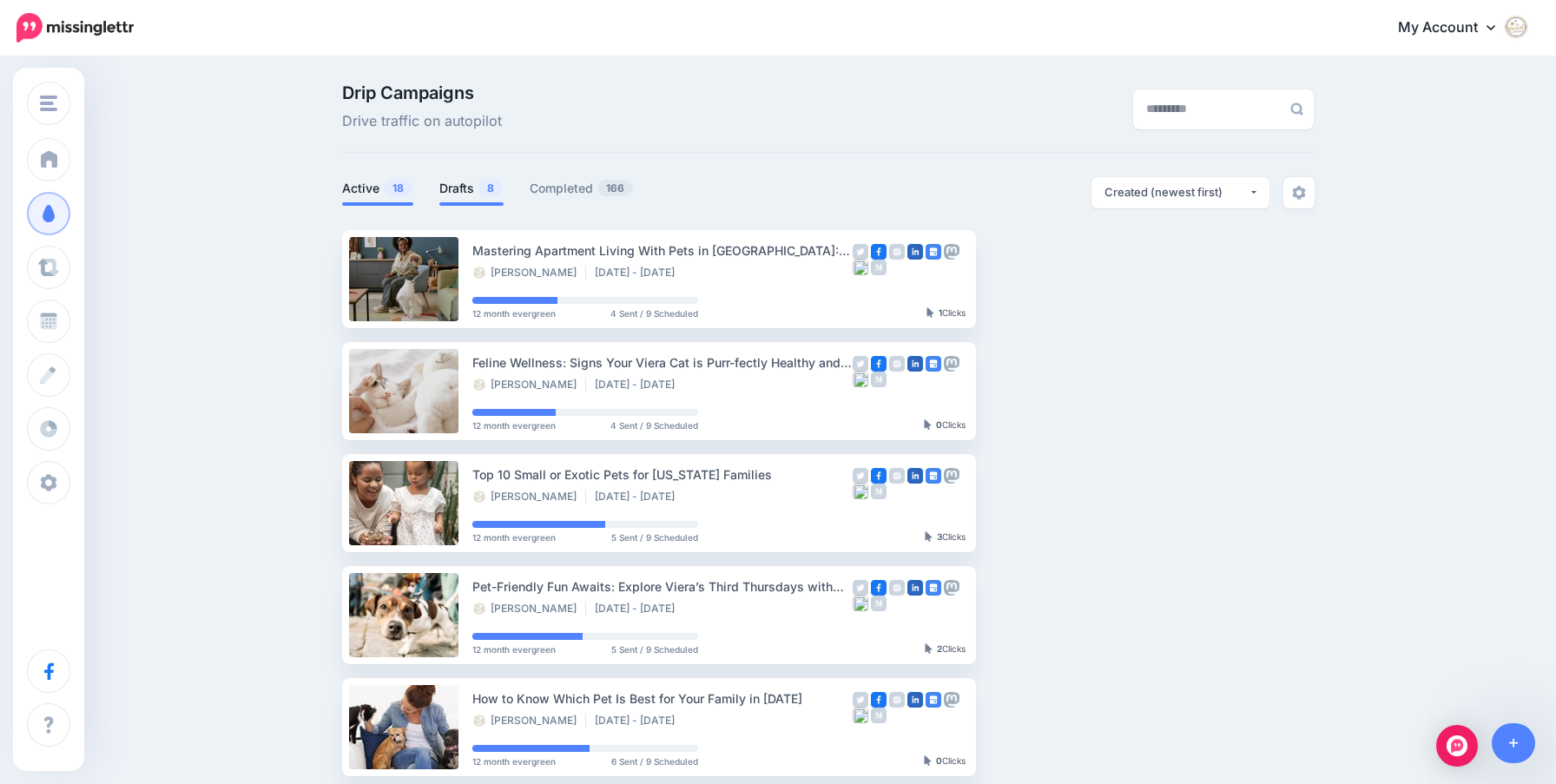
click at [452, 184] on link "Drafts 8" at bounding box center [471, 188] width 64 height 21
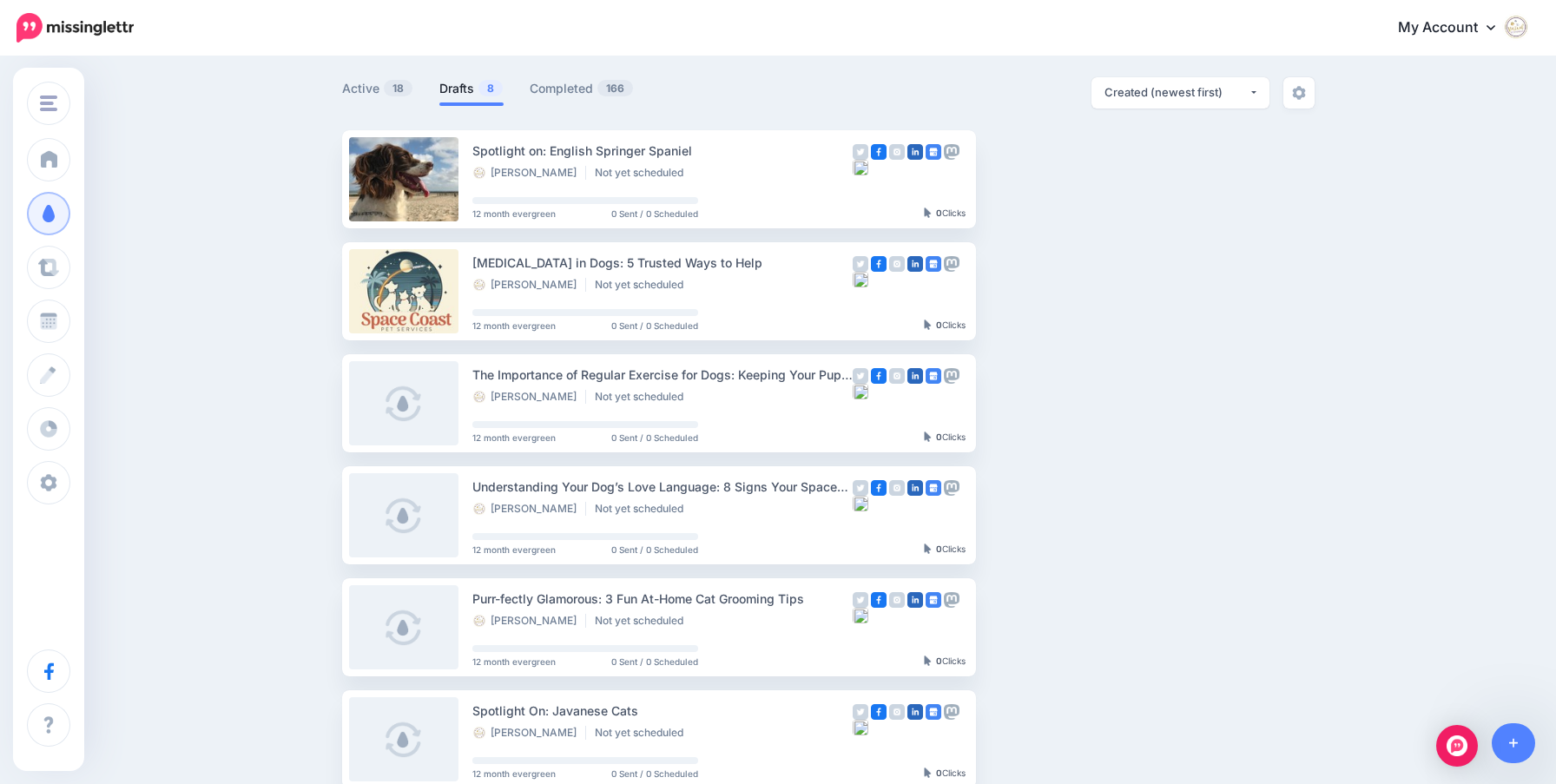
scroll to position [99, 0]
click at [1126, 520] on button "button" at bounding box center [1129, 516] width 32 height 32
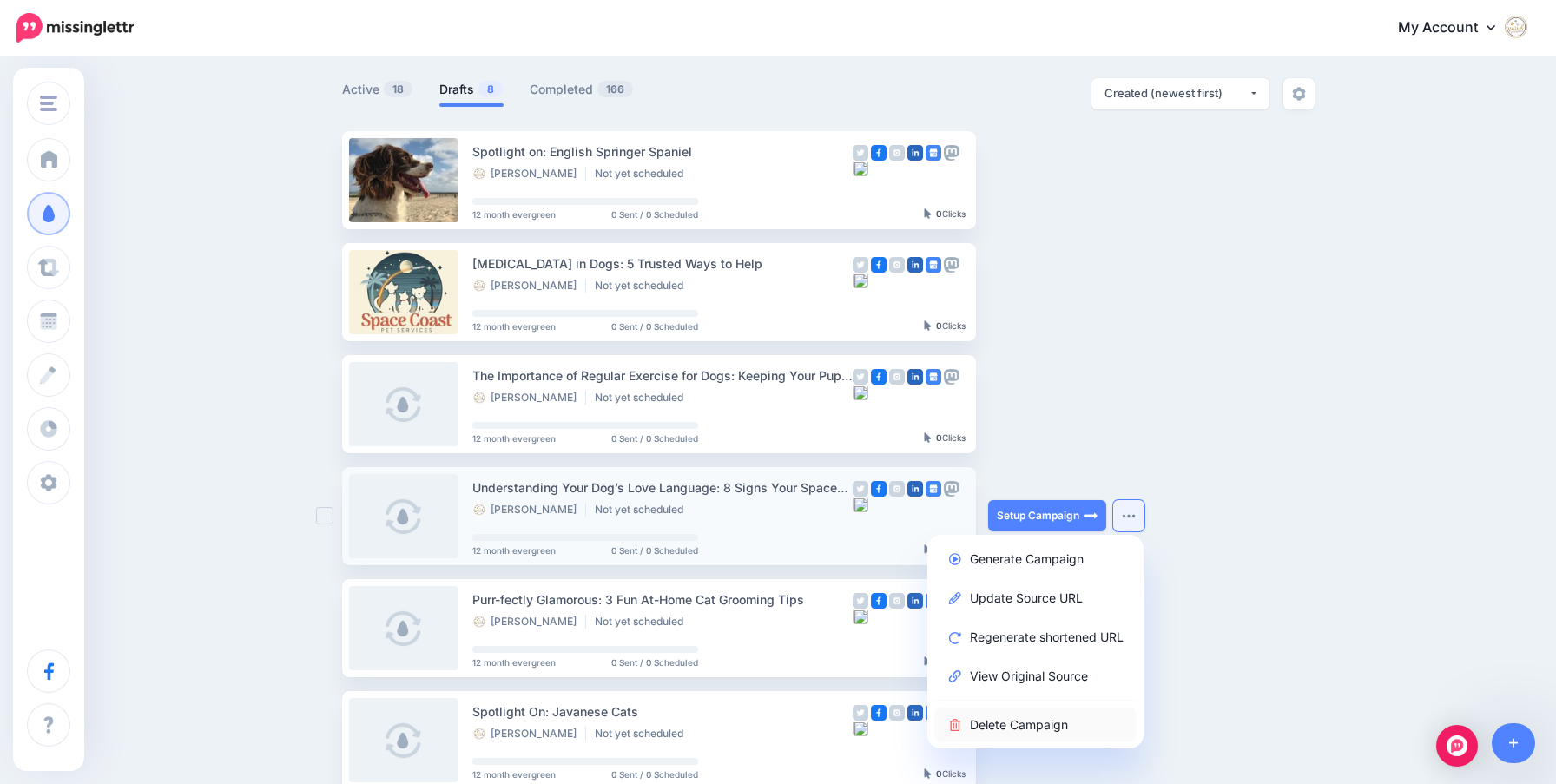
click at [1047, 716] on link "Delete Campaign" at bounding box center [1035, 724] width 202 height 34
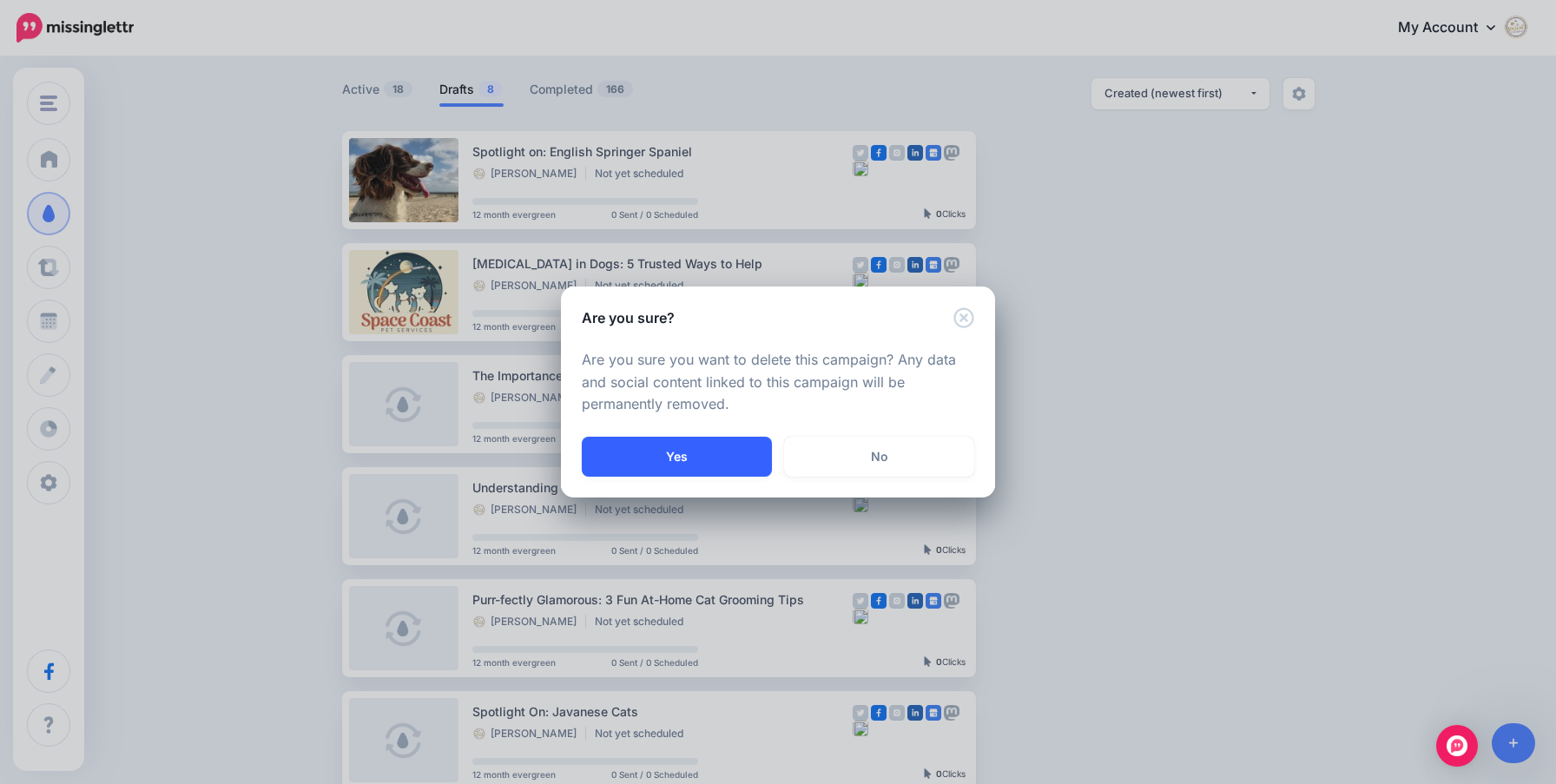
click at [688, 455] on button "Yes" at bounding box center [677, 456] width 190 height 40
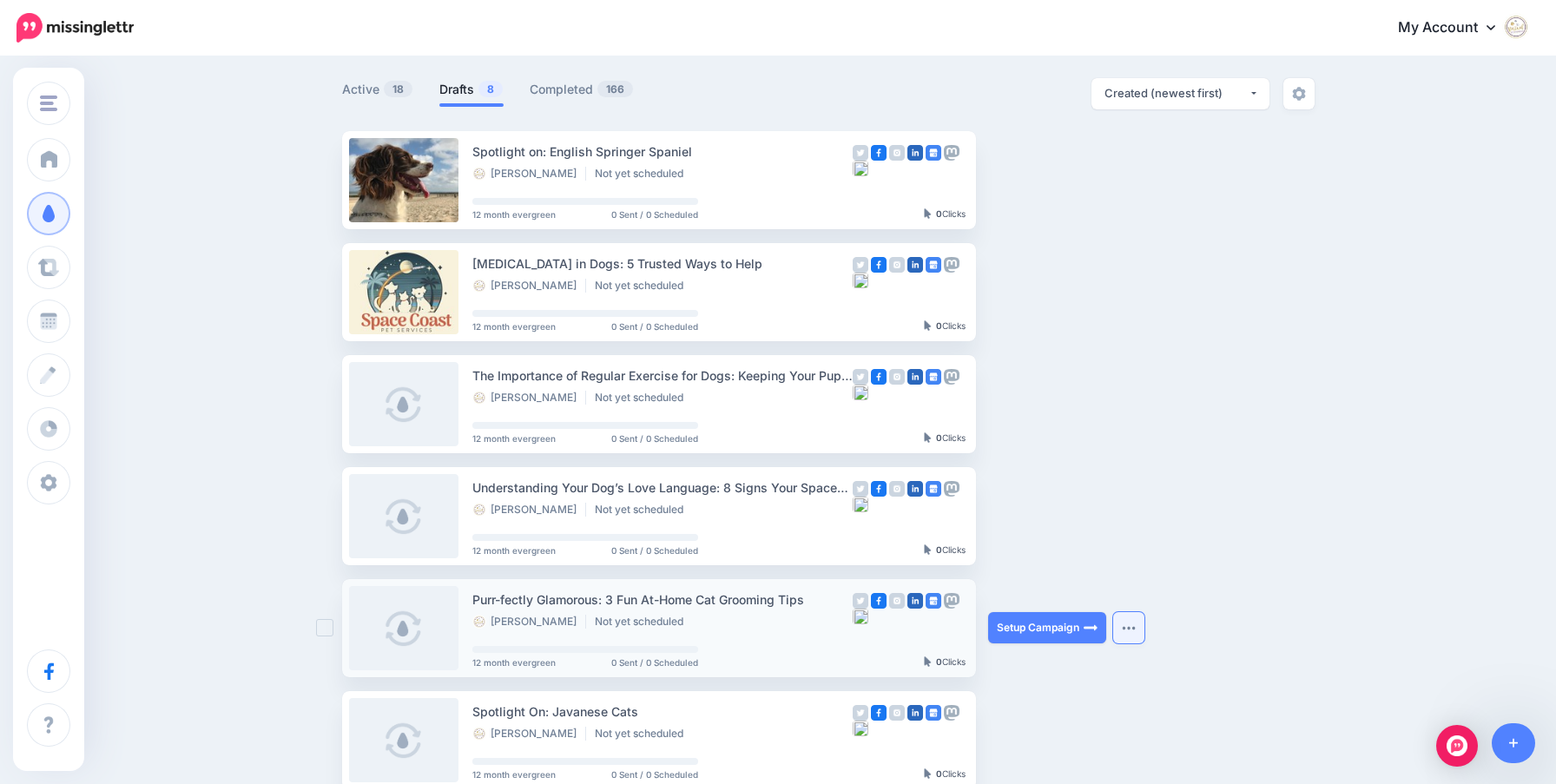
click at [1130, 626] on img "button" at bounding box center [1128, 628] width 14 height 6
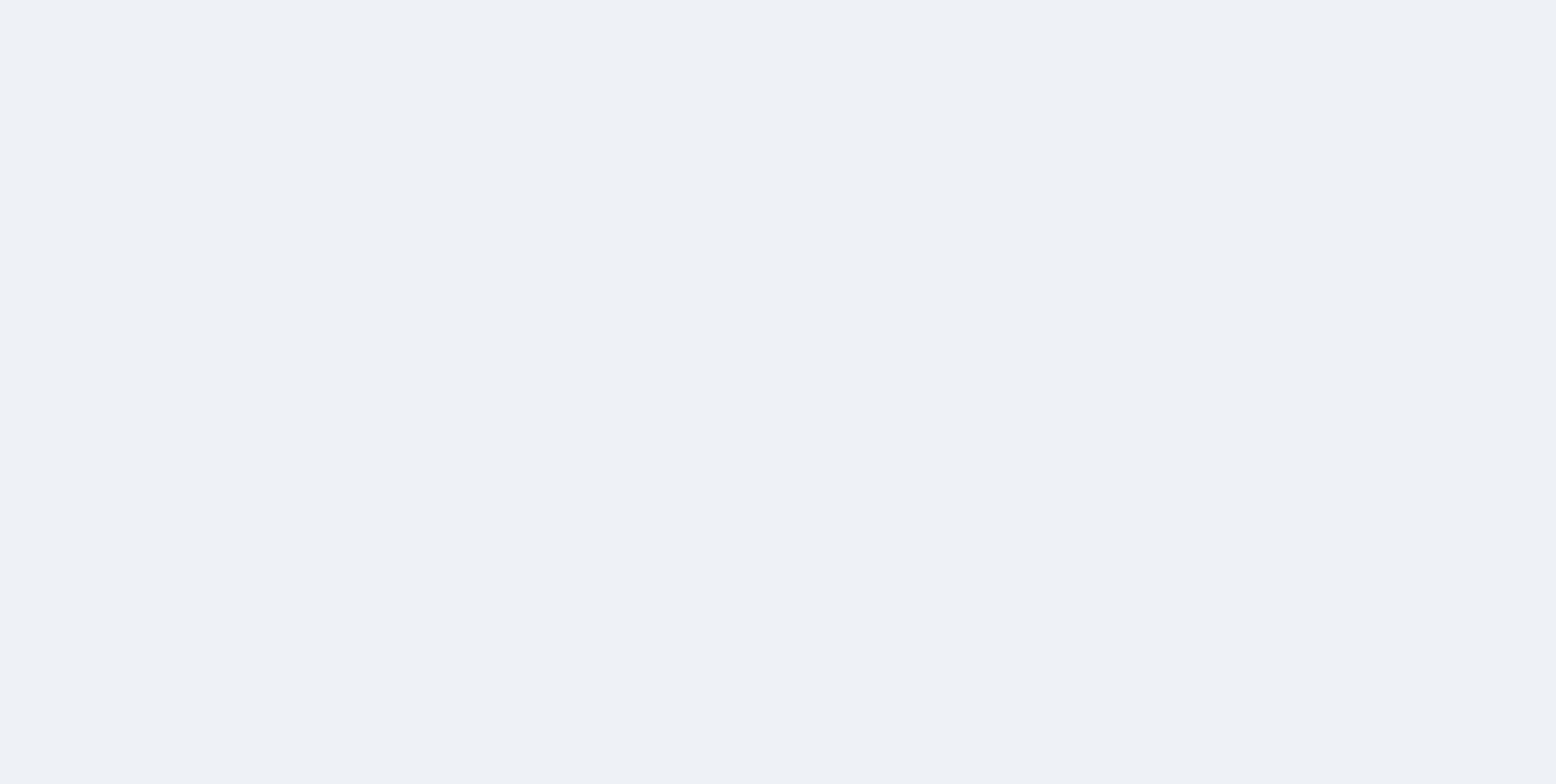
scroll to position [101, 0]
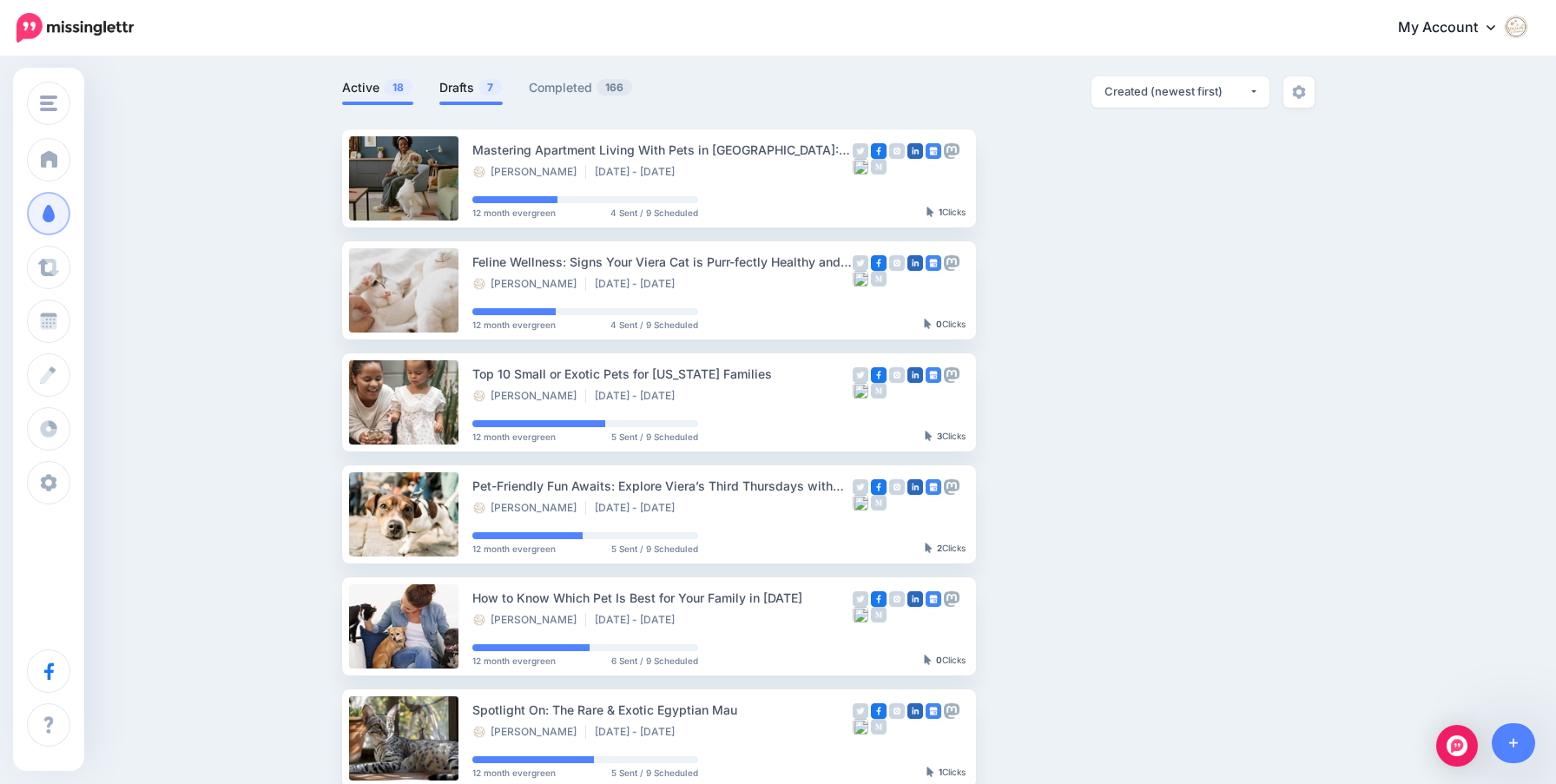
click at [453, 91] on link "Drafts 7" at bounding box center [471, 88] width 63 height 21
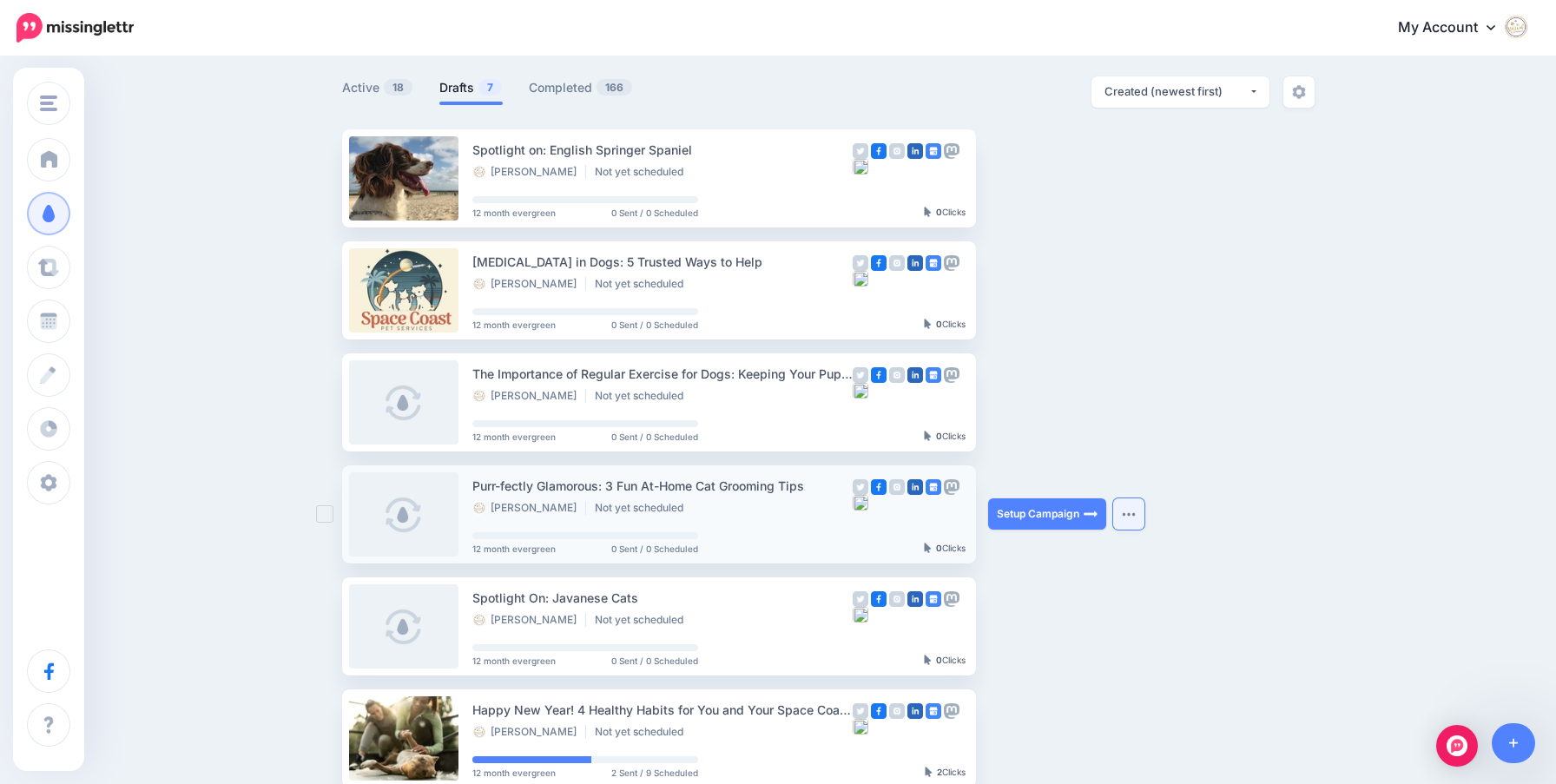
click at [1132, 512] on img "button" at bounding box center [1128, 515] width 14 height 6
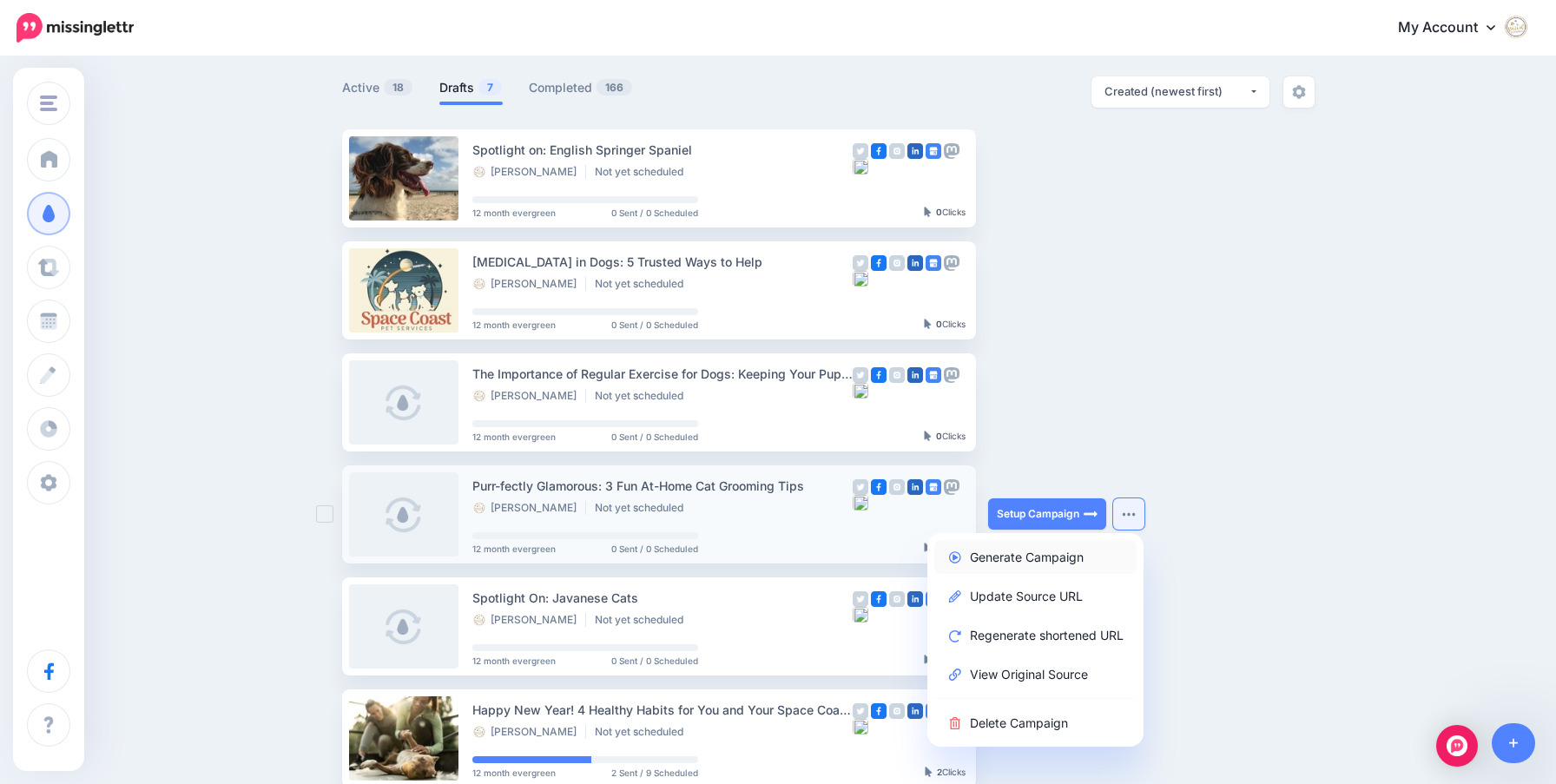
click at [1055, 557] on link "Generate Campaign" at bounding box center [1035, 557] width 202 height 34
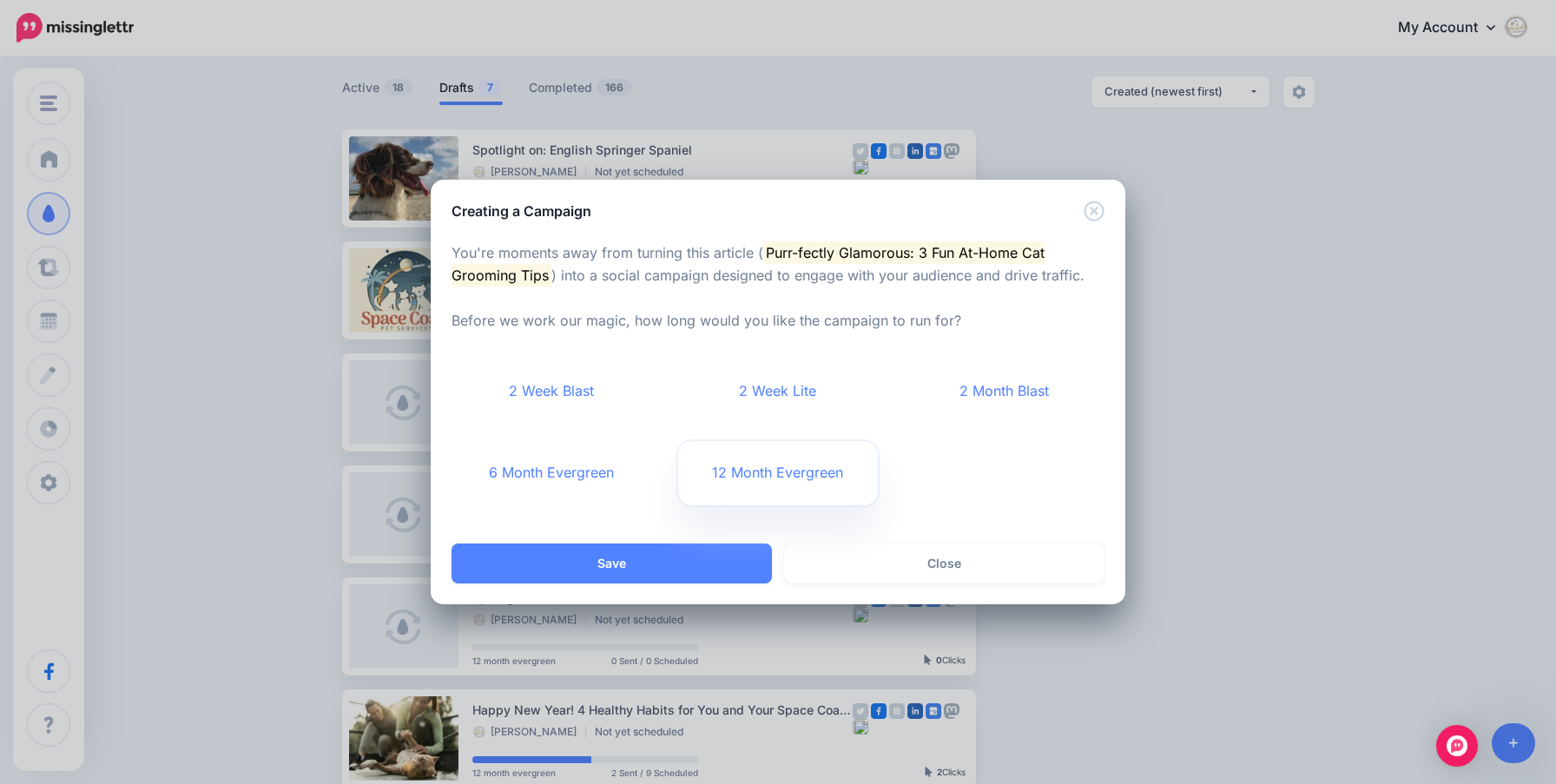
click at [778, 487] on link "12 Month Evergreen" at bounding box center [778, 473] width 200 height 64
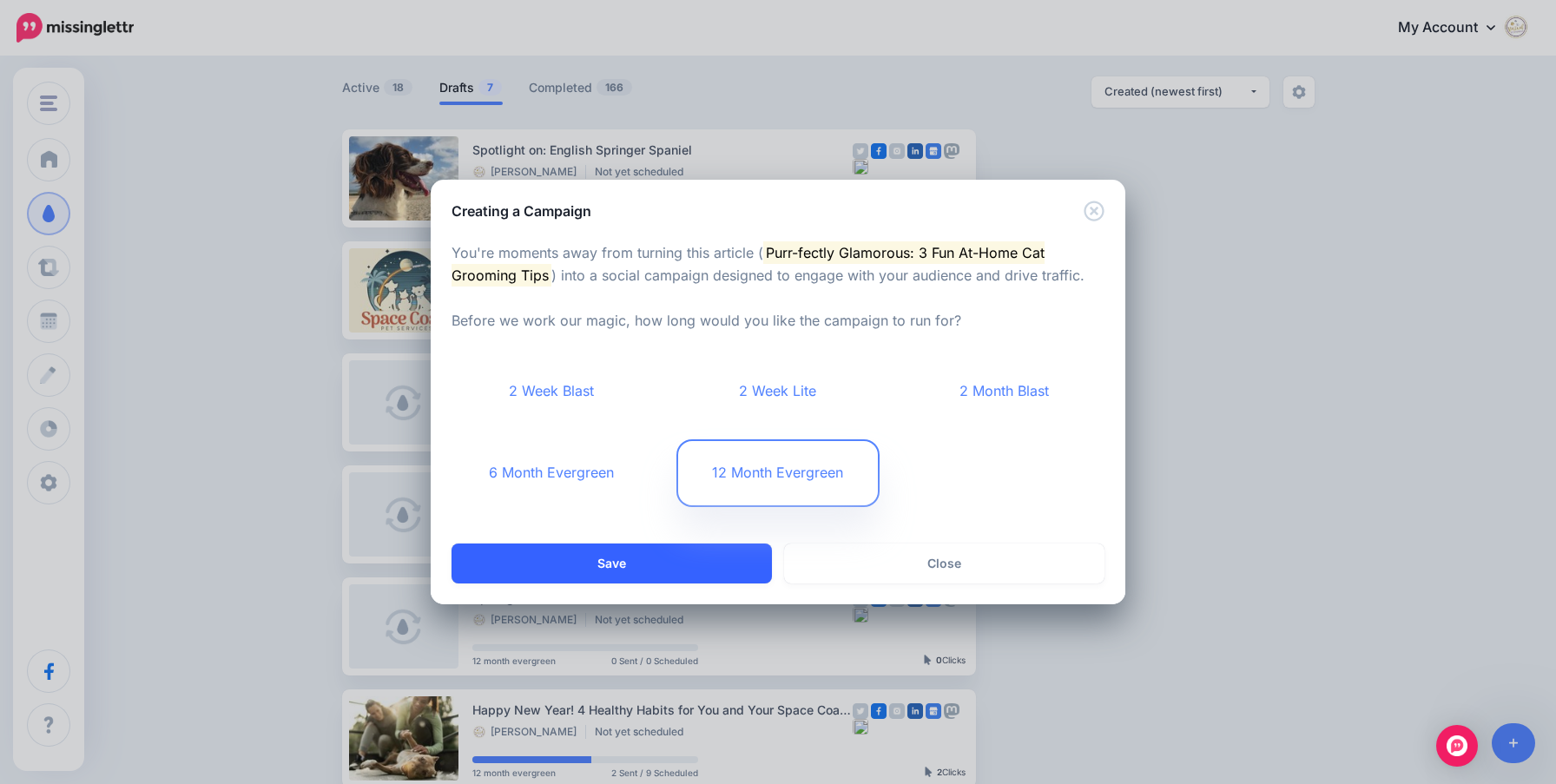
click at [709, 554] on button "Save" at bounding box center [612, 563] width 321 height 40
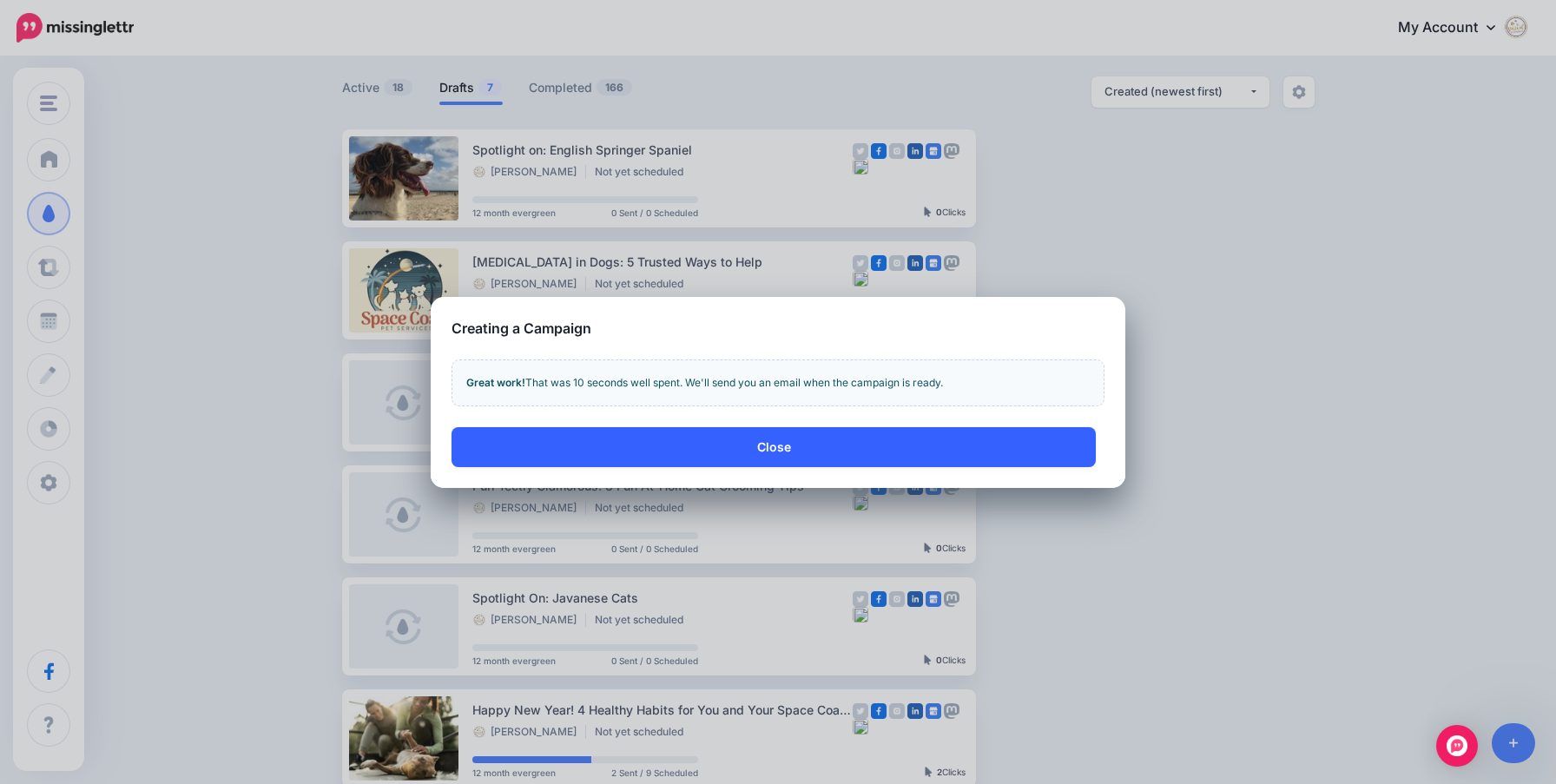
click at [747, 448] on button "Close" at bounding box center [773, 447] width 644 height 40
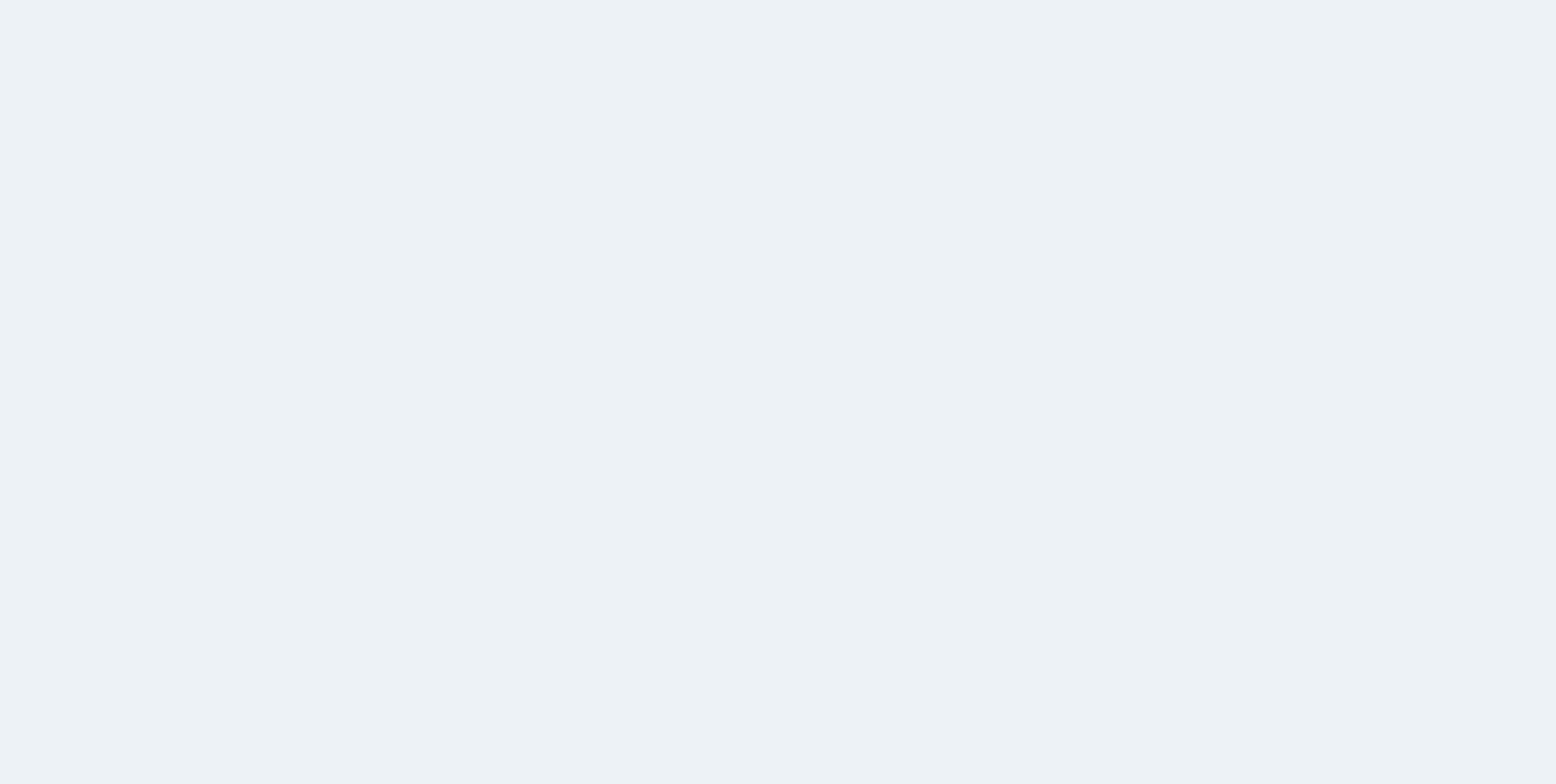
scroll to position [103, 0]
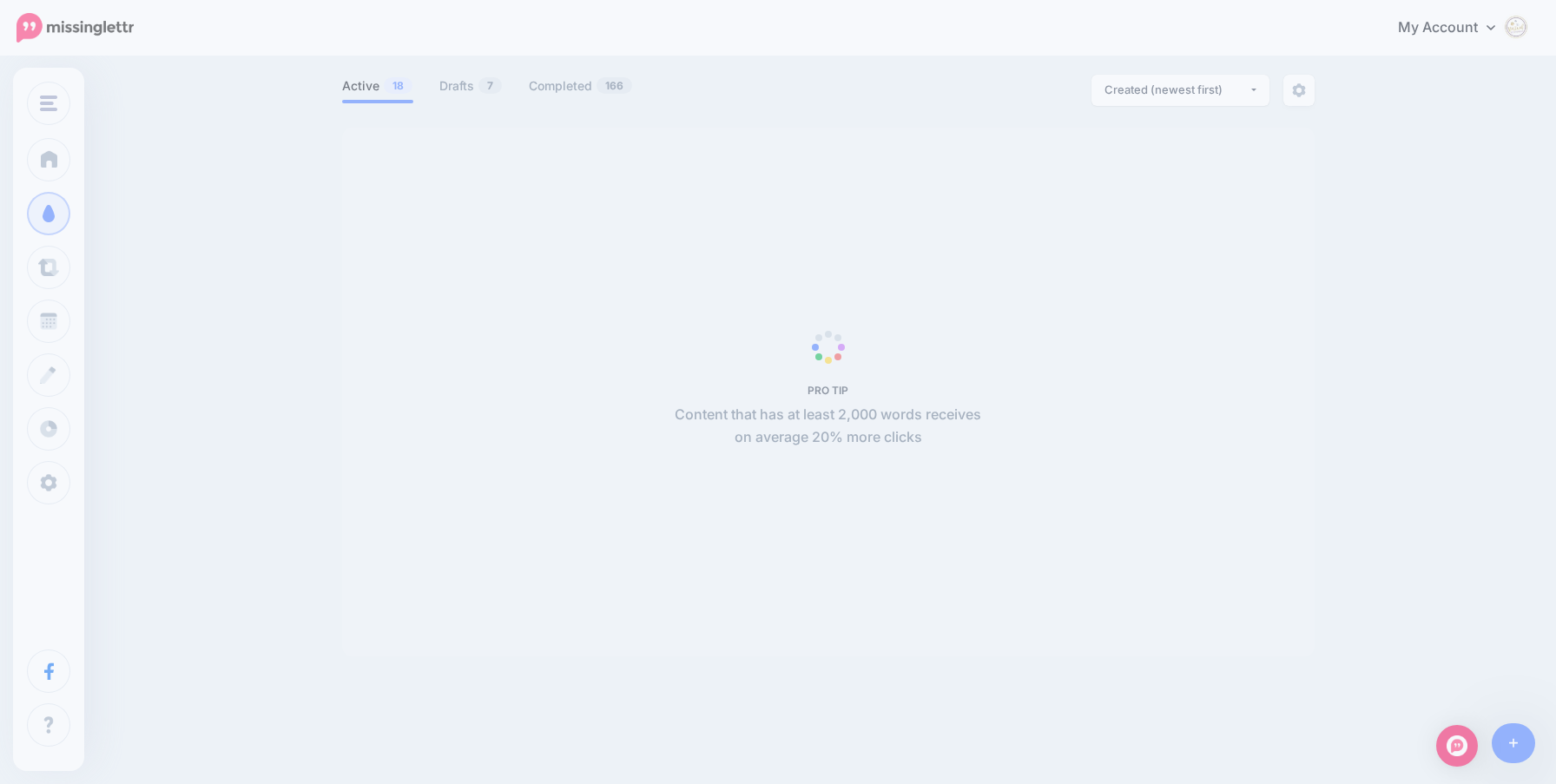
click at [1124, 626] on span "PRO TIP Content that has at least 2,000 words receives on average 20% more clic…" at bounding box center [828, 392] width 972 height 529
click at [451, 83] on link "Drafts 7" at bounding box center [471, 86] width 63 height 21
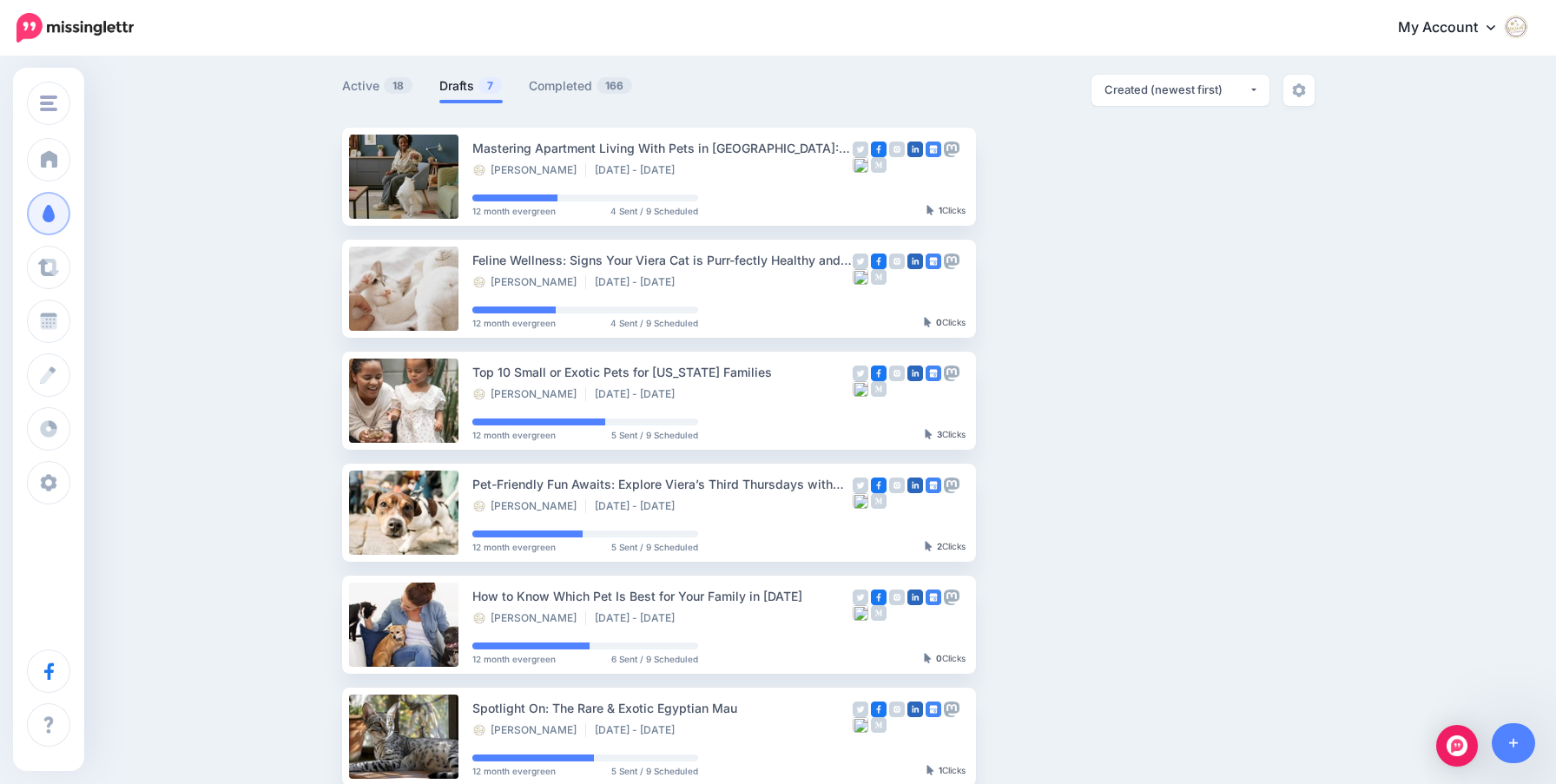
click at [462, 76] on link "Drafts 7" at bounding box center [471, 86] width 63 height 21
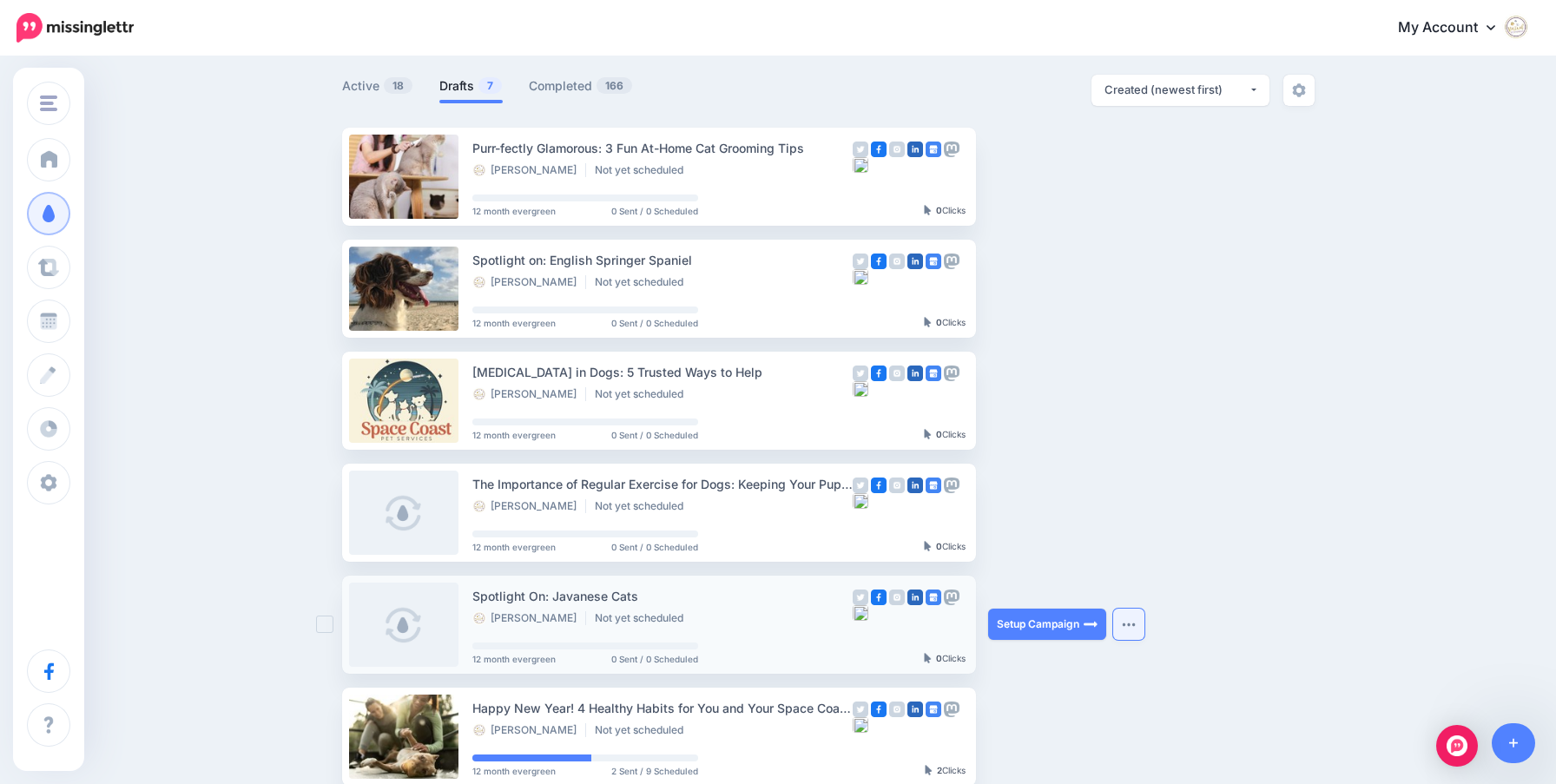
click at [1123, 624] on img "button" at bounding box center [1128, 625] width 14 height 6
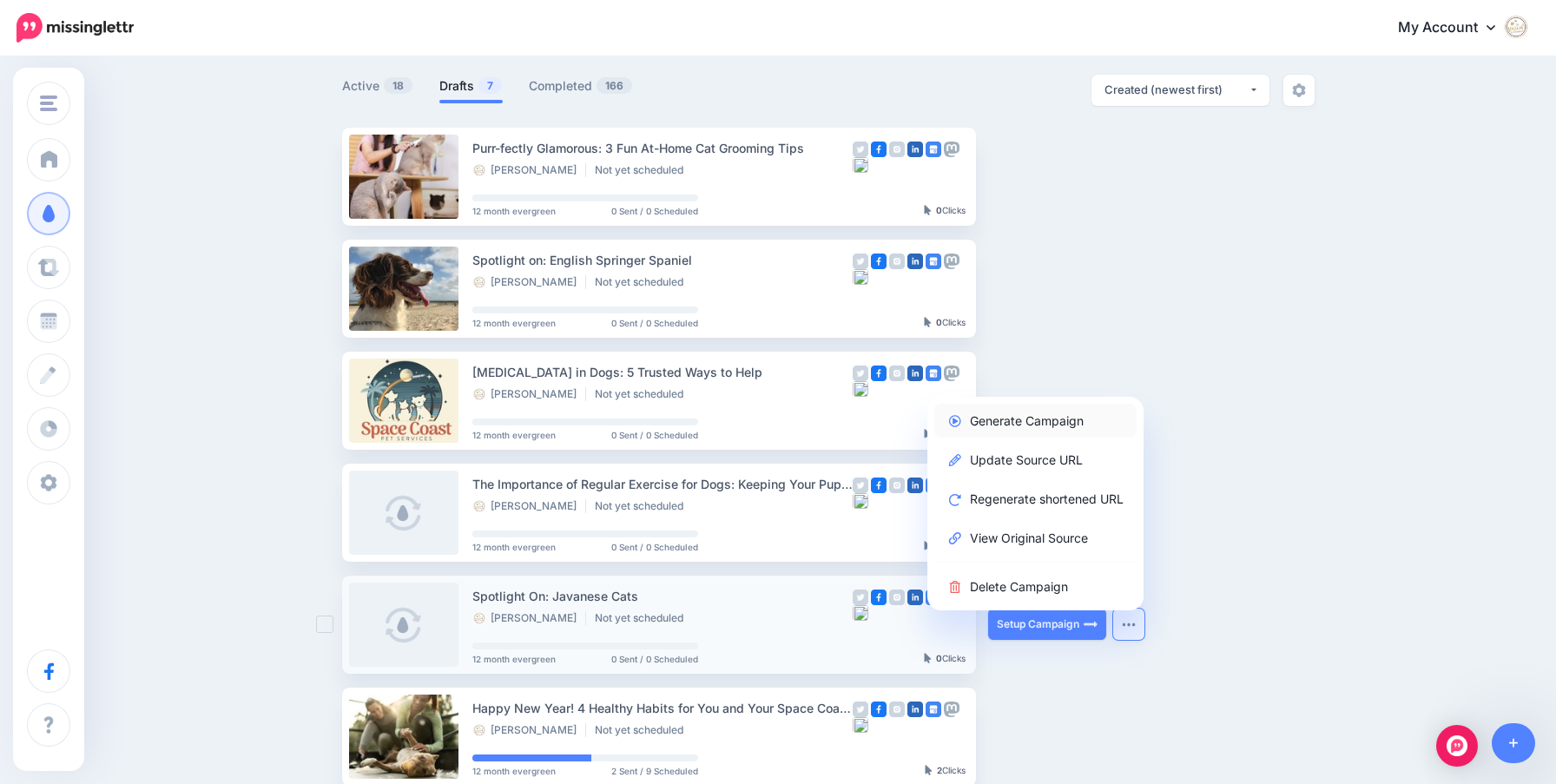
click at [1023, 423] on link "Generate Campaign" at bounding box center [1035, 420] width 202 height 34
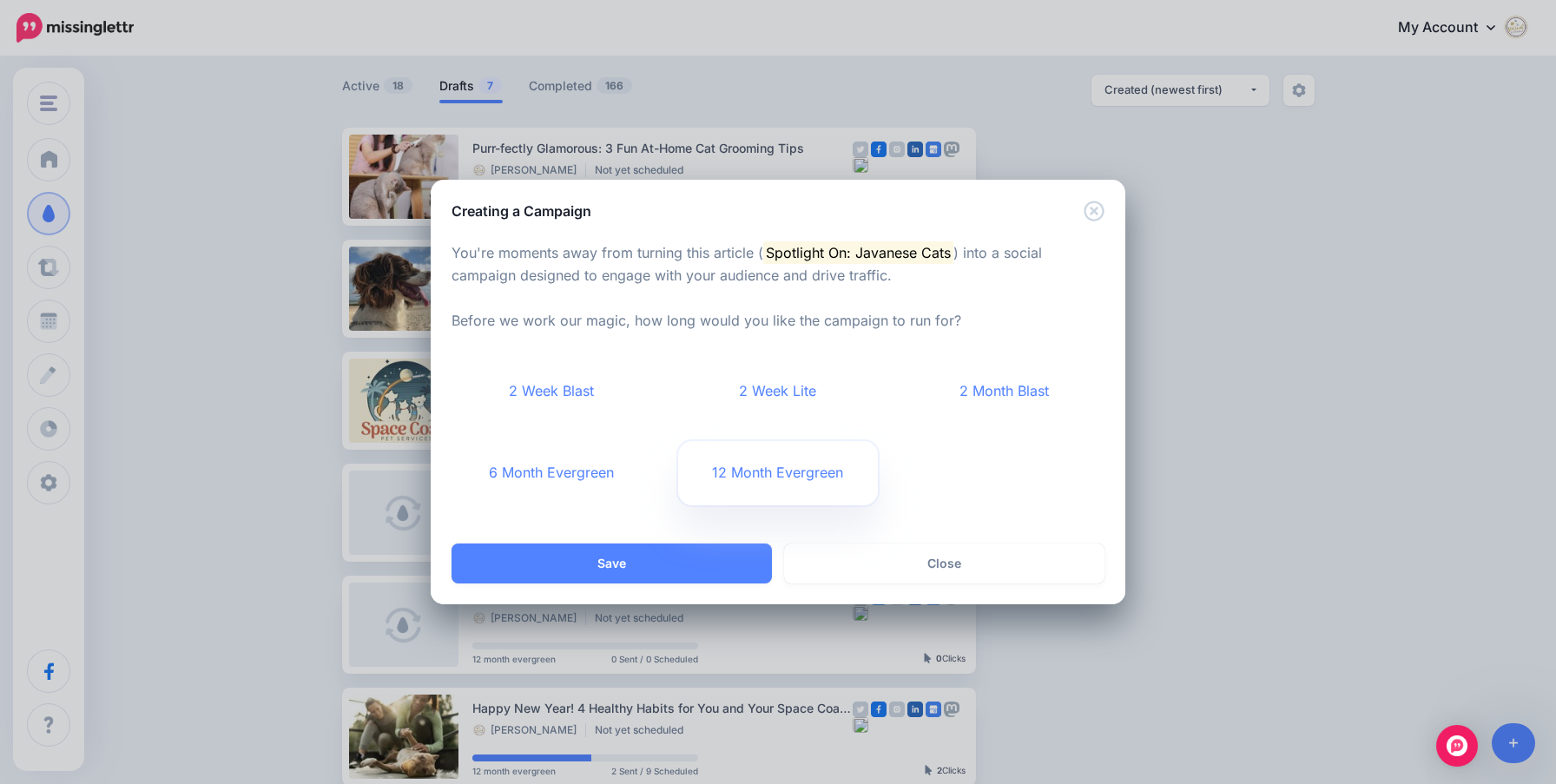
click at [773, 470] on link "12 Month Evergreen" at bounding box center [778, 473] width 200 height 64
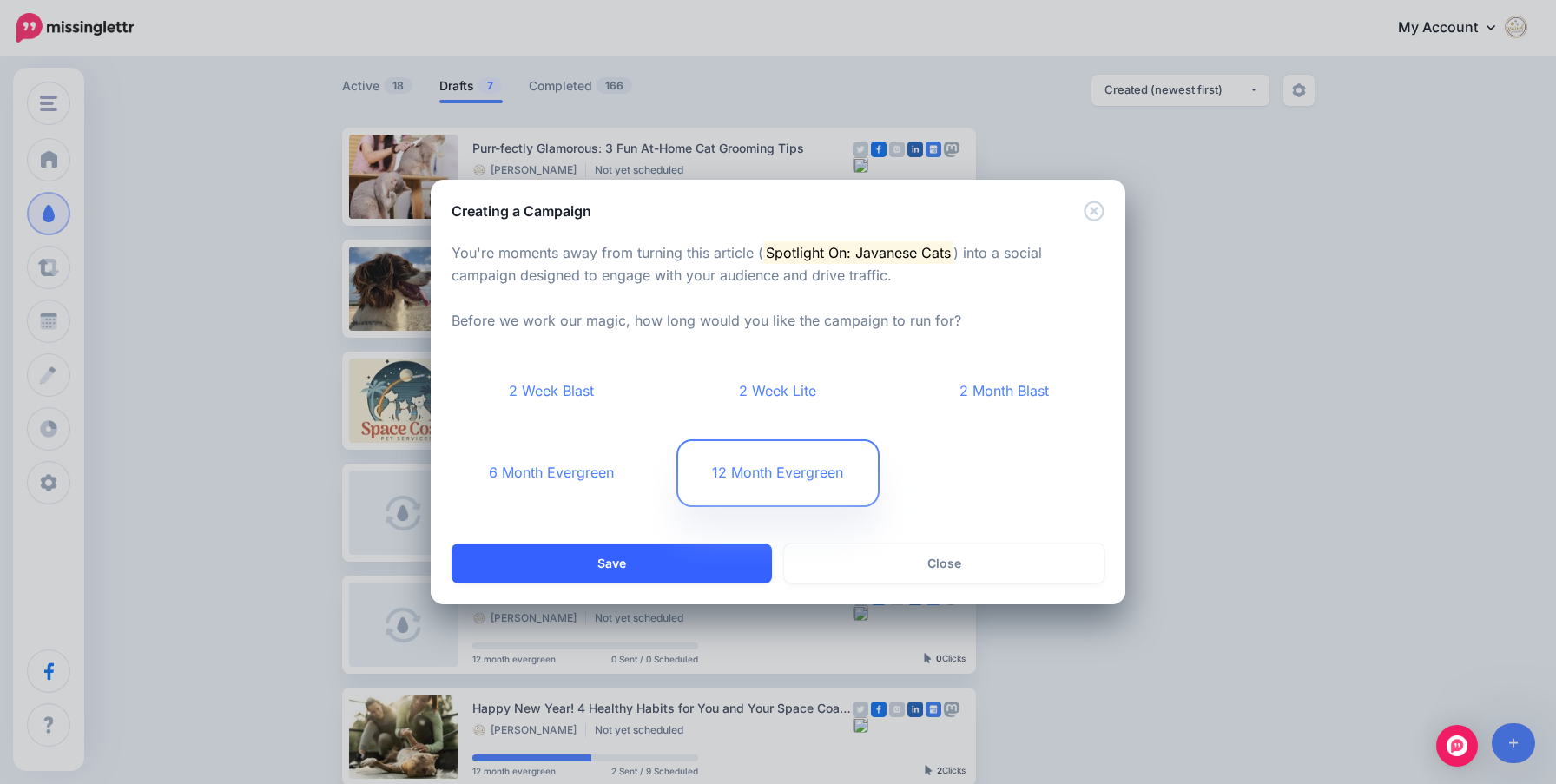
click at [691, 567] on button "Save" at bounding box center [612, 563] width 321 height 40
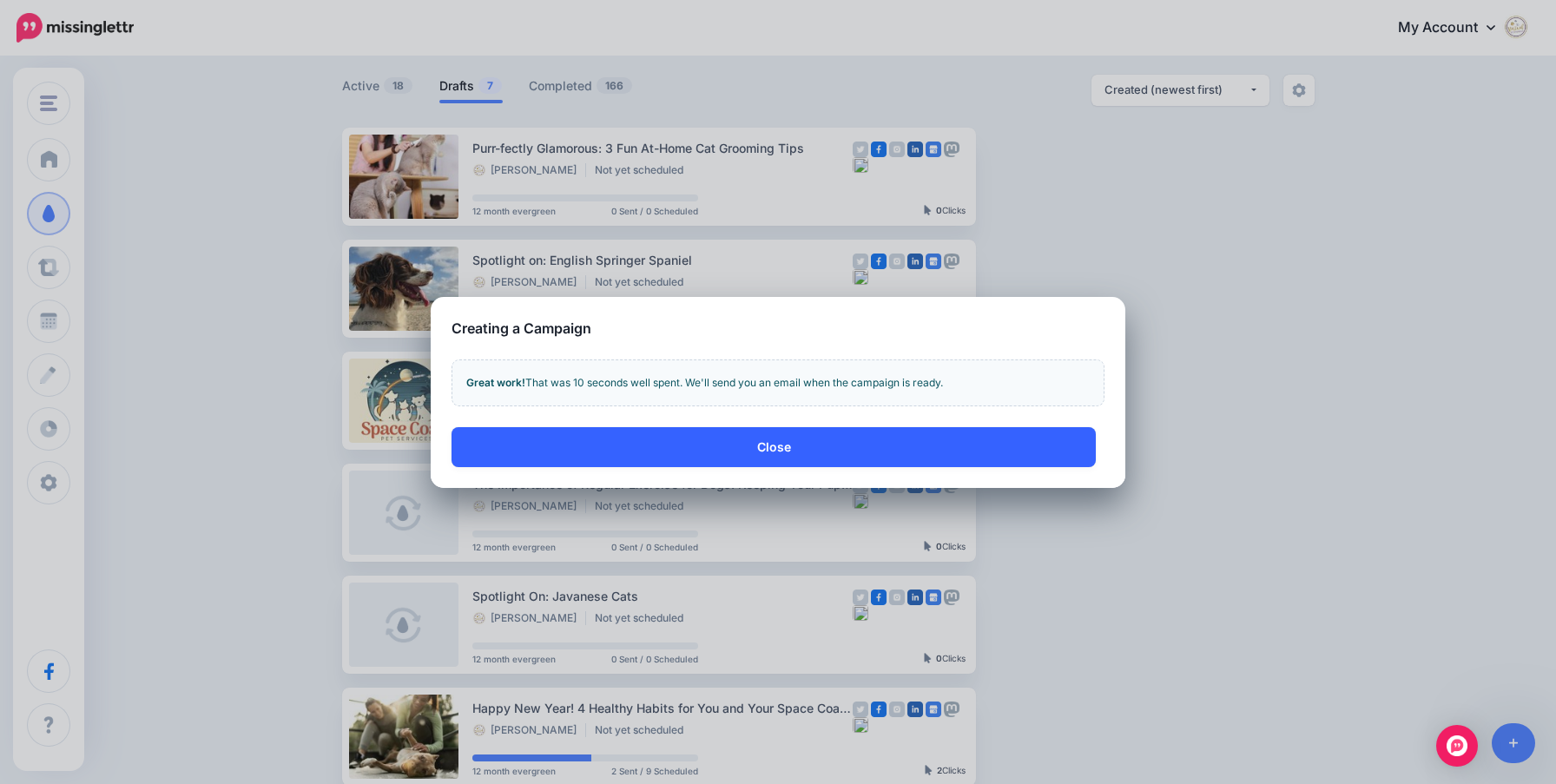
click at [881, 461] on button "Close" at bounding box center [773, 447] width 644 height 40
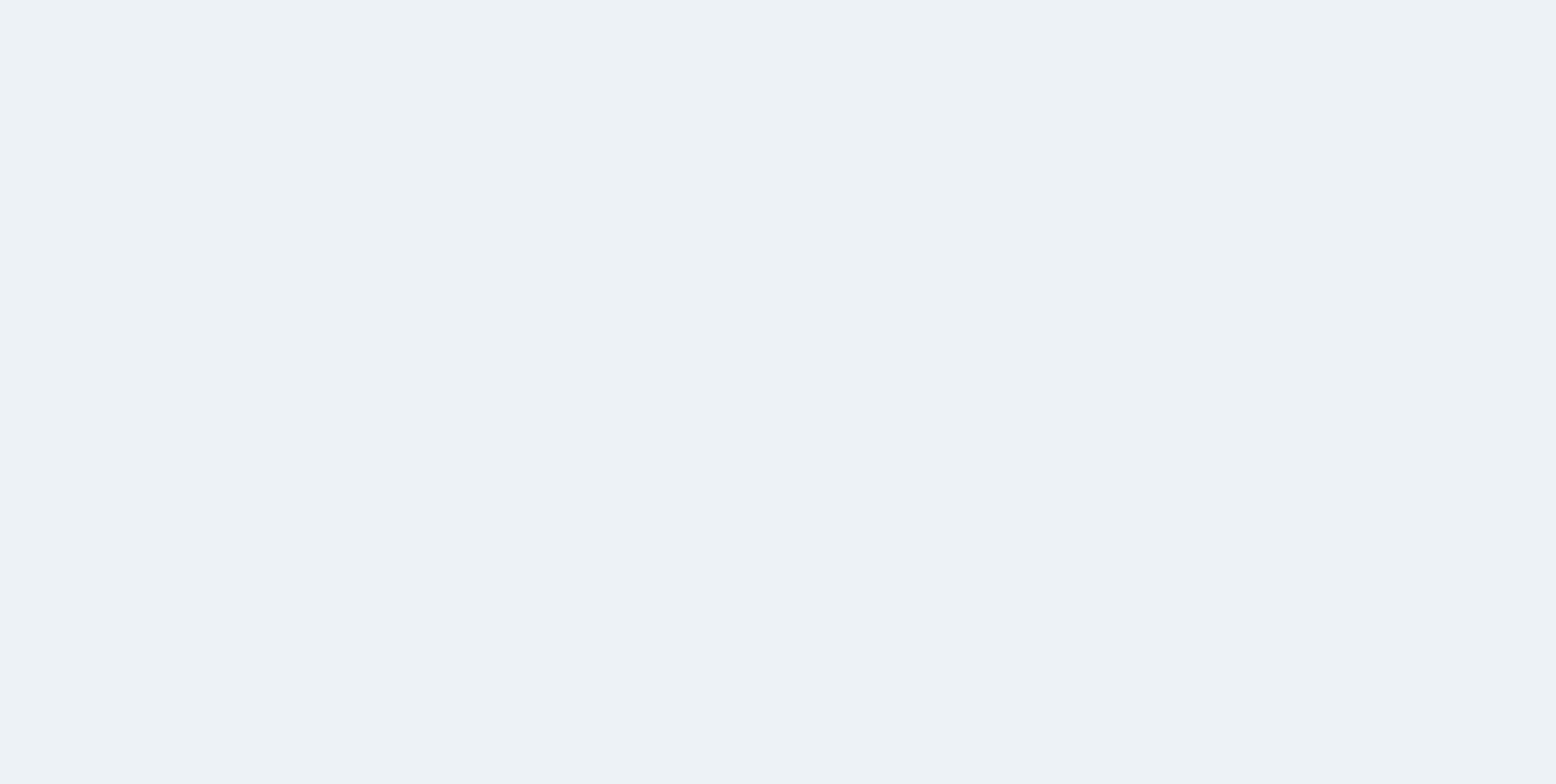
scroll to position [104, 0]
click at [457, 85] on link "Drafts 7" at bounding box center [471, 84] width 63 height 21
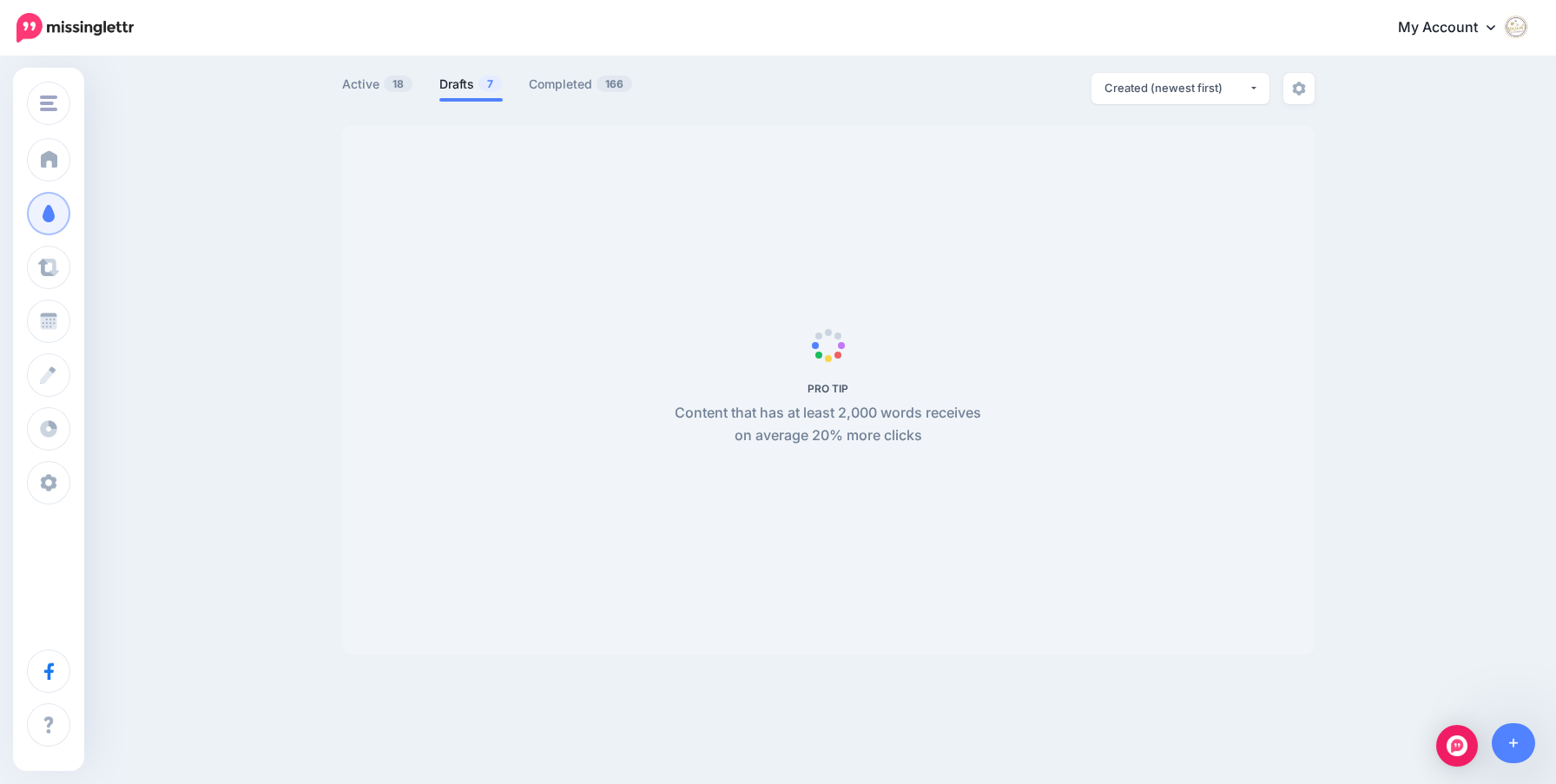
click at [457, 85] on link "Drafts 7" at bounding box center [471, 84] width 63 height 21
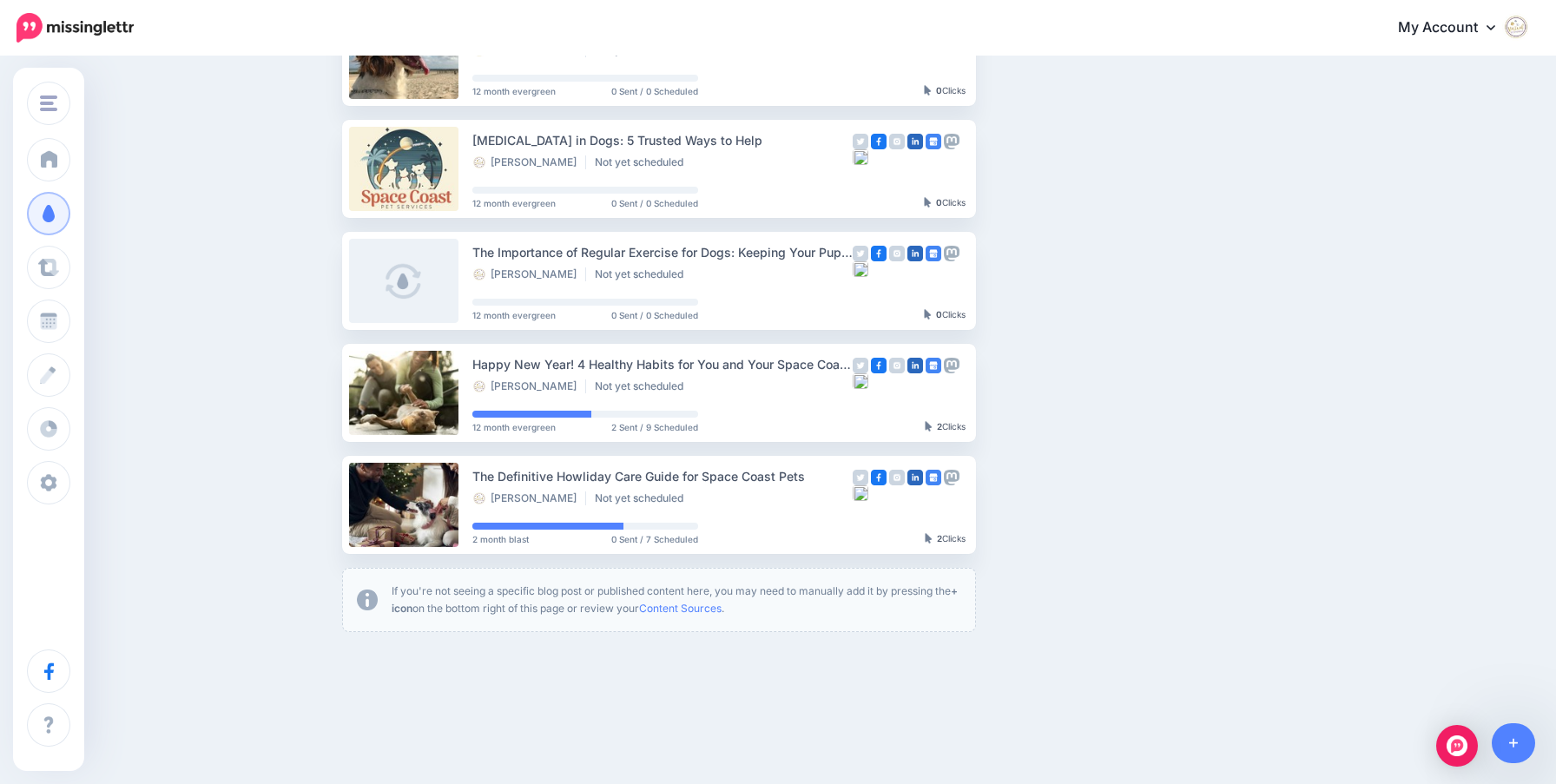
scroll to position [469, 0]
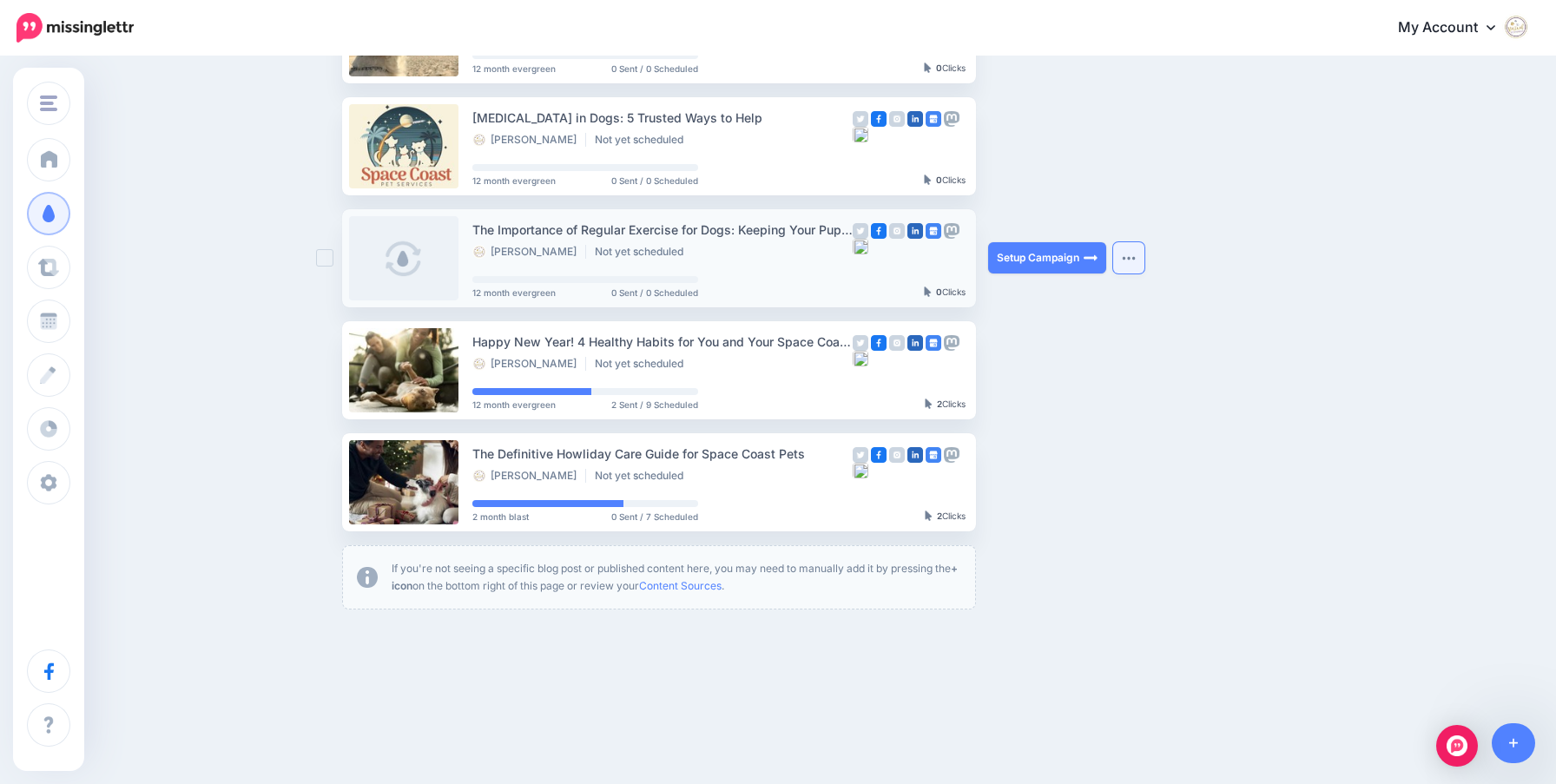
click at [1132, 257] on img "button" at bounding box center [1128, 258] width 14 height 6
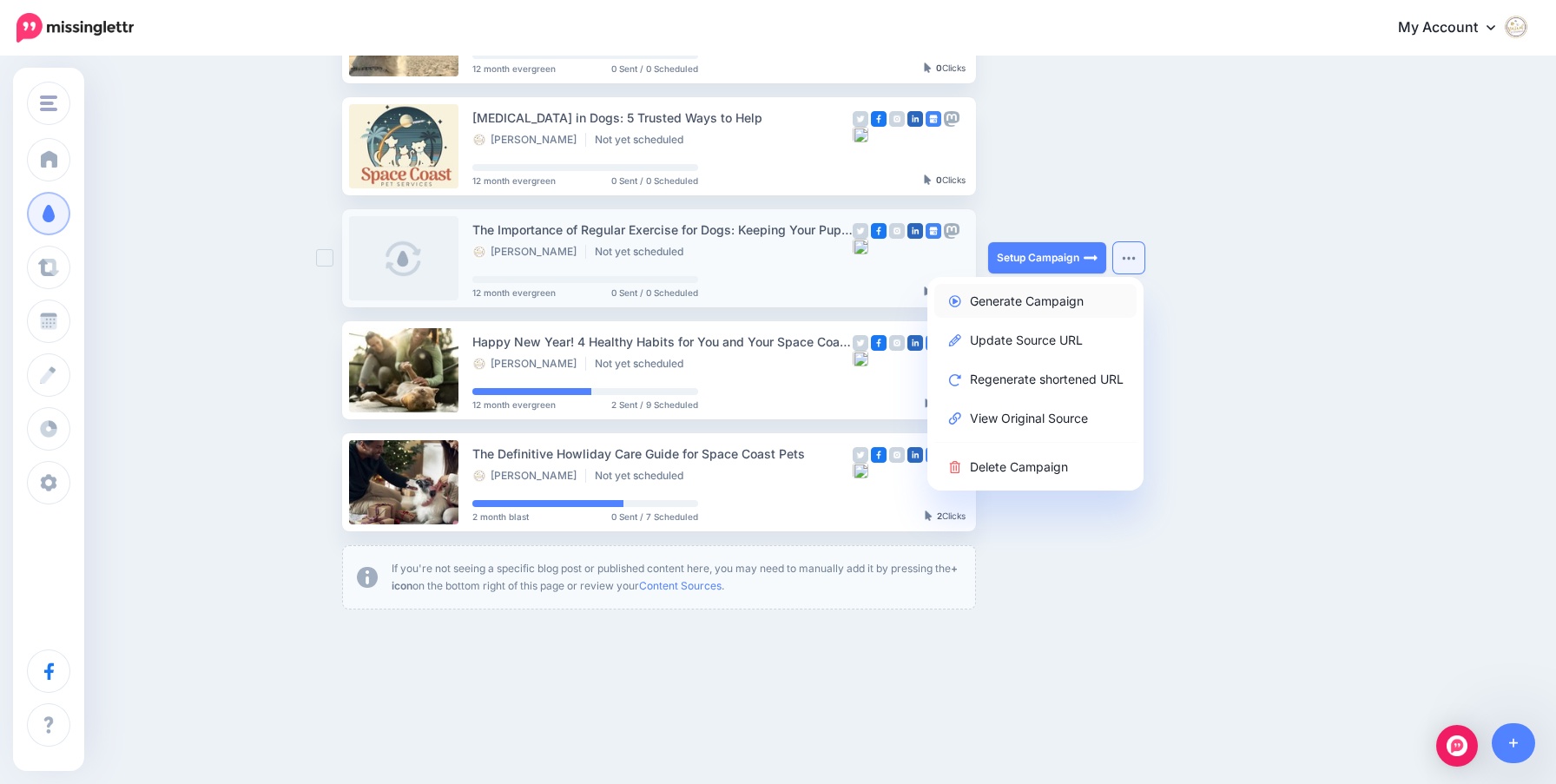
click at [1086, 297] on link "Generate Campaign" at bounding box center [1035, 301] width 202 height 34
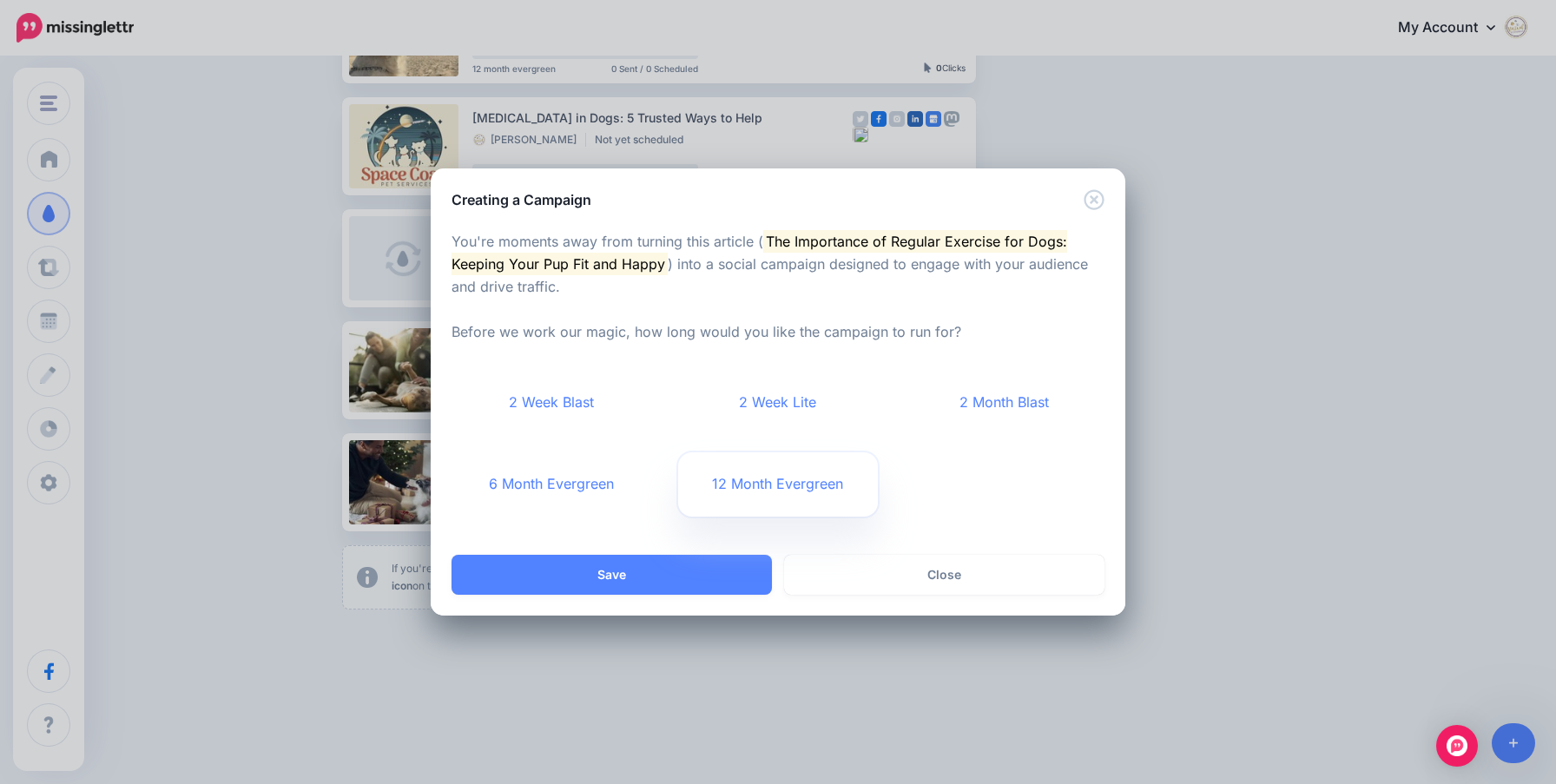
click at [758, 479] on link "12 Month Evergreen" at bounding box center [778, 484] width 200 height 64
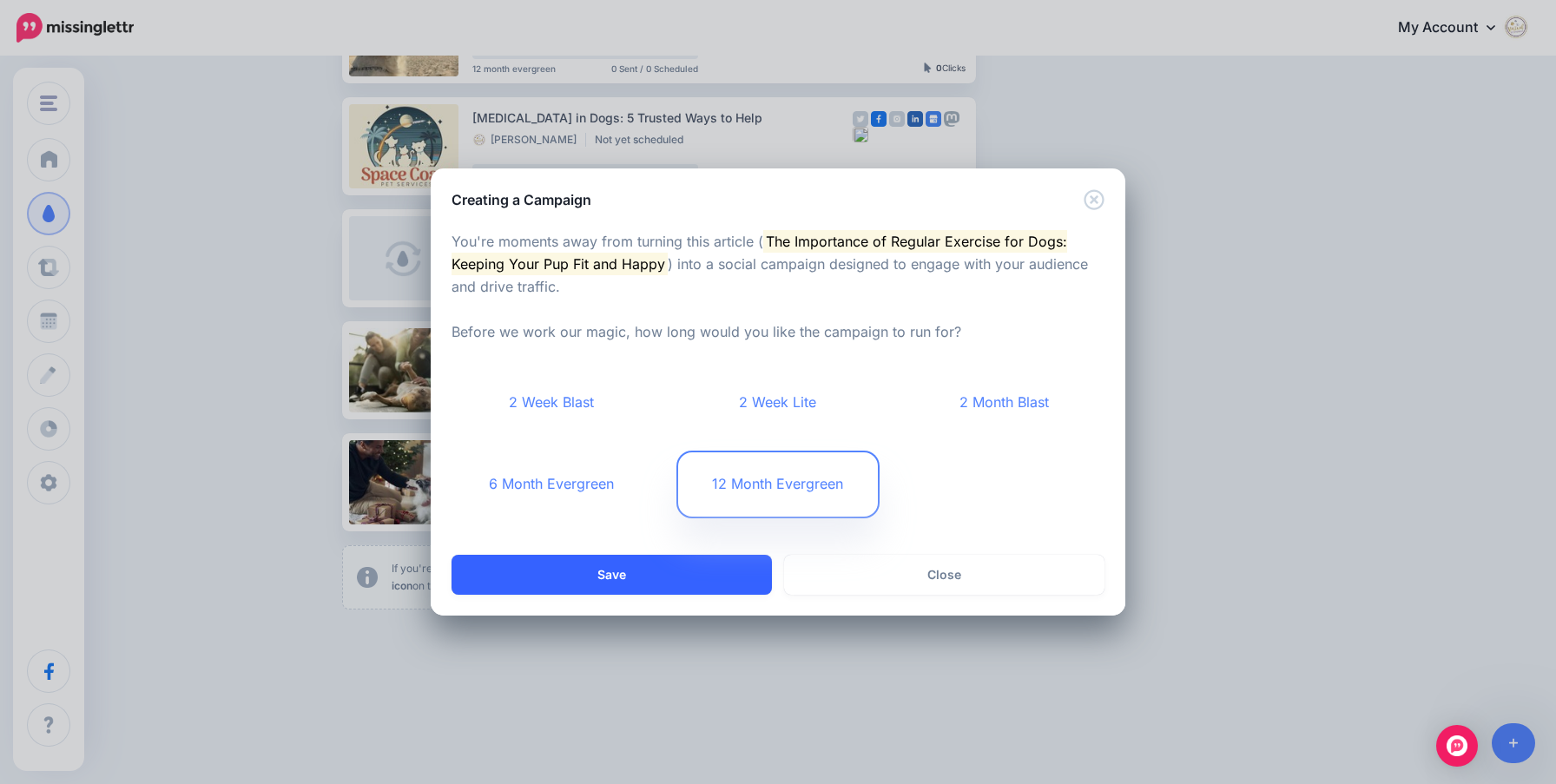
click at [693, 574] on button "Save" at bounding box center [612, 574] width 321 height 40
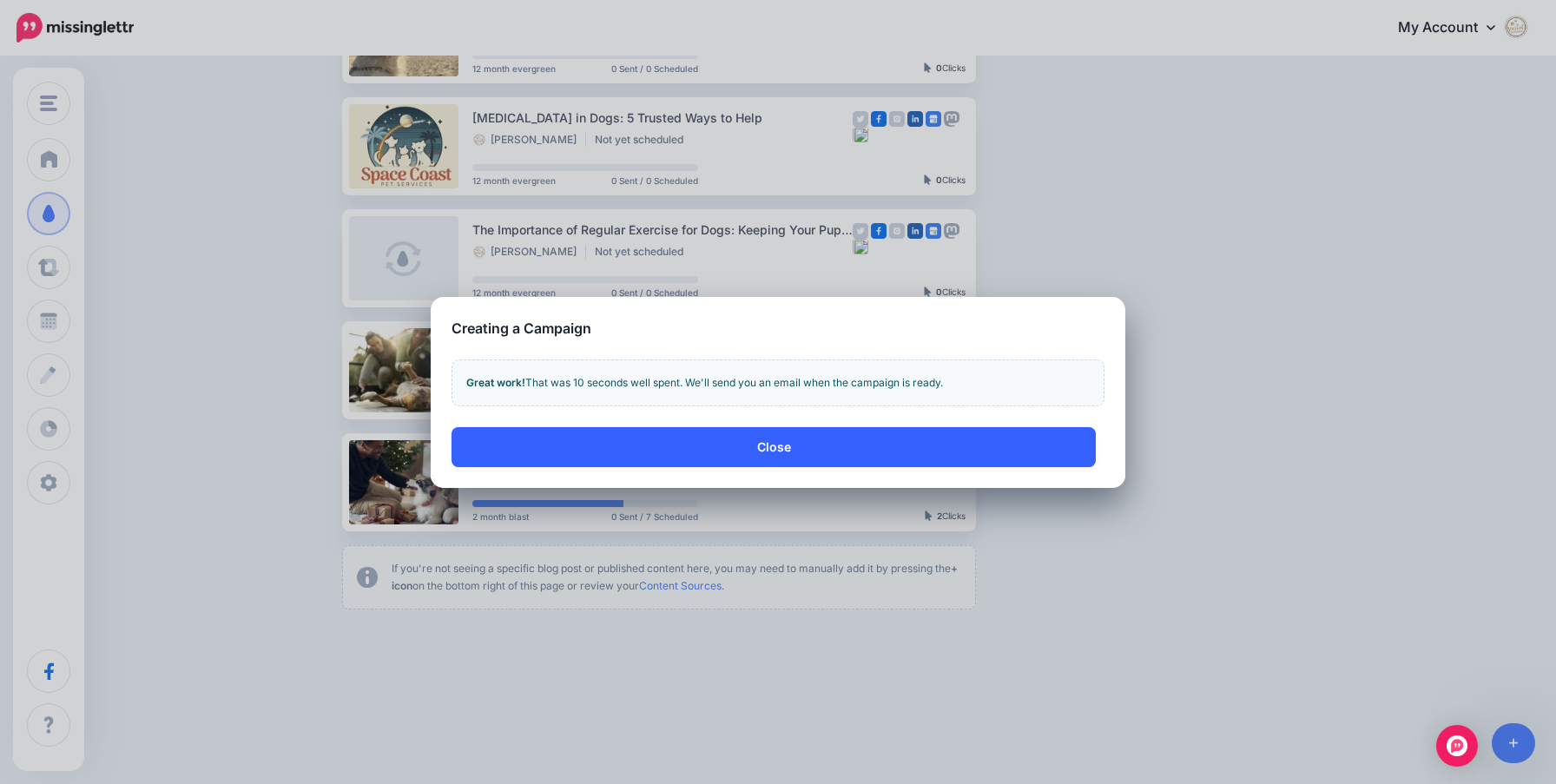
click at [1023, 455] on button "Close" at bounding box center [773, 447] width 644 height 40
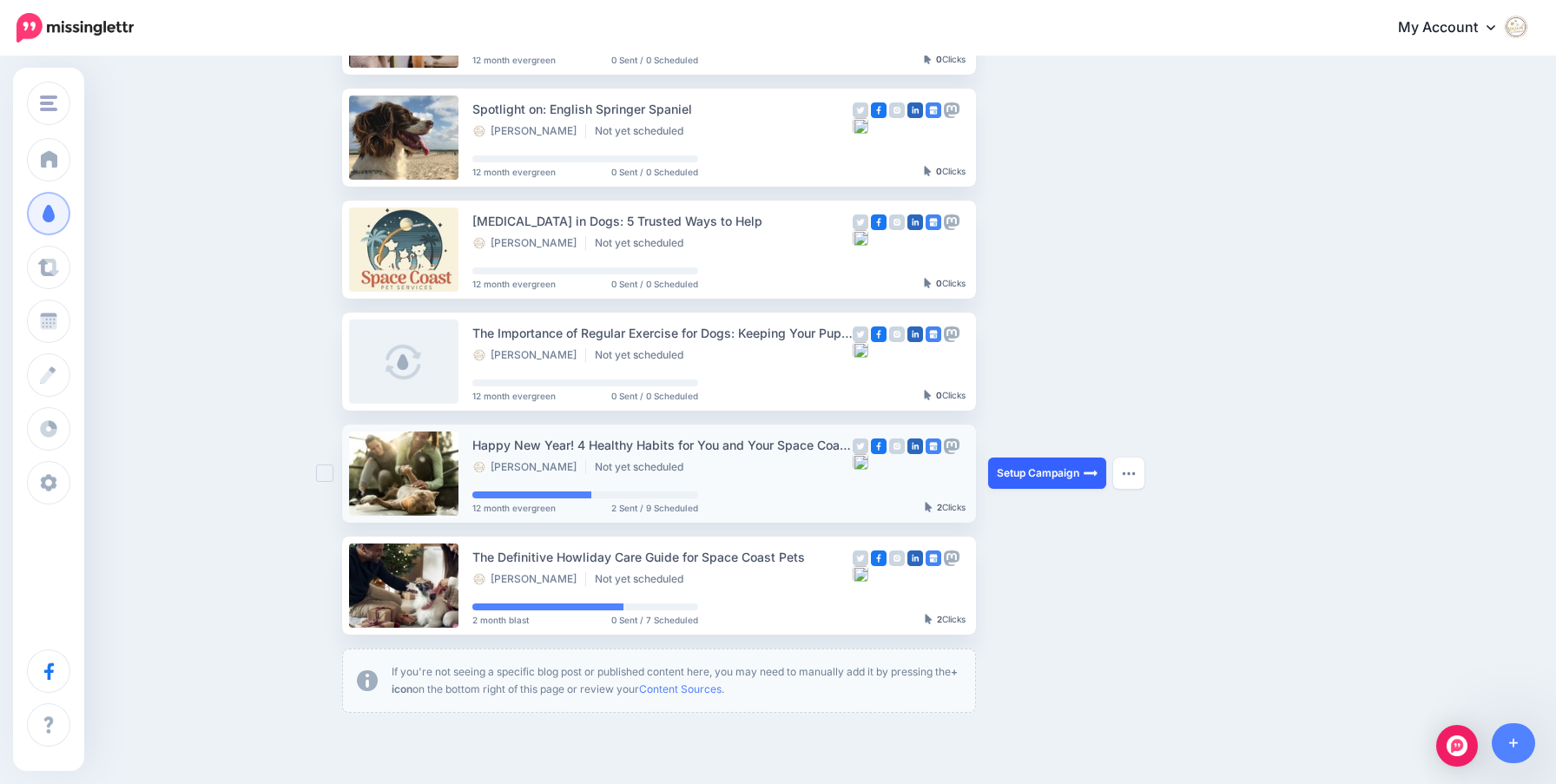
scroll to position [363, 0]
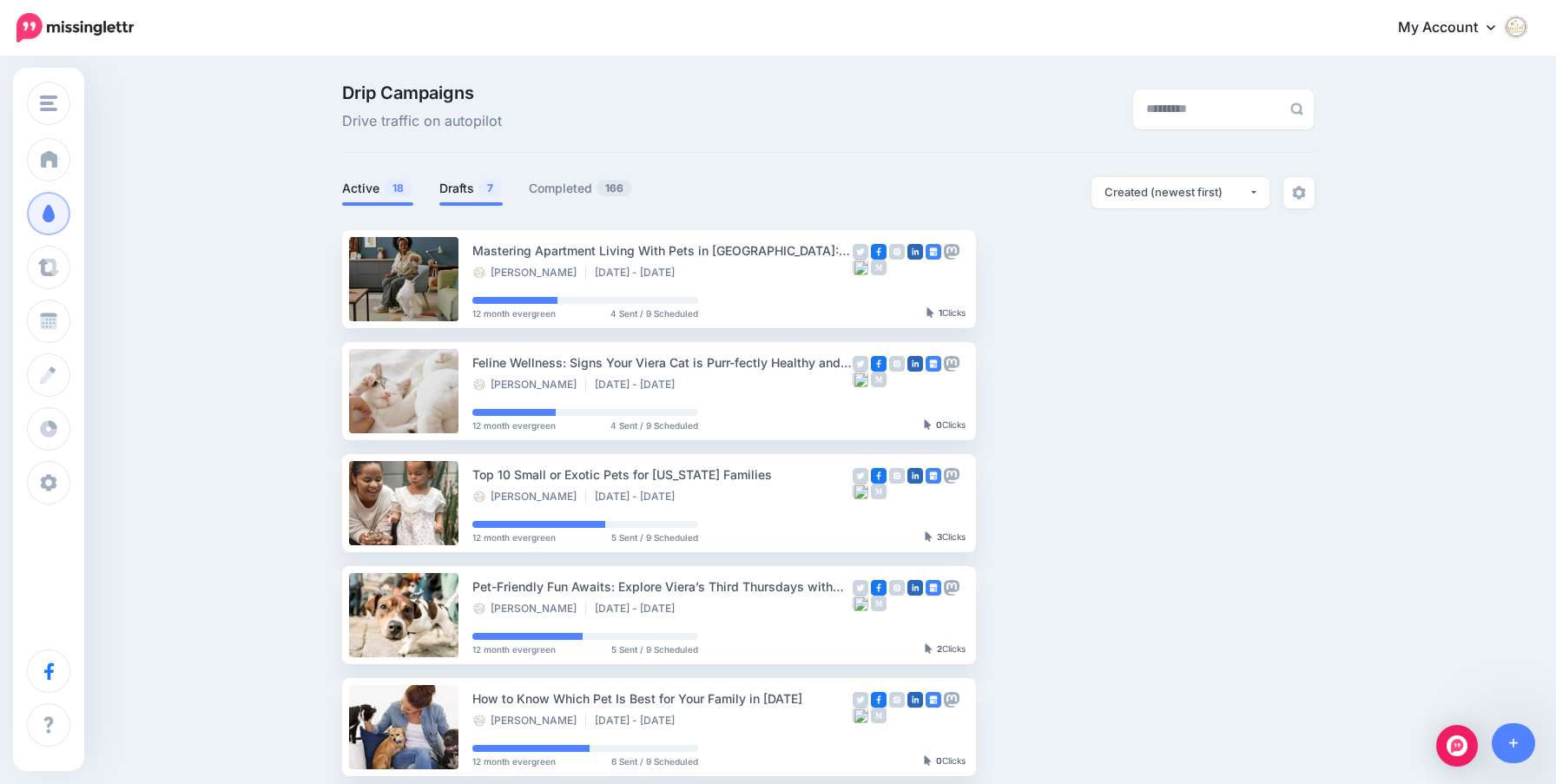
click at [466, 186] on link "Drafts 7" at bounding box center [471, 188] width 63 height 21
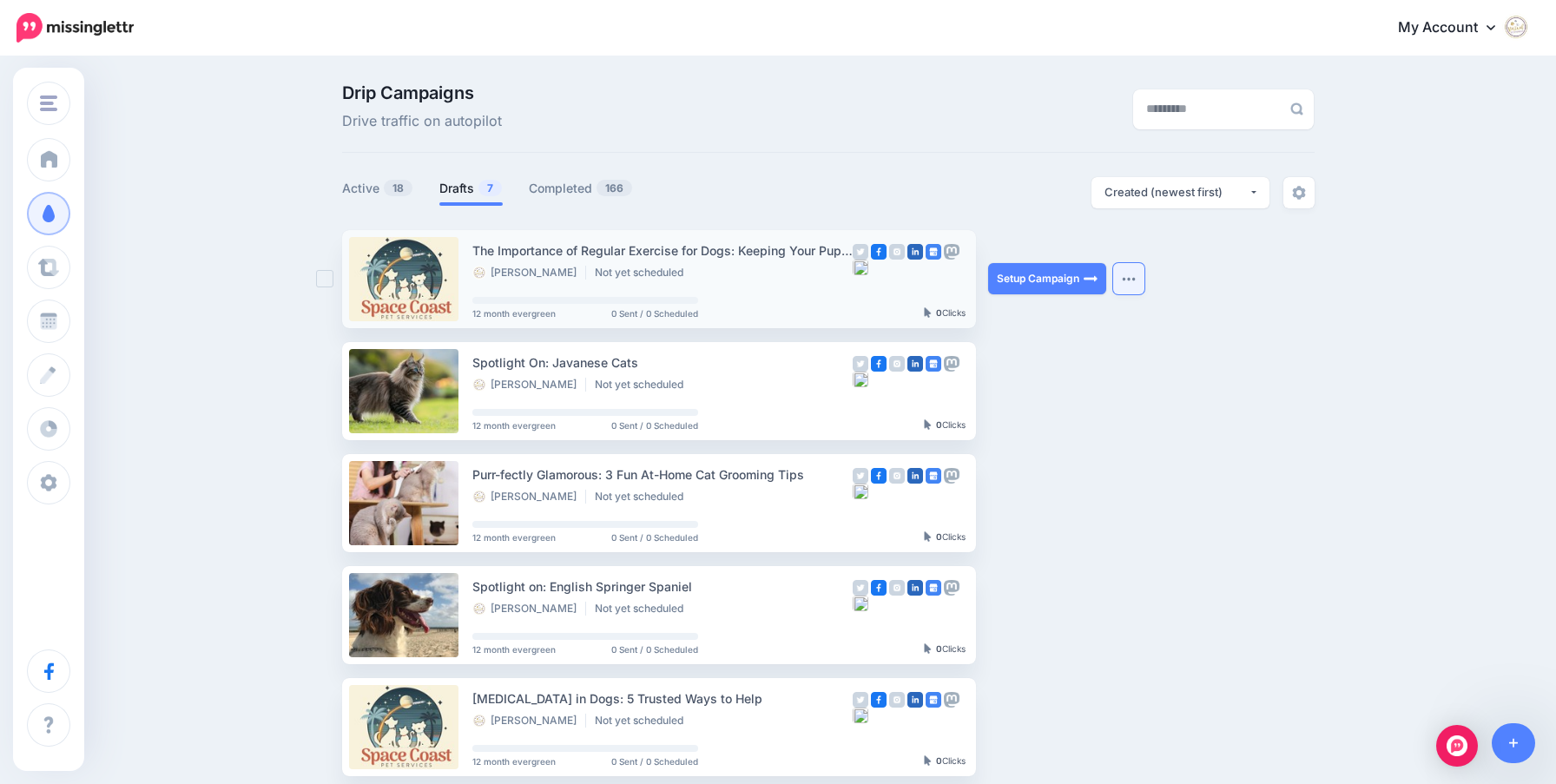
click at [1137, 280] on button "button" at bounding box center [1129, 279] width 32 height 32
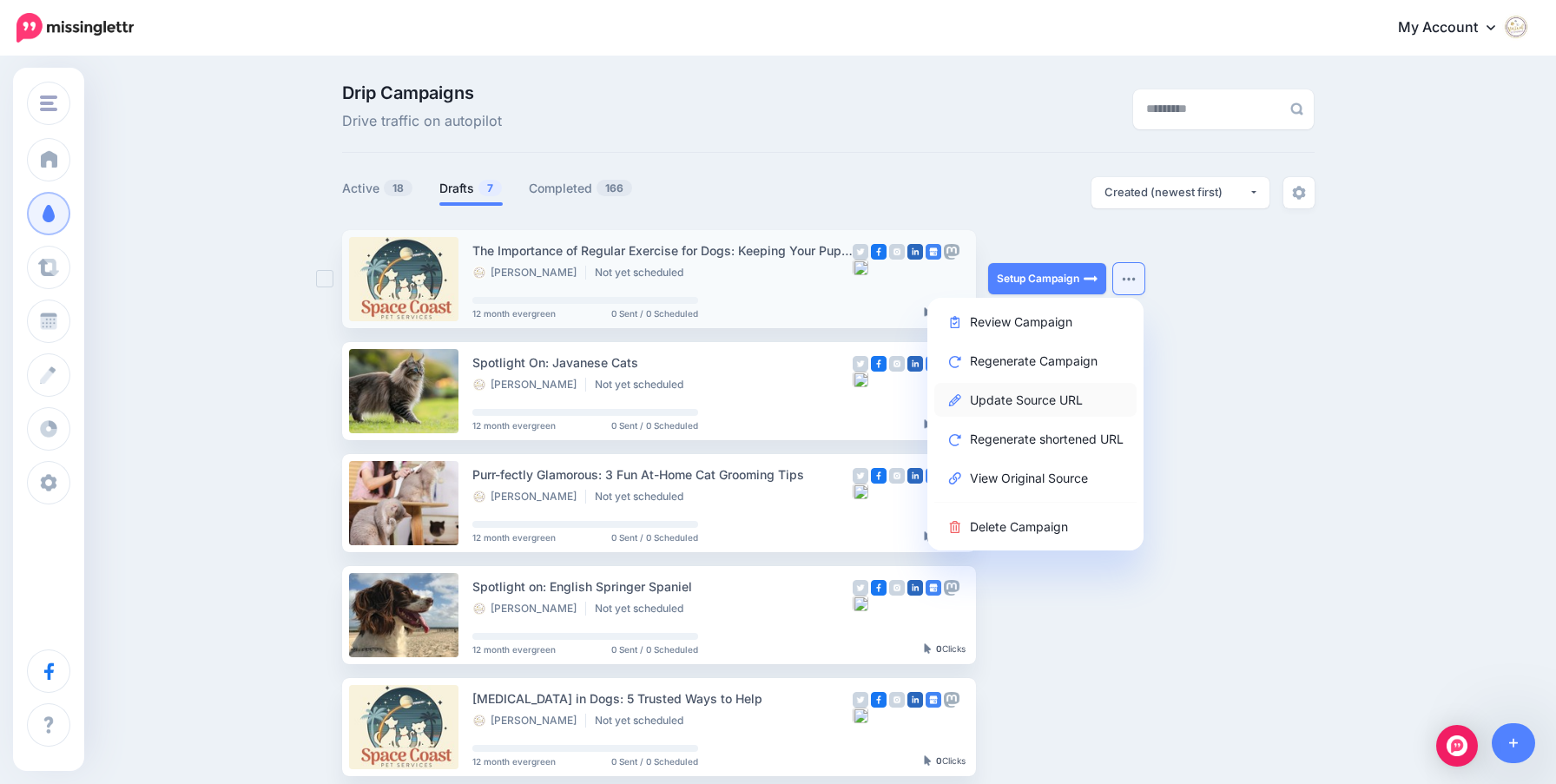
click at [1007, 395] on link "Update Source URL" at bounding box center [1035, 400] width 202 height 34
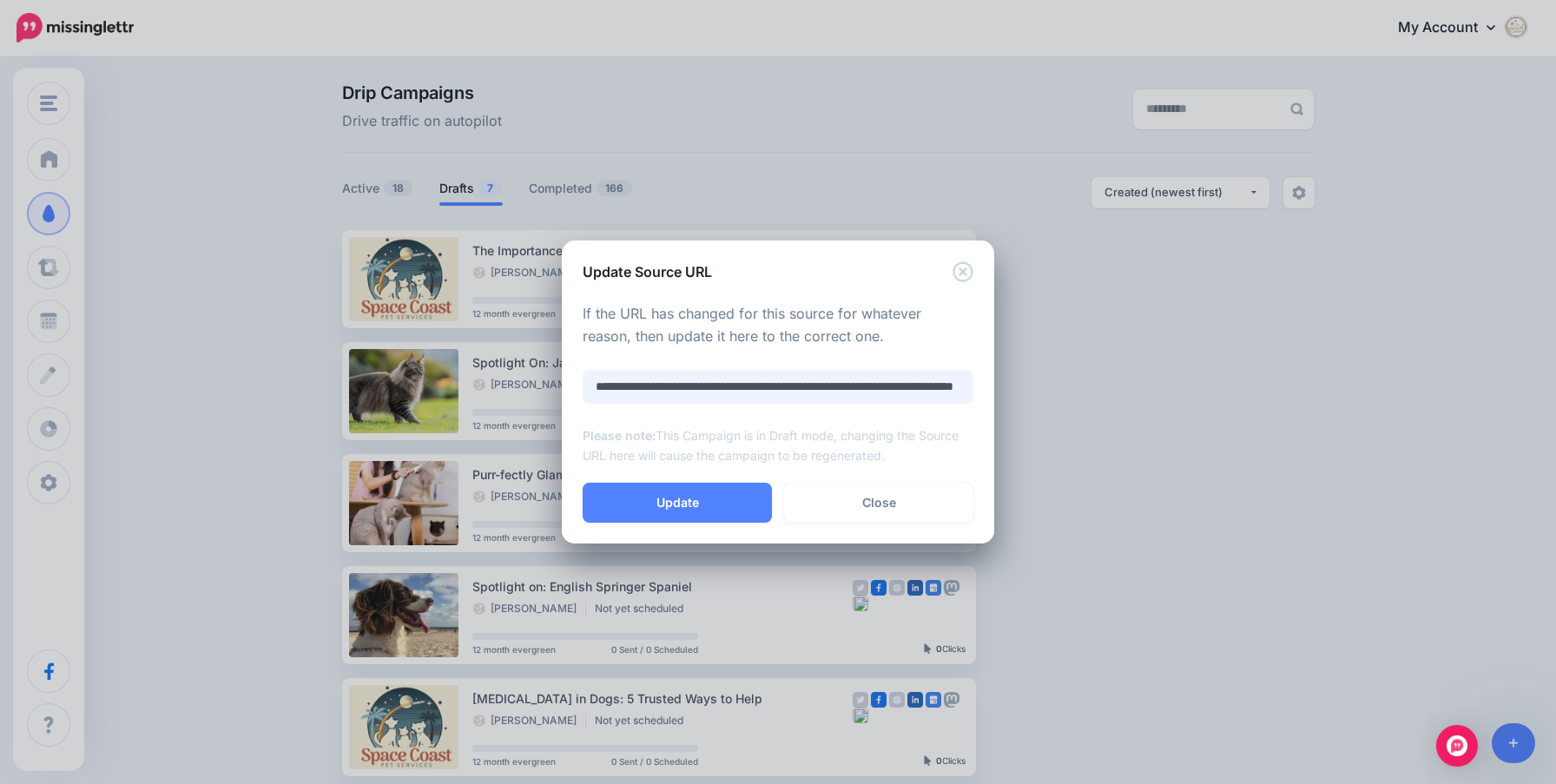
click at [718, 395] on input "**********" at bounding box center [778, 387] width 391 height 34
click at [718, 385] on input "**********" at bounding box center [778, 387] width 391 height 34
click at [852, 500] on link "Close" at bounding box center [878, 502] width 189 height 40
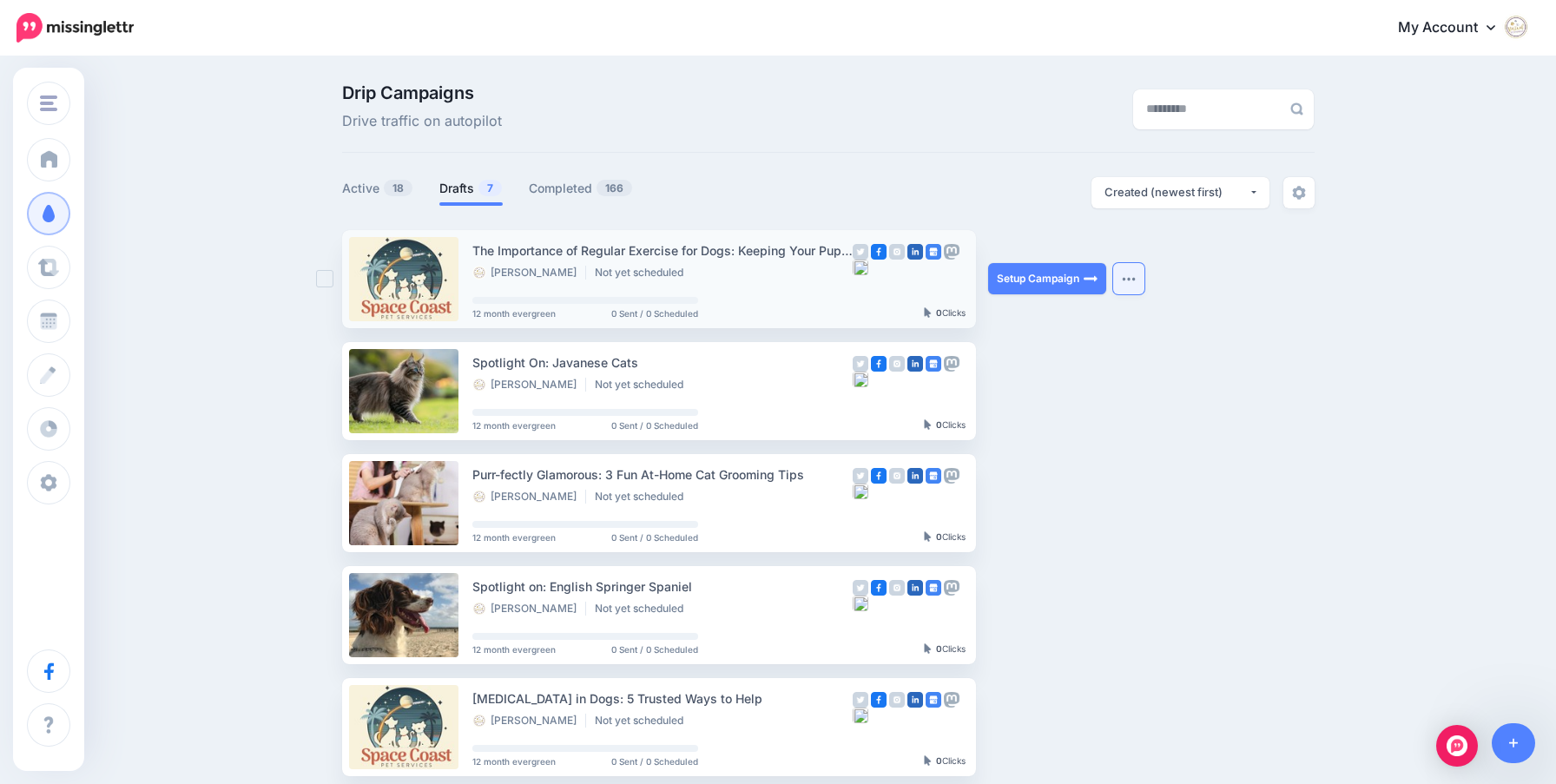
click at [1135, 278] on img "button" at bounding box center [1128, 279] width 14 height 6
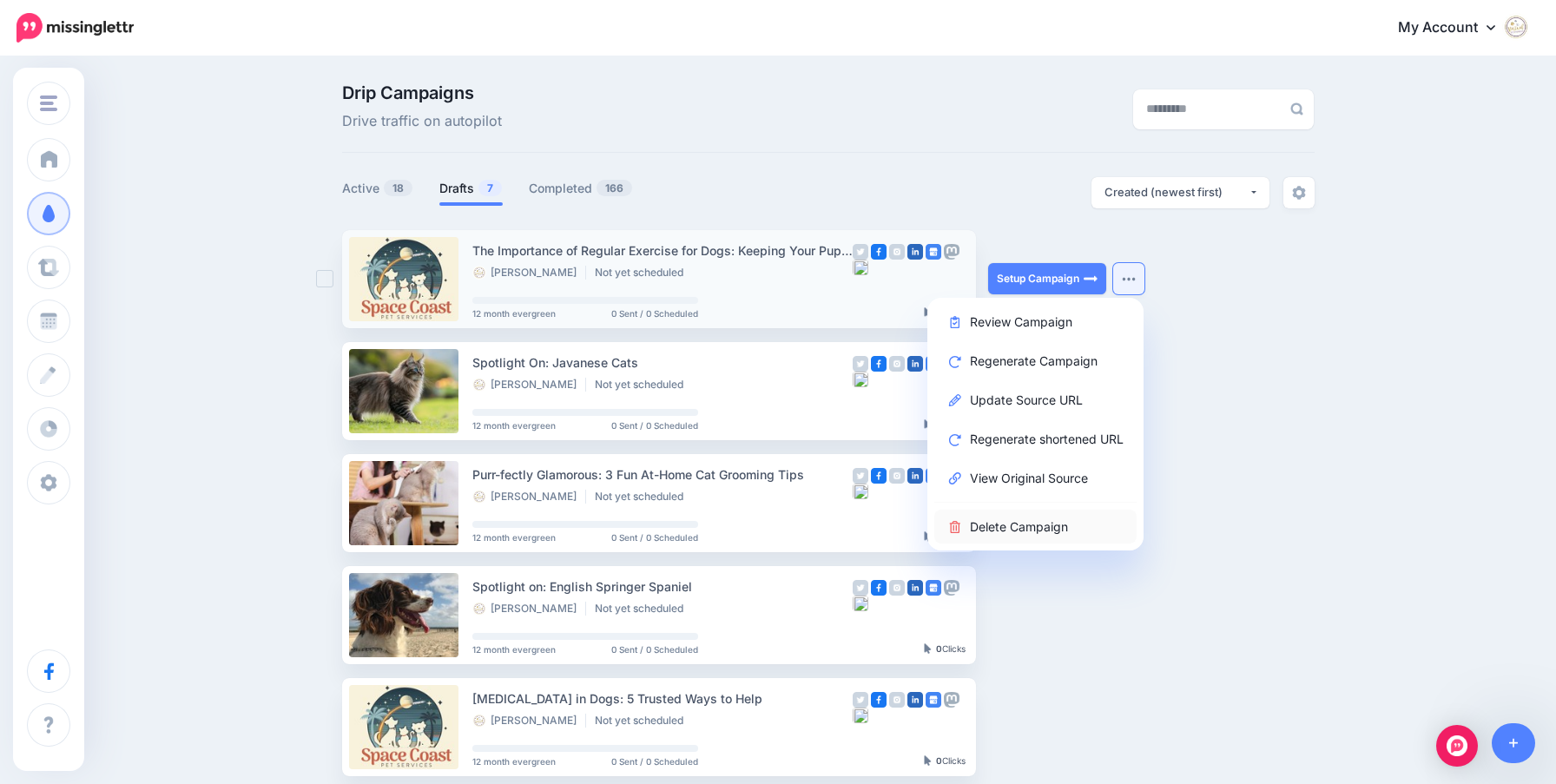
click at [1057, 527] on link "Delete Campaign" at bounding box center [1035, 527] width 202 height 34
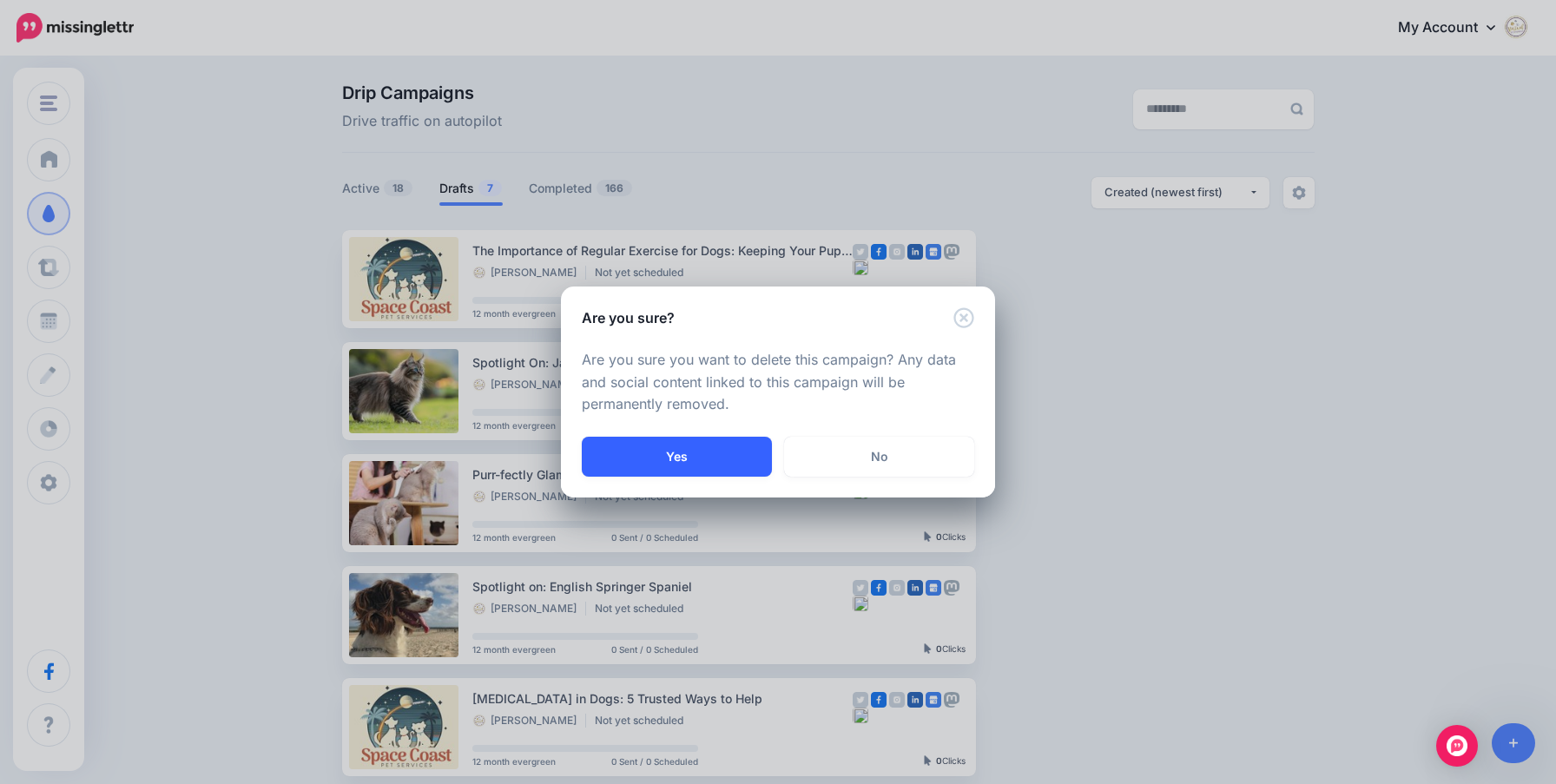
click at [710, 442] on button "Yes" at bounding box center [677, 456] width 190 height 40
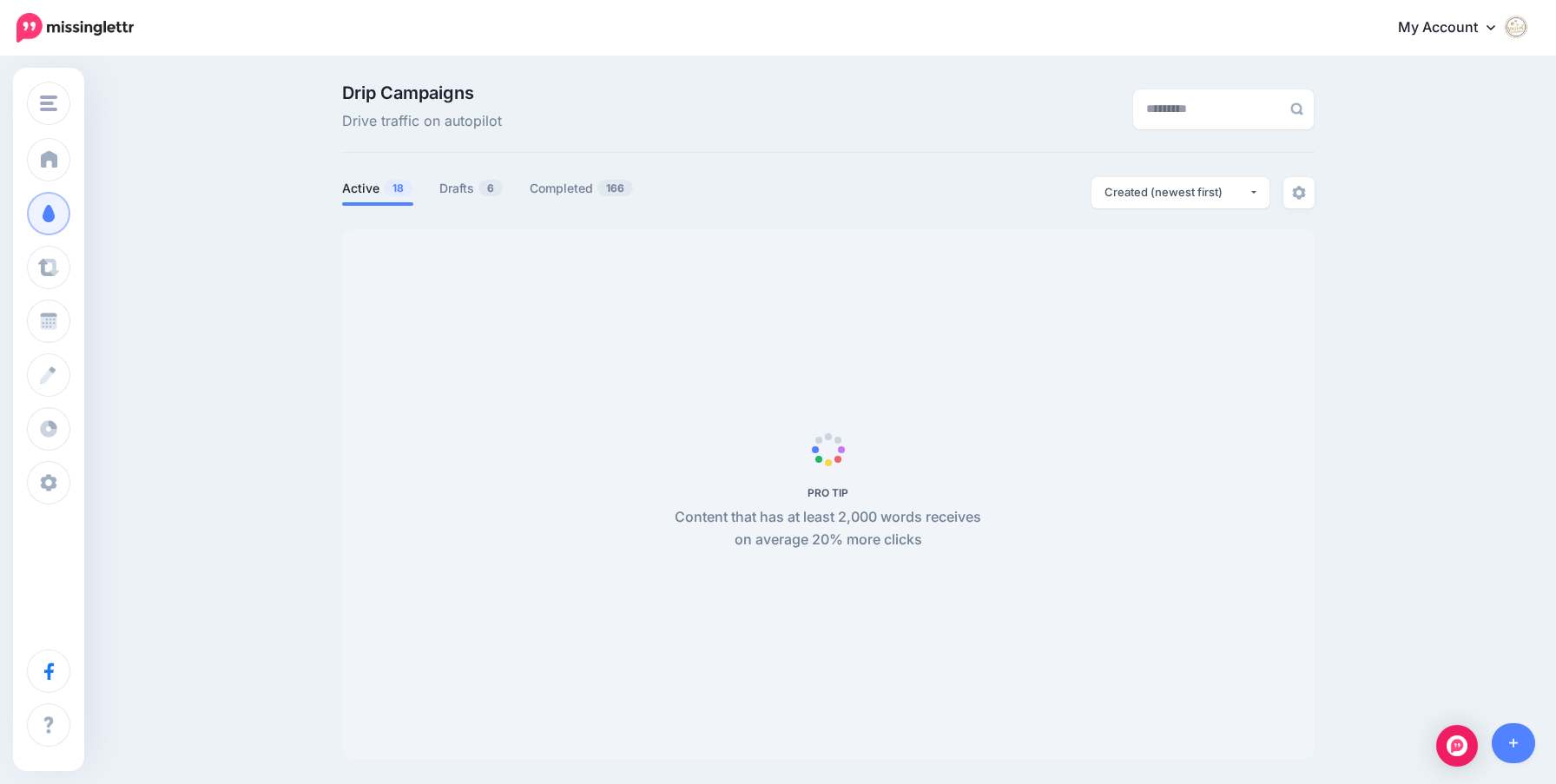
click at [1514, 740] on icon at bounding box center [1514, 743] width 9 height 12
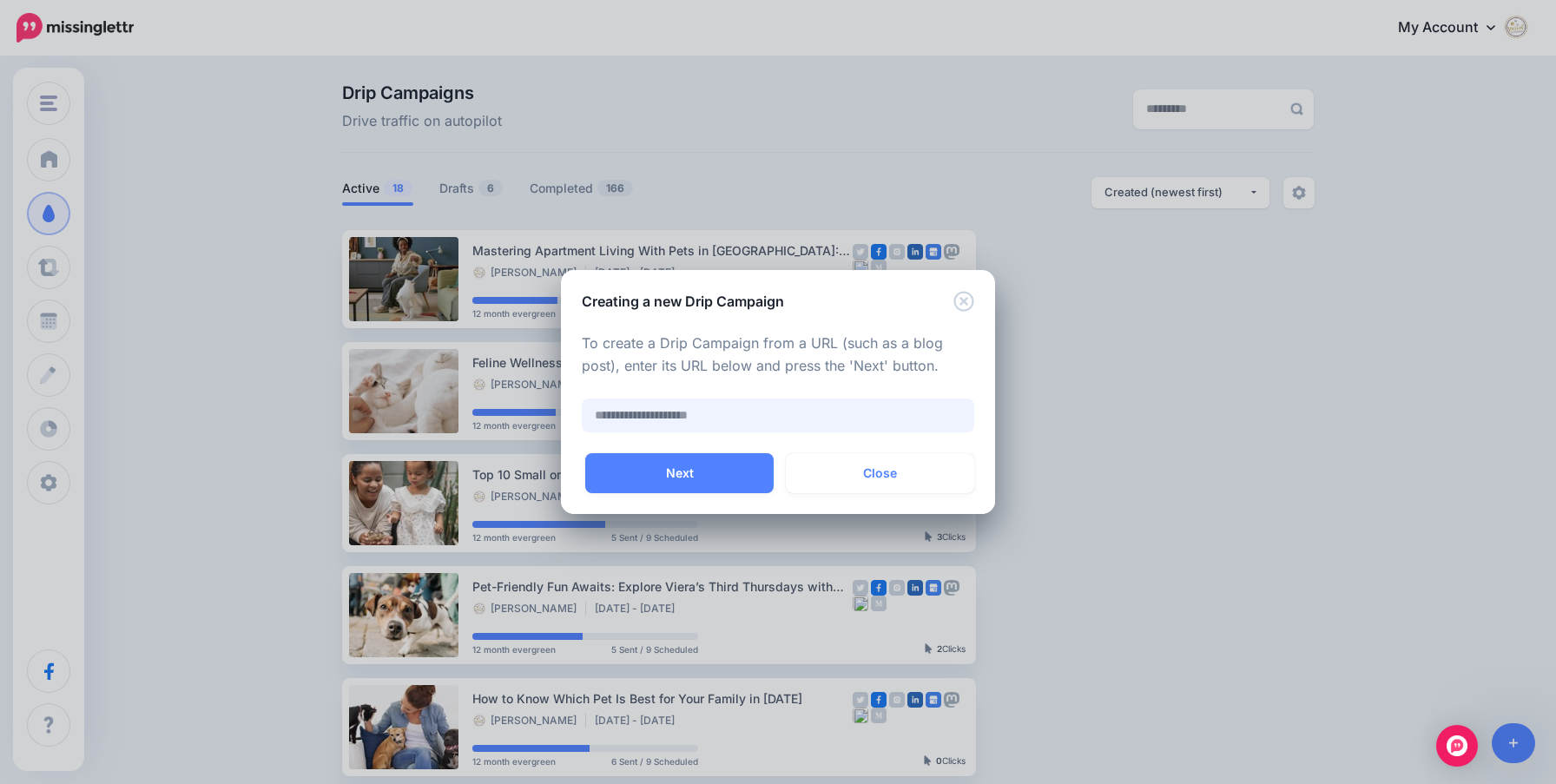
click at [709, 411] on input "text" at bounding box center [778, 415] width 392 height 34
paste input "**********"
type input "**********"
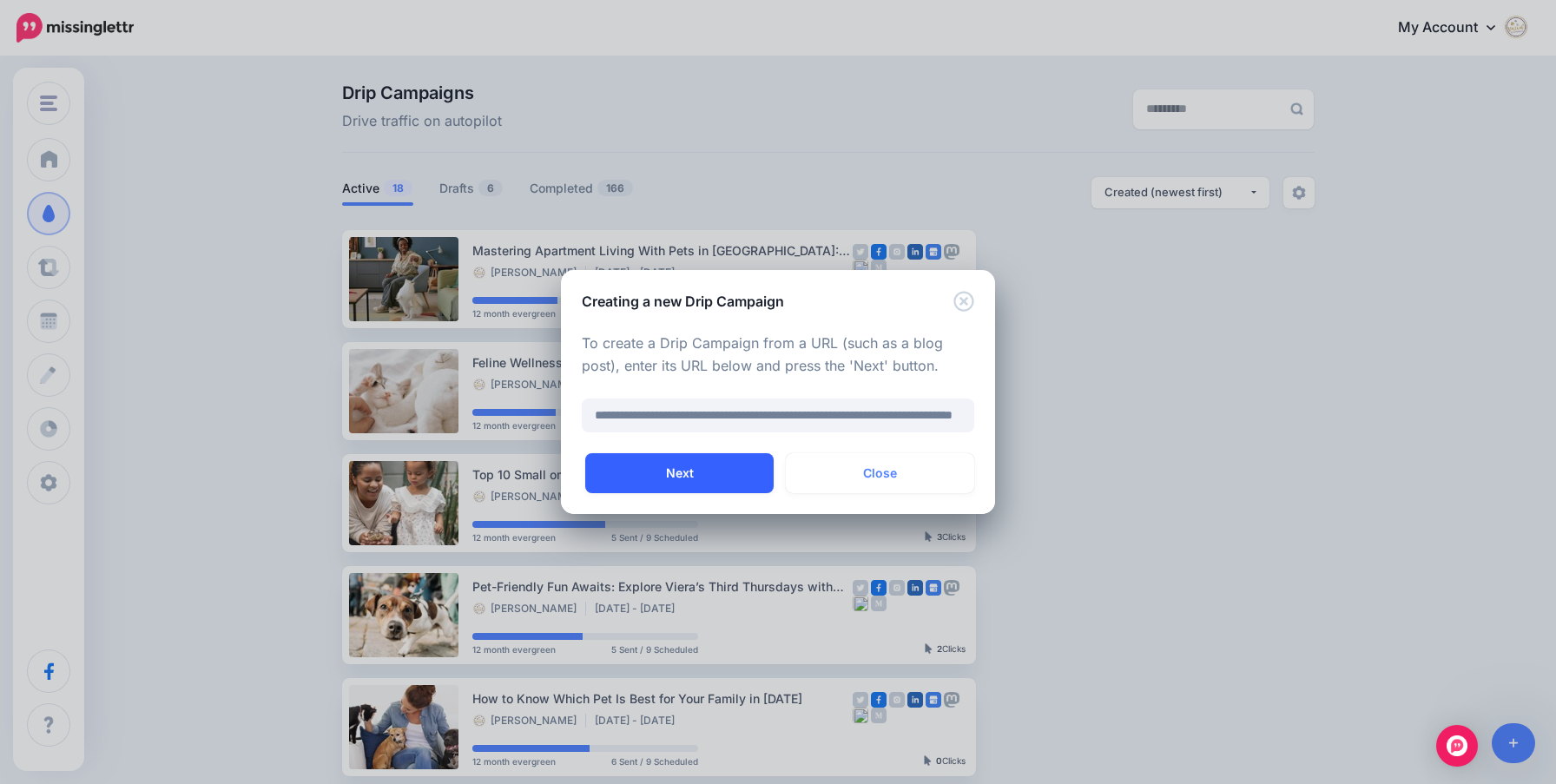
click at [709, 475] on button "Next" at bounding box center [680, 473] width 188 height 40
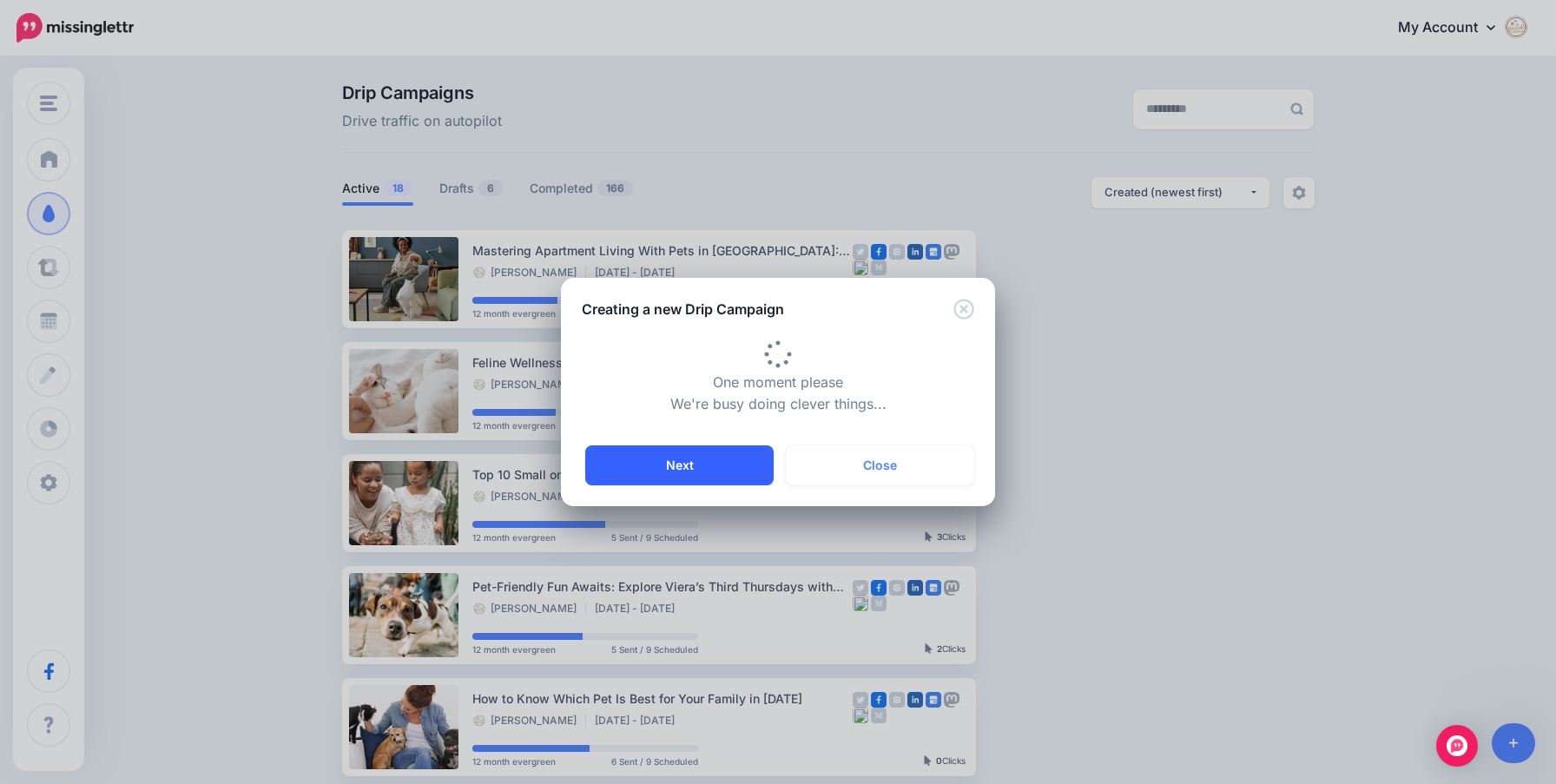
type input "**********"
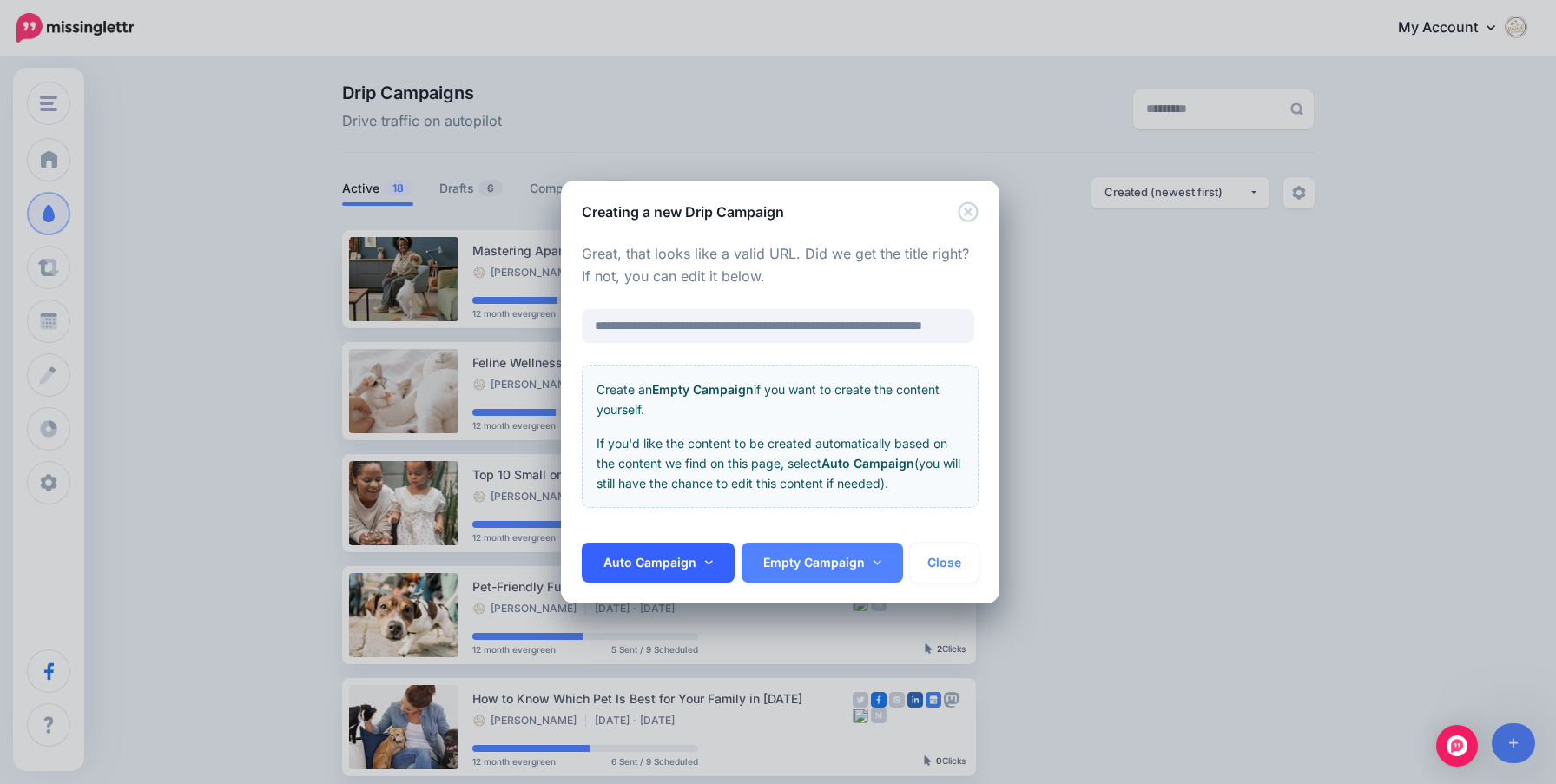
click at [709, 558] on icon at bounding box center [709, 562] width 7 height 12
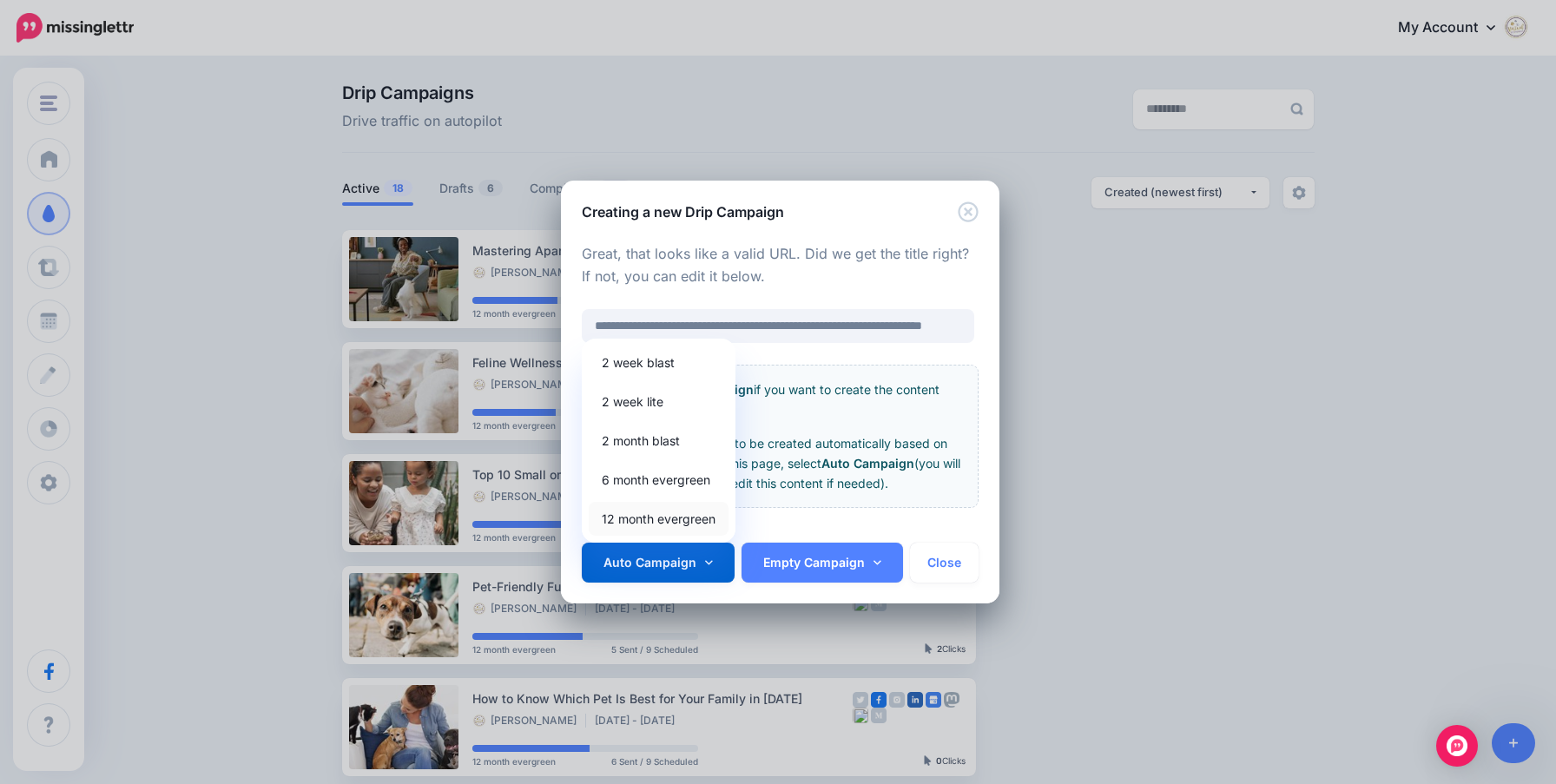
click at [683, 512] on link "12 month evergreen" at bounding box center [658, 518] width 140 height 34
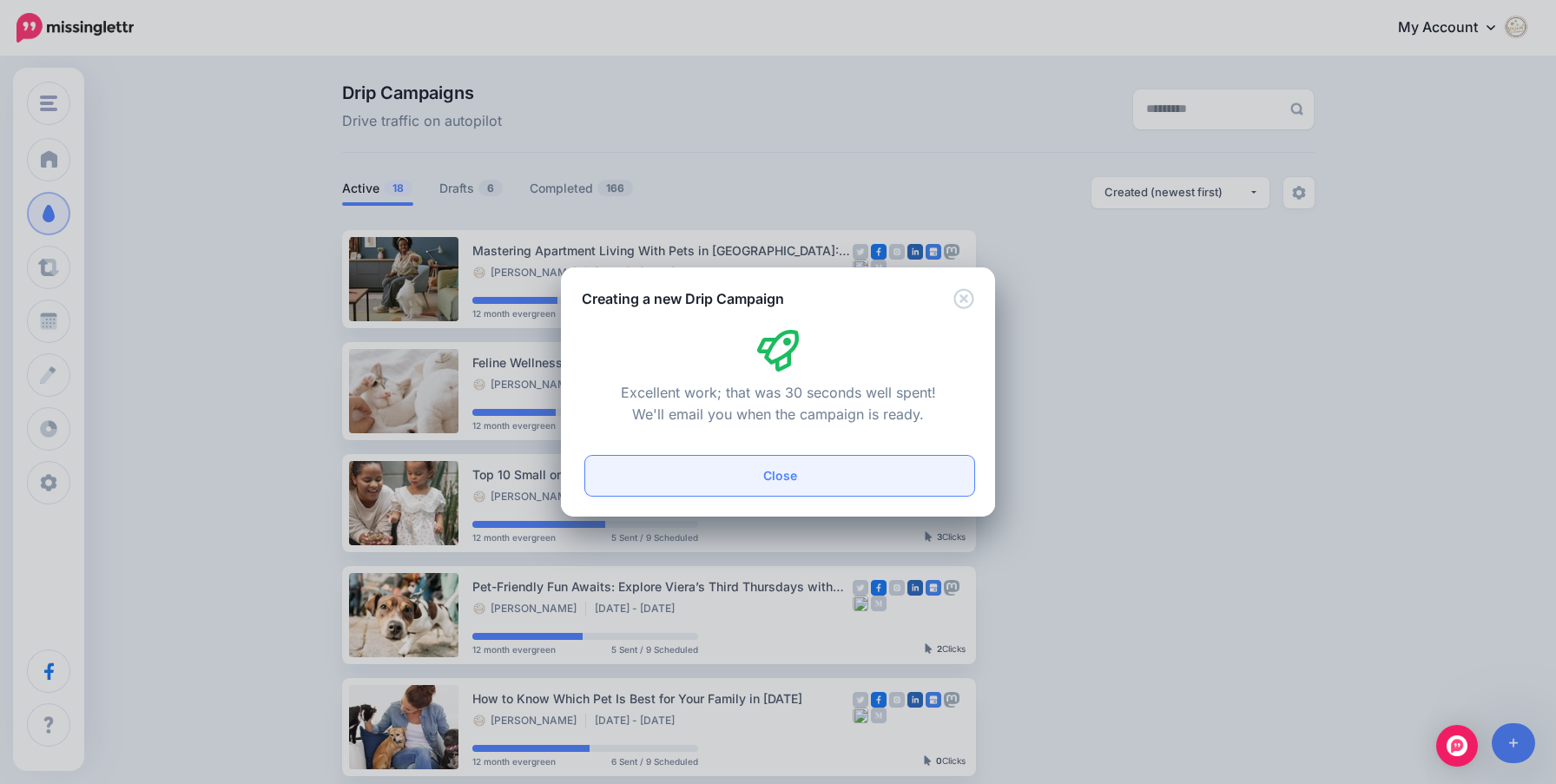
click at [694, 483] on button "Close" at bounding box center [779, 475] width 389 height 40
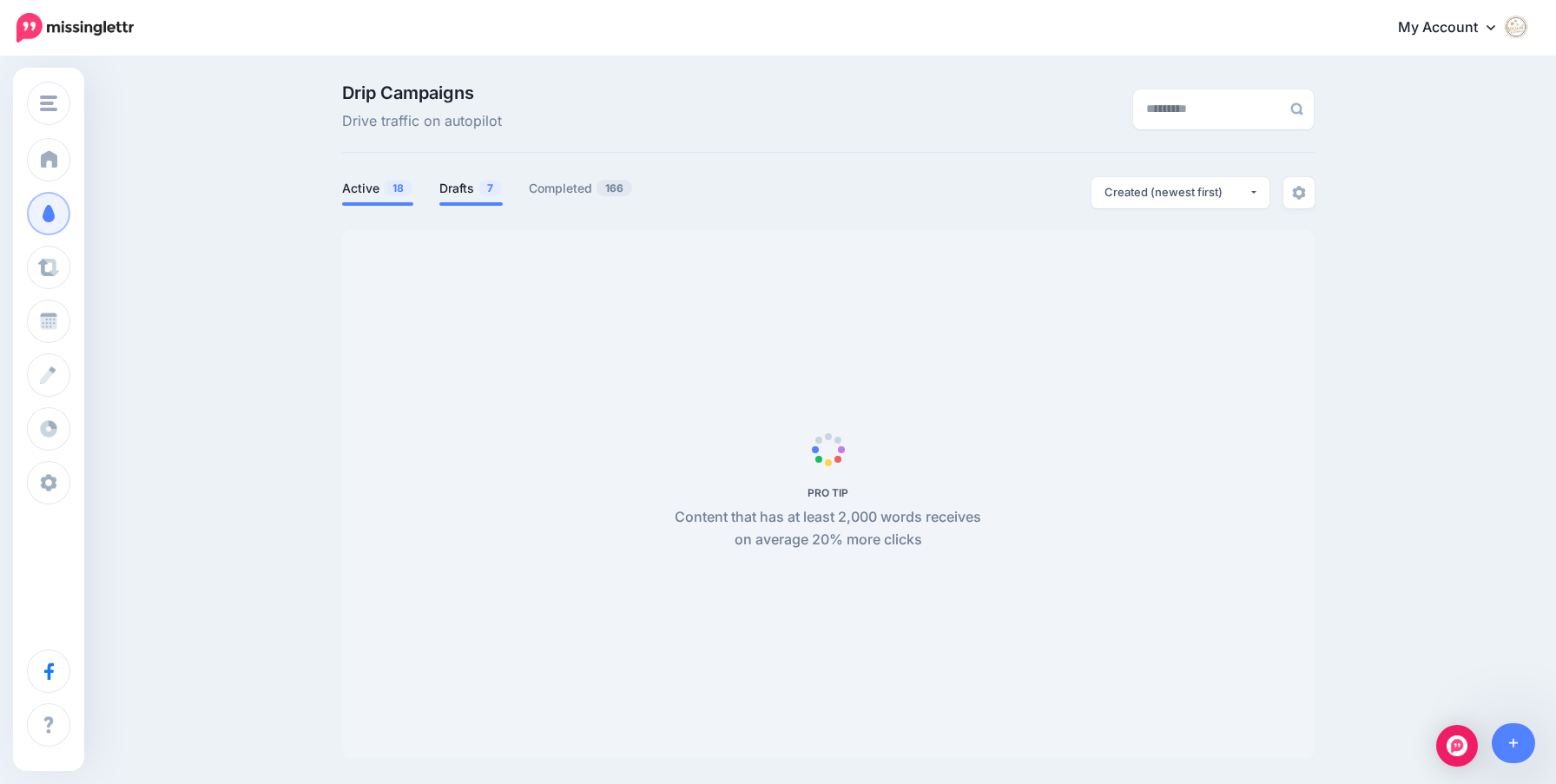
click at [454, 187] on link "Drafts 7" at bounding box center [471, 188] width 63 height 21
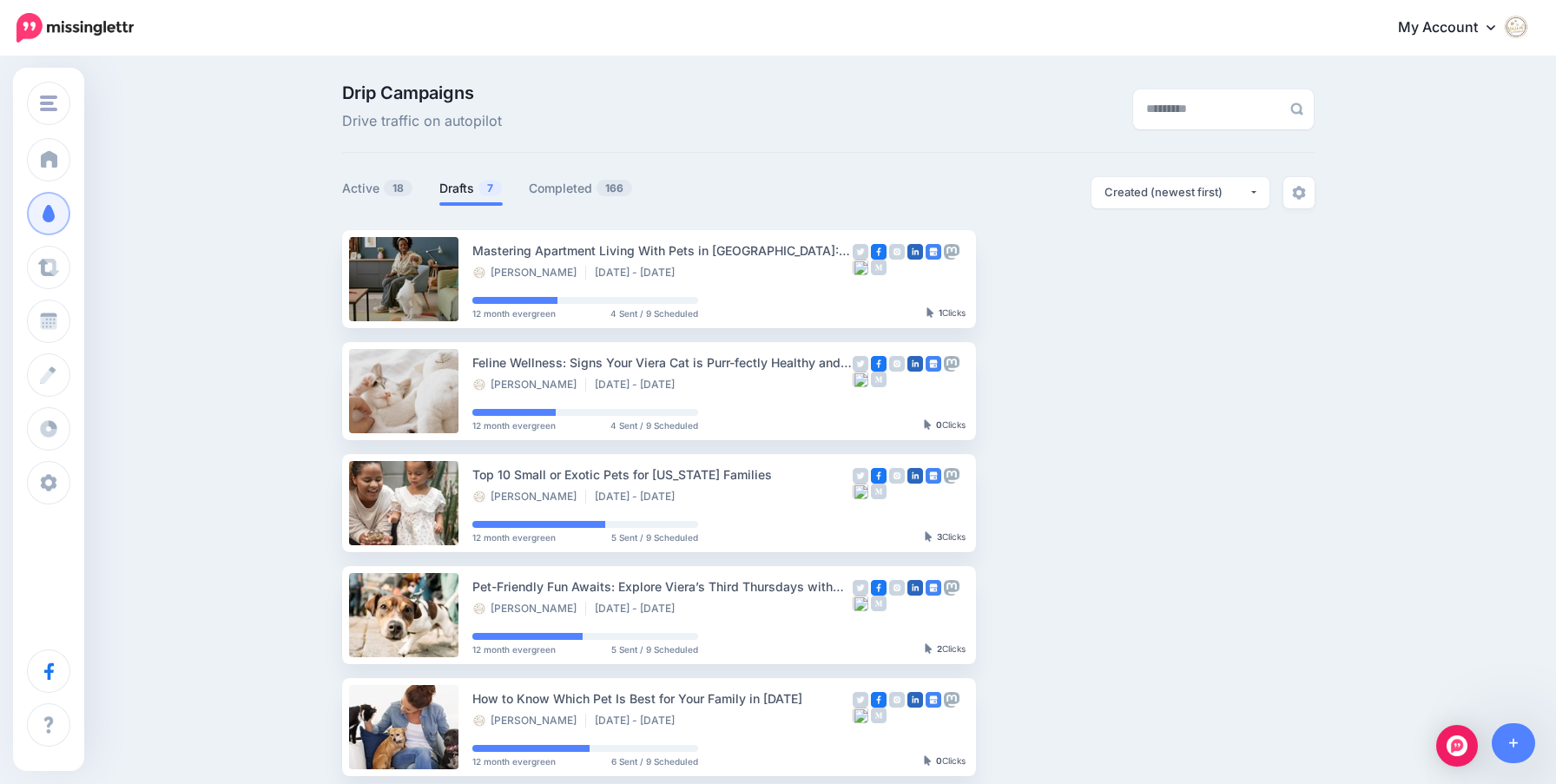
click at [447, 186] on link "Drafts 7" at bounding box center [471, 188] width 63 height 21
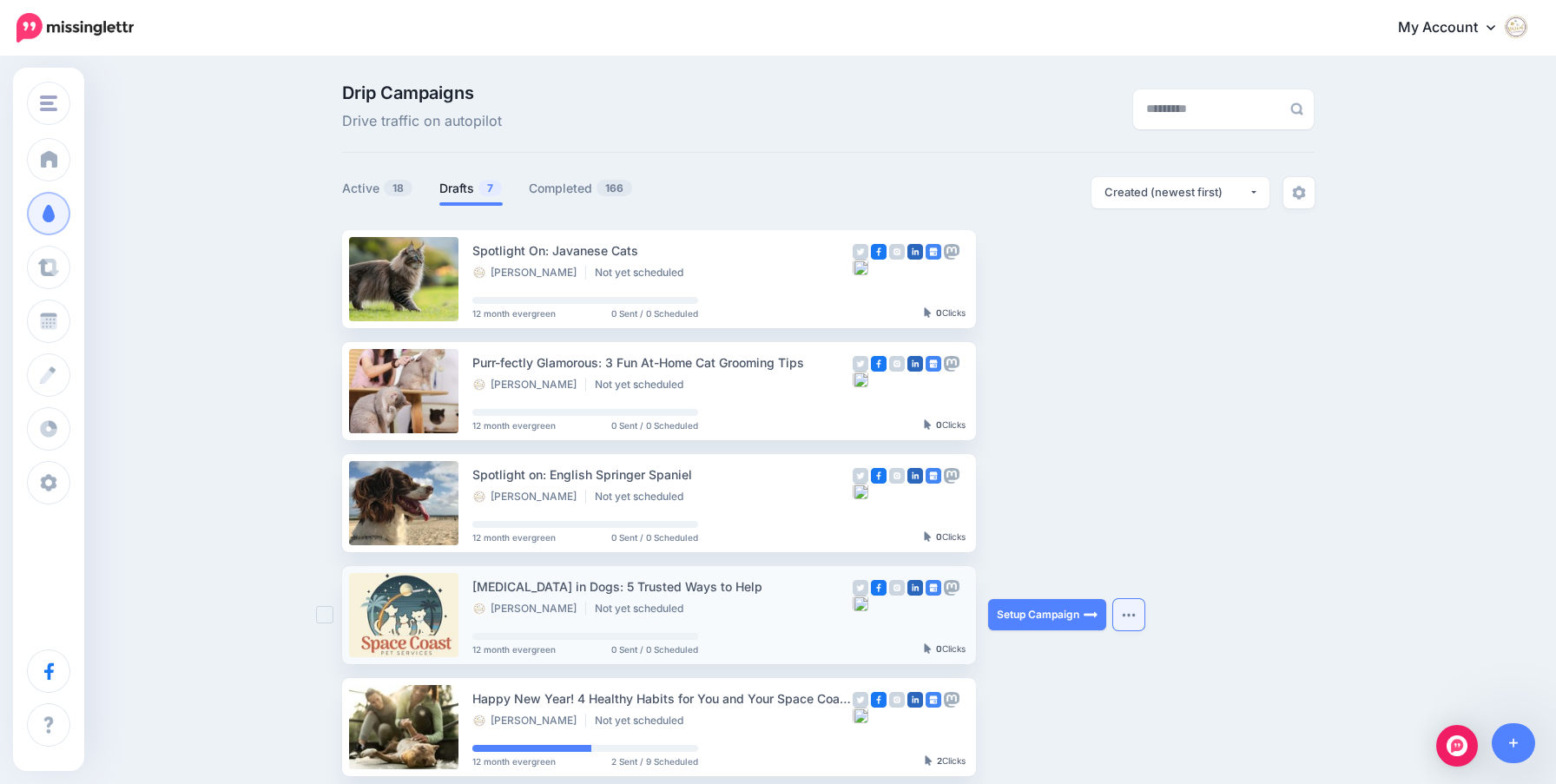
click at [1122, 616] on img "button" at bounding box center [1128, 615] width 14 height 6
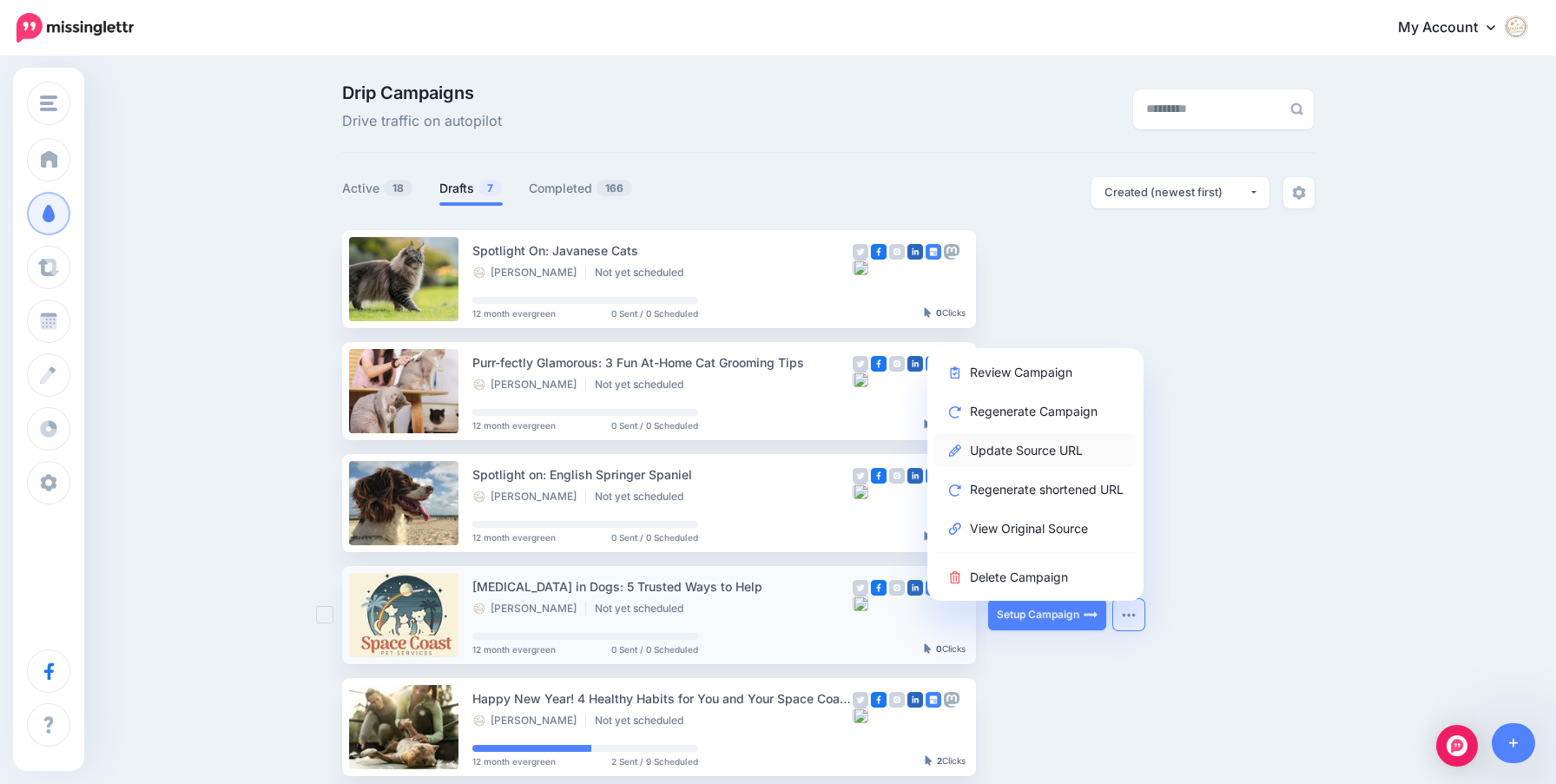
click at [1067, 443] on link "Update Source URL" at bounding box center [1035, 450] width 202 height 34
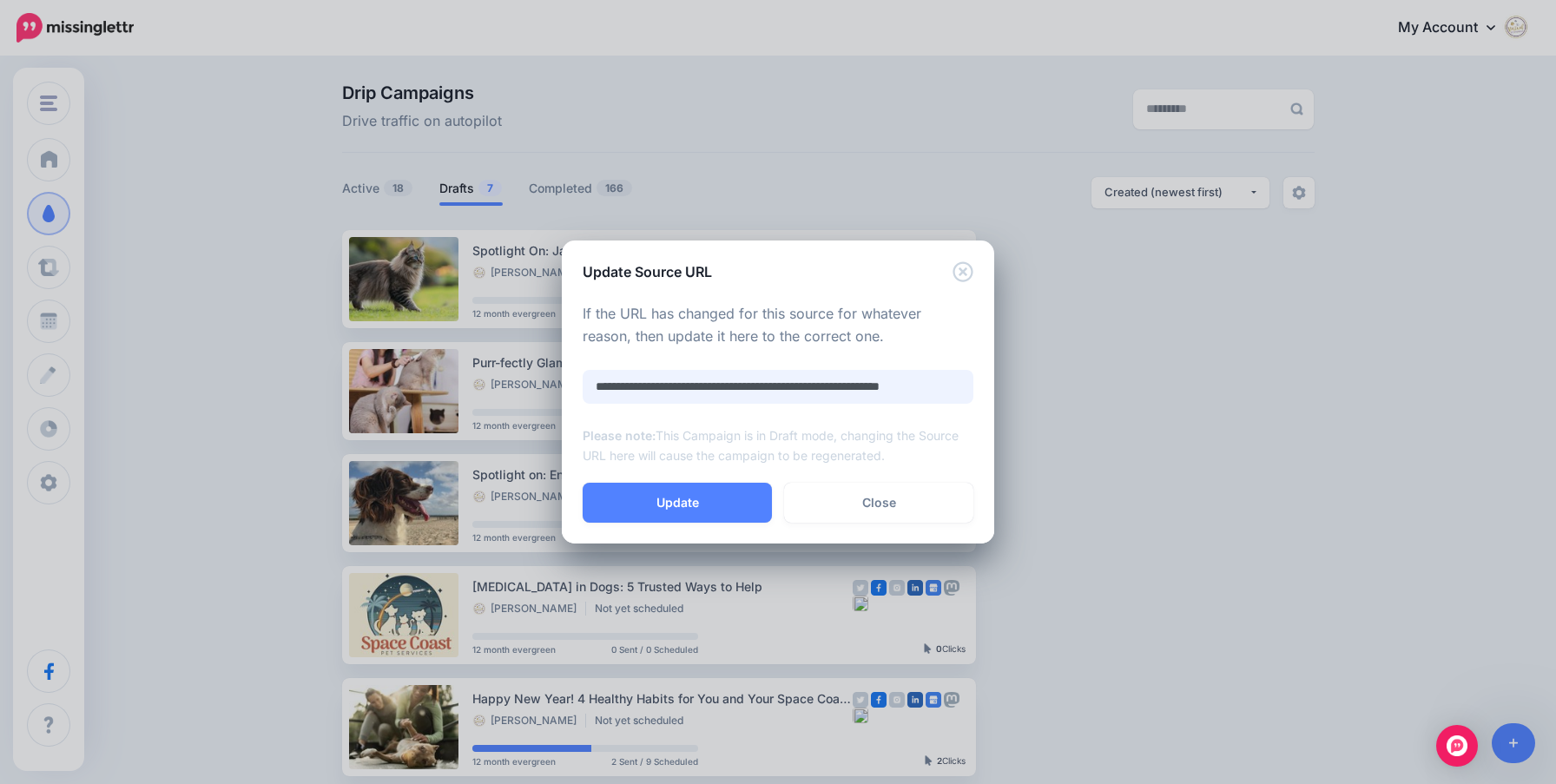
click at [714, 395] on input "**********" at bounding box center [778, 387] width 391 height 34
click at [902, 498] on link "Close" at bounding box center [878, 502] width 189 height 40
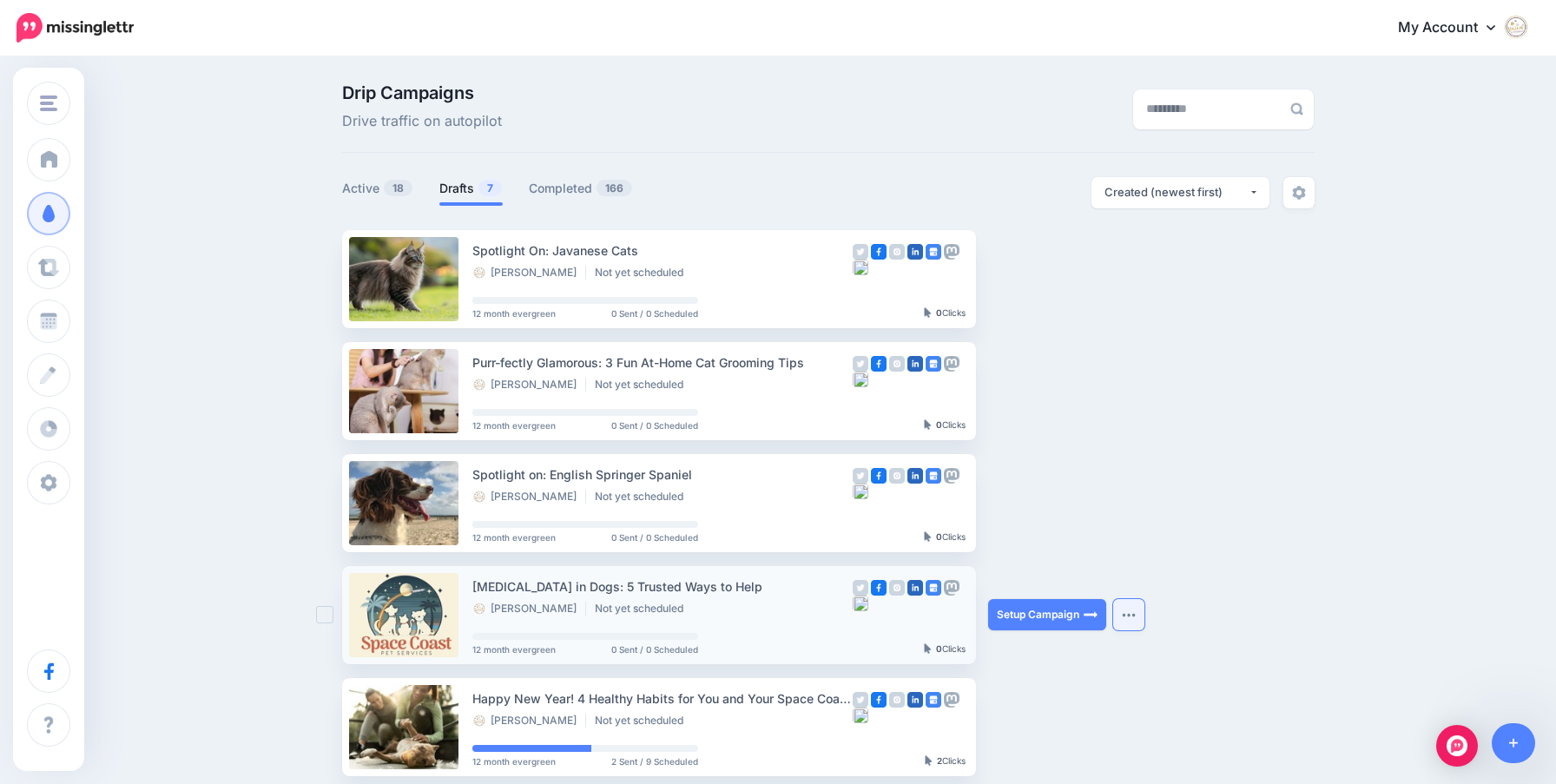
click at [1121, 620] on button "button" at bounding box center [1129, 615] width 32 height 32
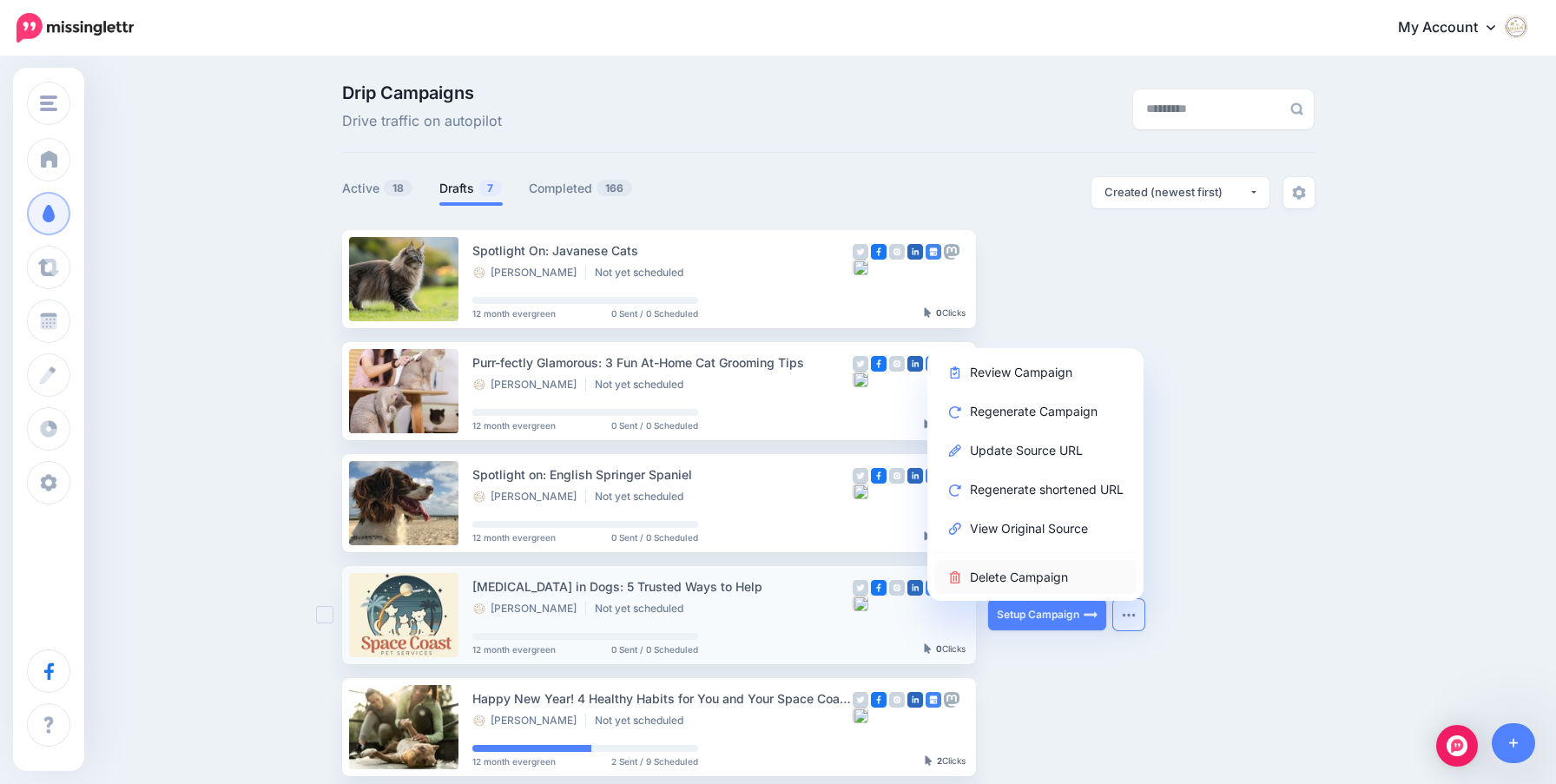
click at [1057, 571] on link "Delete Campaign" at bounding box center [1035, 577] width 202 height 34
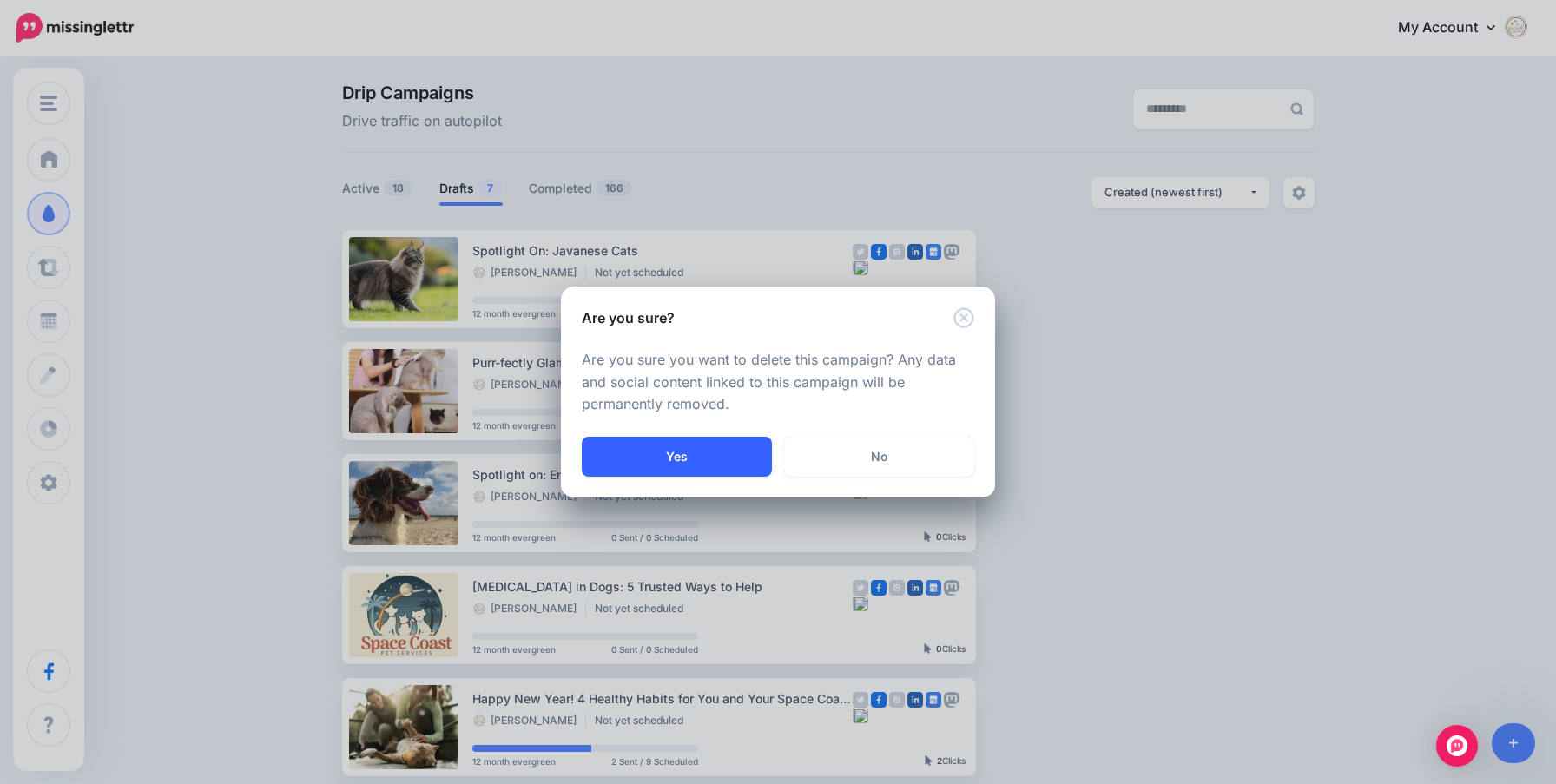
click at [707, 452] on button "Yes" at bounding box center [677, 456] width 190 height 40
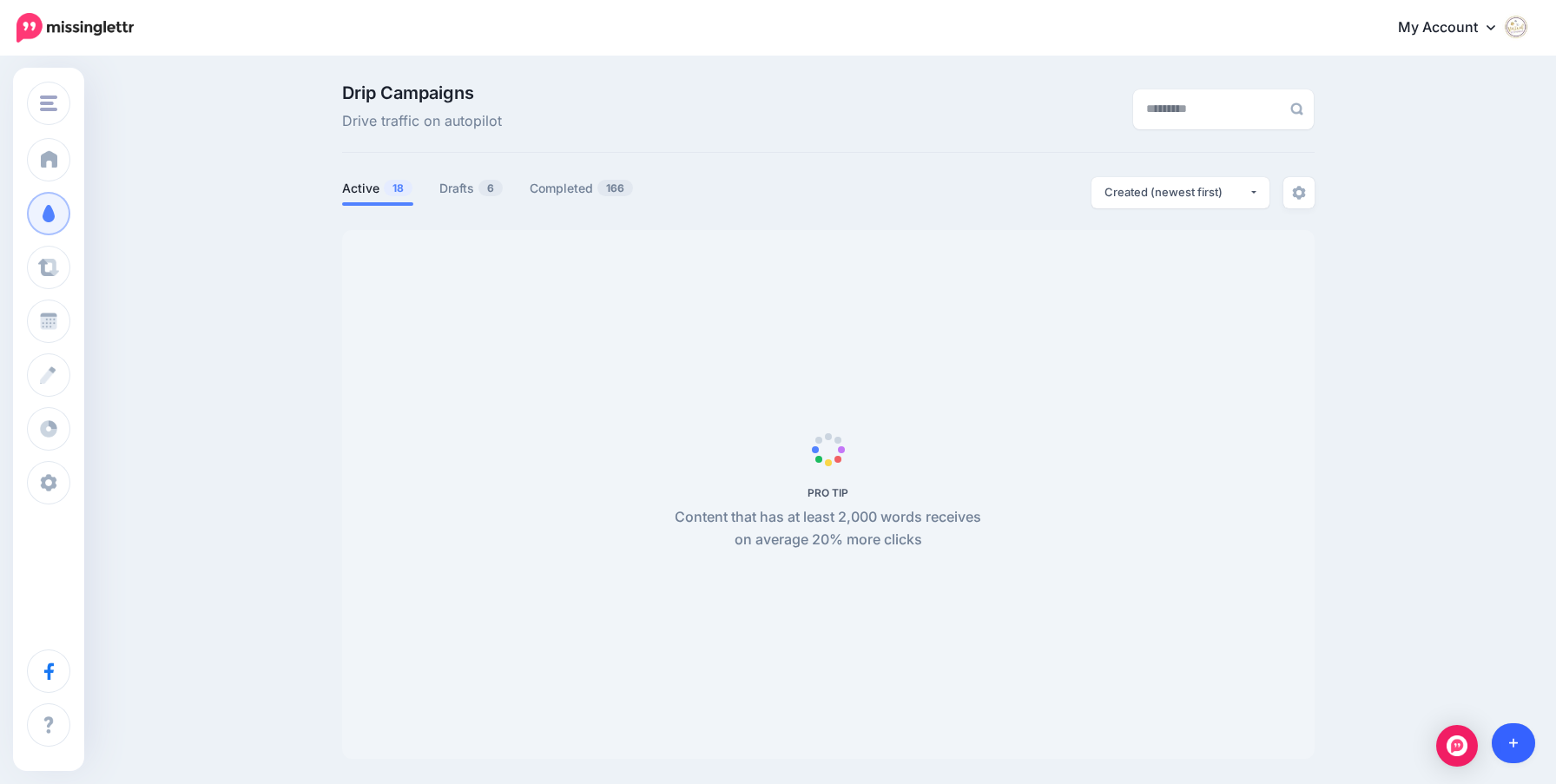
click at [1510, 743] on icon at bounding box center [1514, 744] width 9 height 9
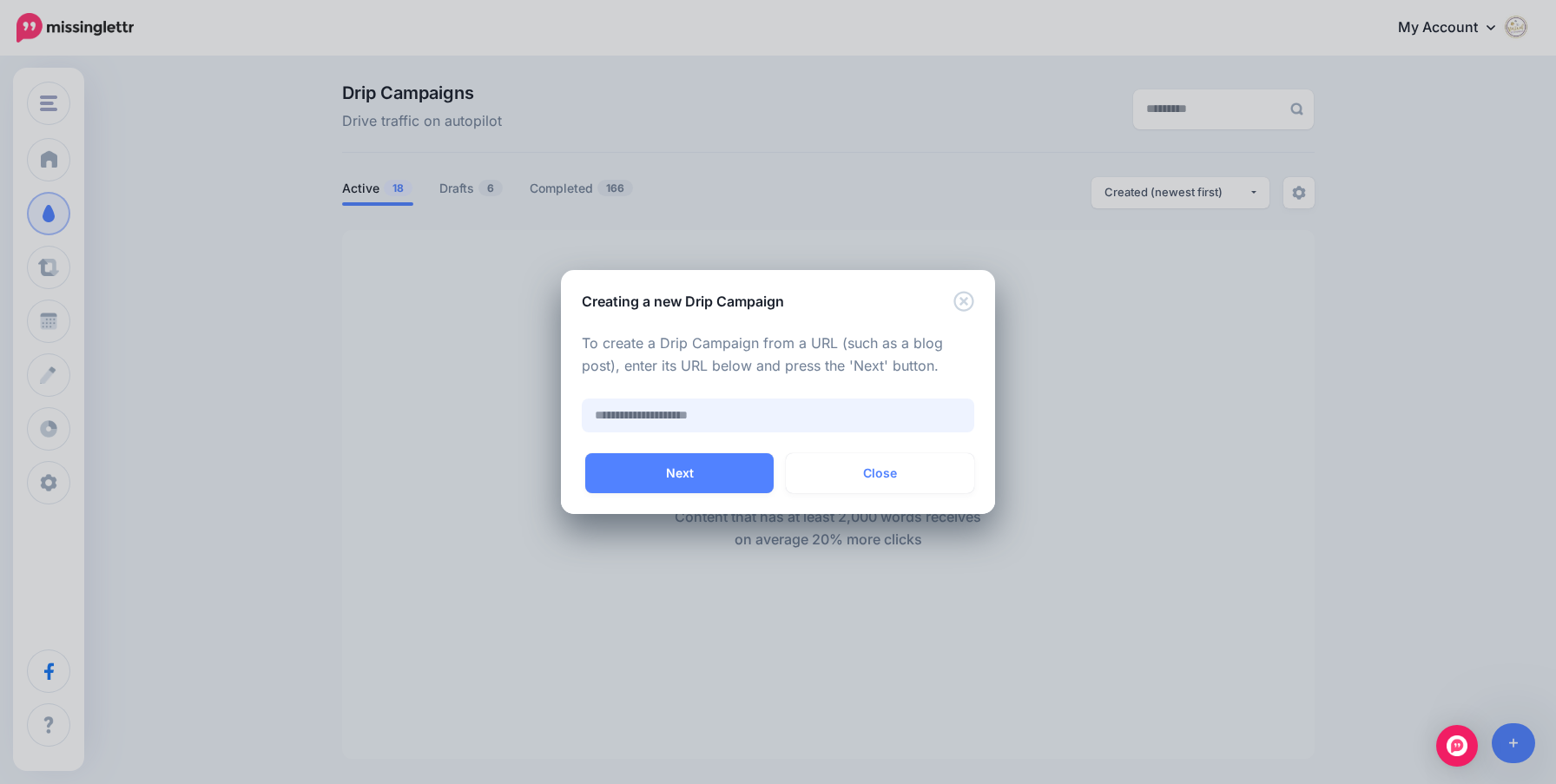
click at [676, 407] on input "text" at bounding box center [778, 415] width 392 height 34
paste input "**********"
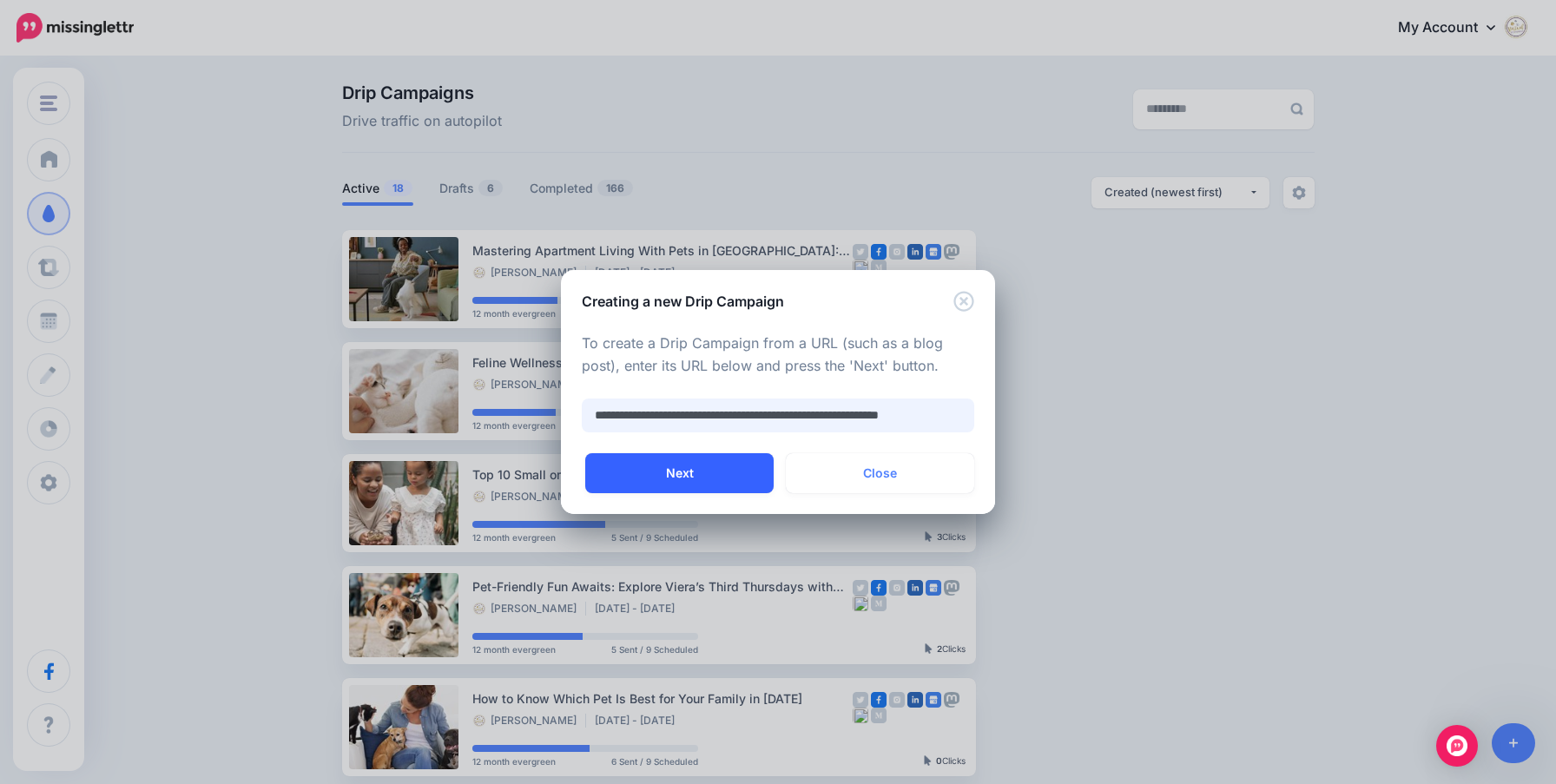
type input "**********"
click at [676, 473] on button "Next" at bounding box center [680, 473] width 188 height 40
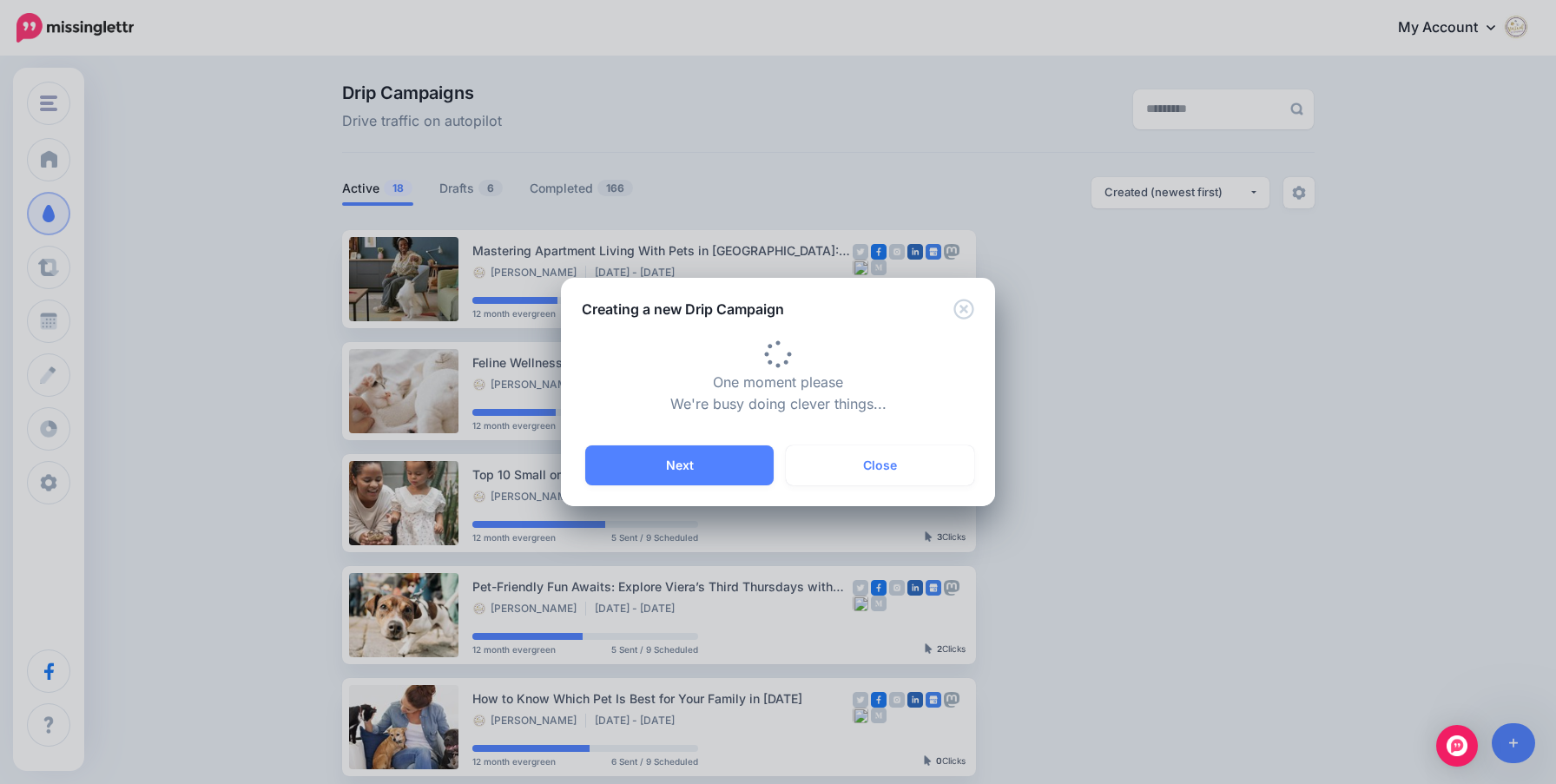
type input "**********"
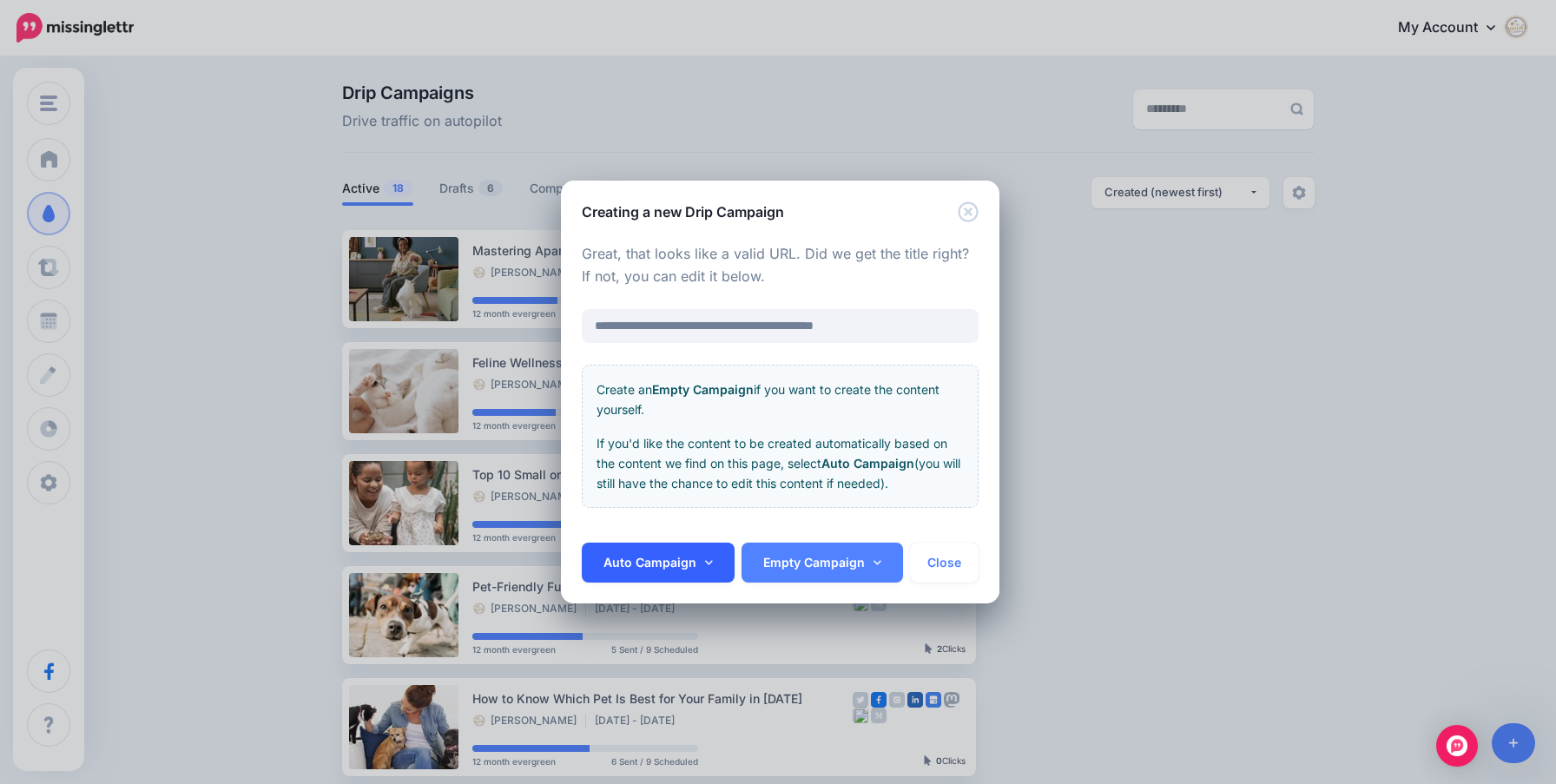
click at [651, 566] on link "Auto Campaign" at bounding box center [658, 562] width 153 height 40
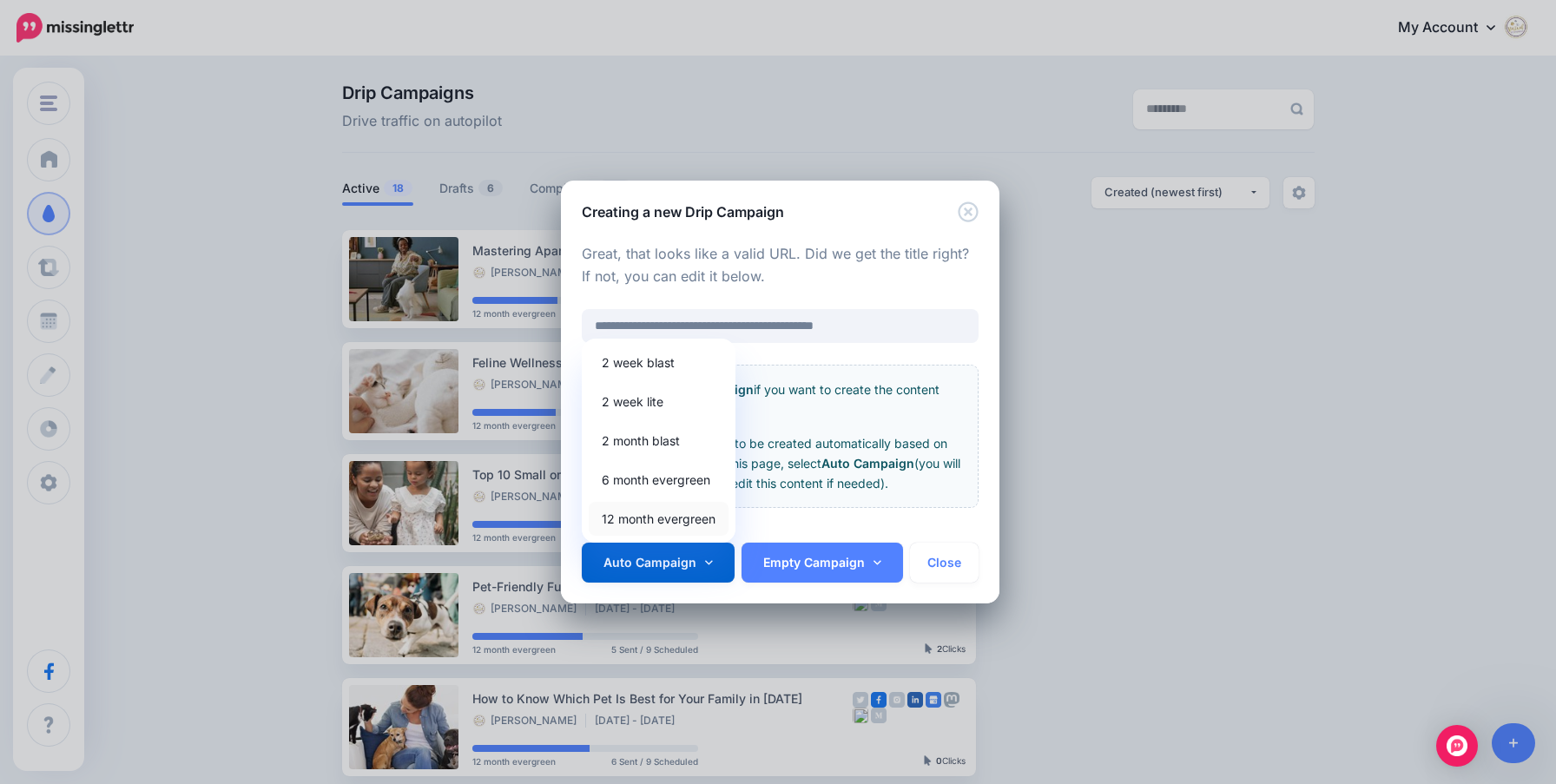
click at [654, 521] on link "12 month evergreen" at bounding box center [658, 518] width 140 height 34
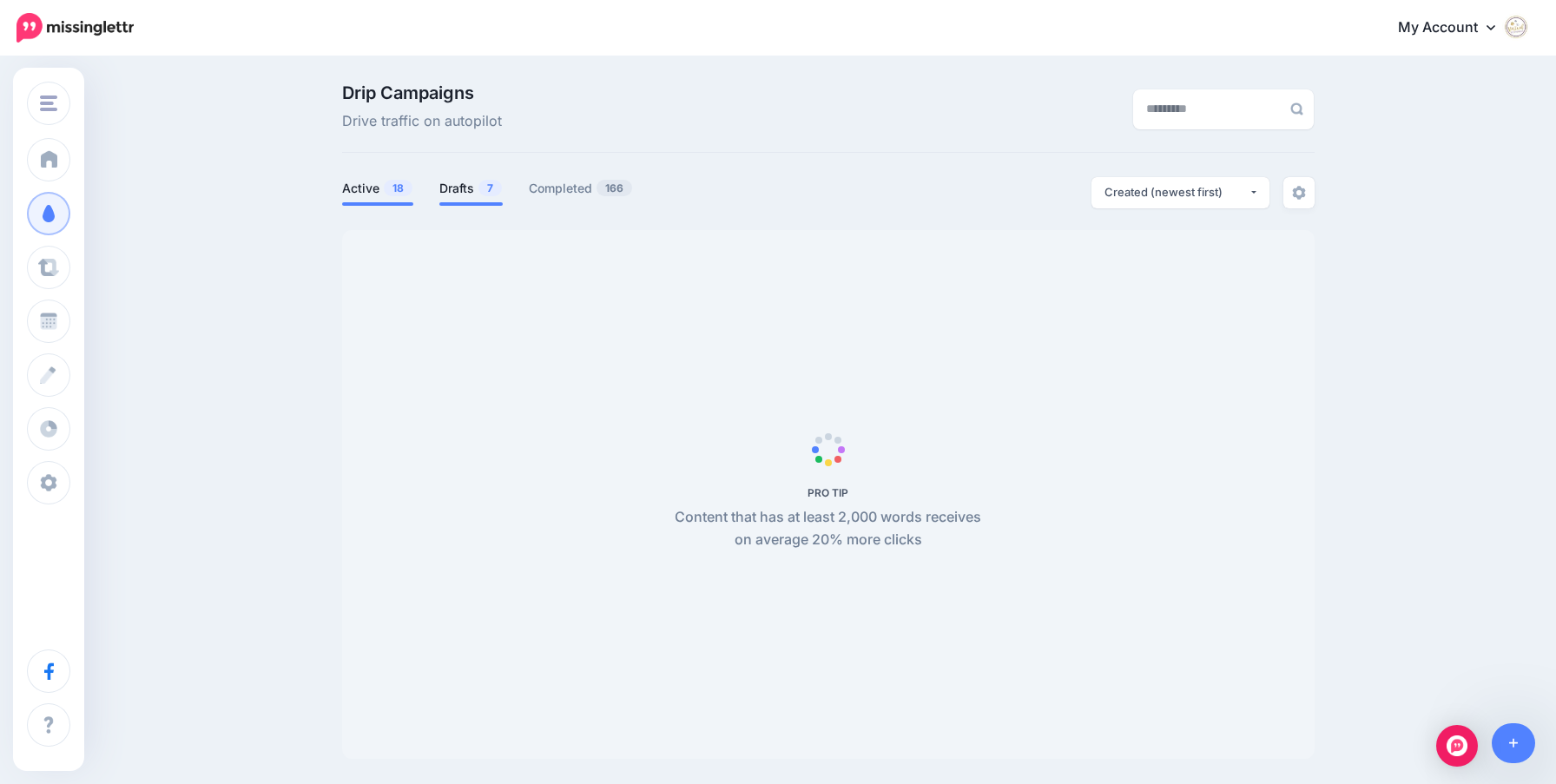
click at [470, 186] on link "Drafts 7" at bounding box center [471, 188] width 63 height 21
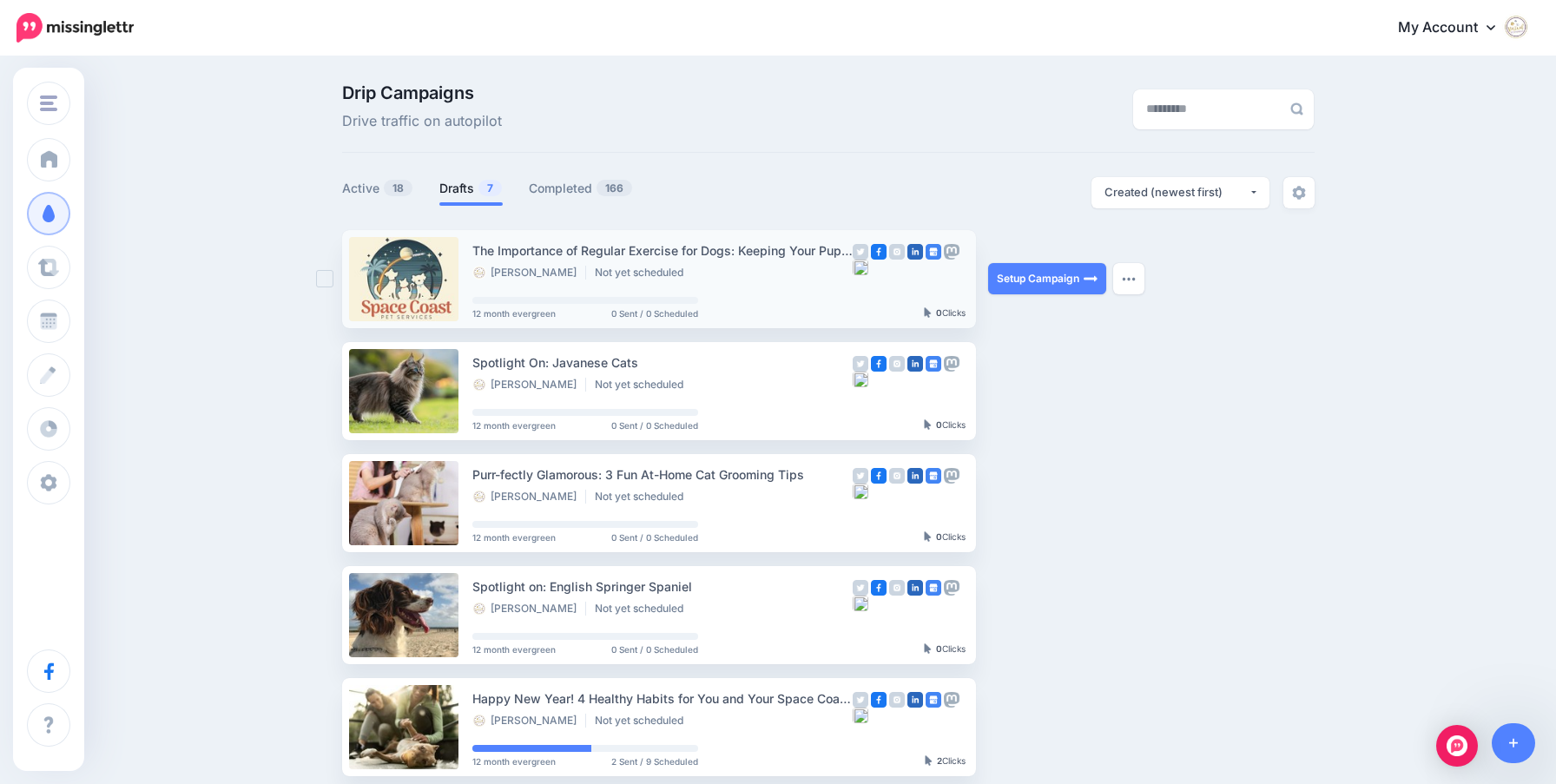
click at [670, 253] on div "The Importance of Regular Exercise for Dogs: Keeping Your Pup Fit and Happy" at bounding box center [663, 250] width 380 height 20
click at [1522, 746] on link at bounding box center [1513, 743] width 44 height 40
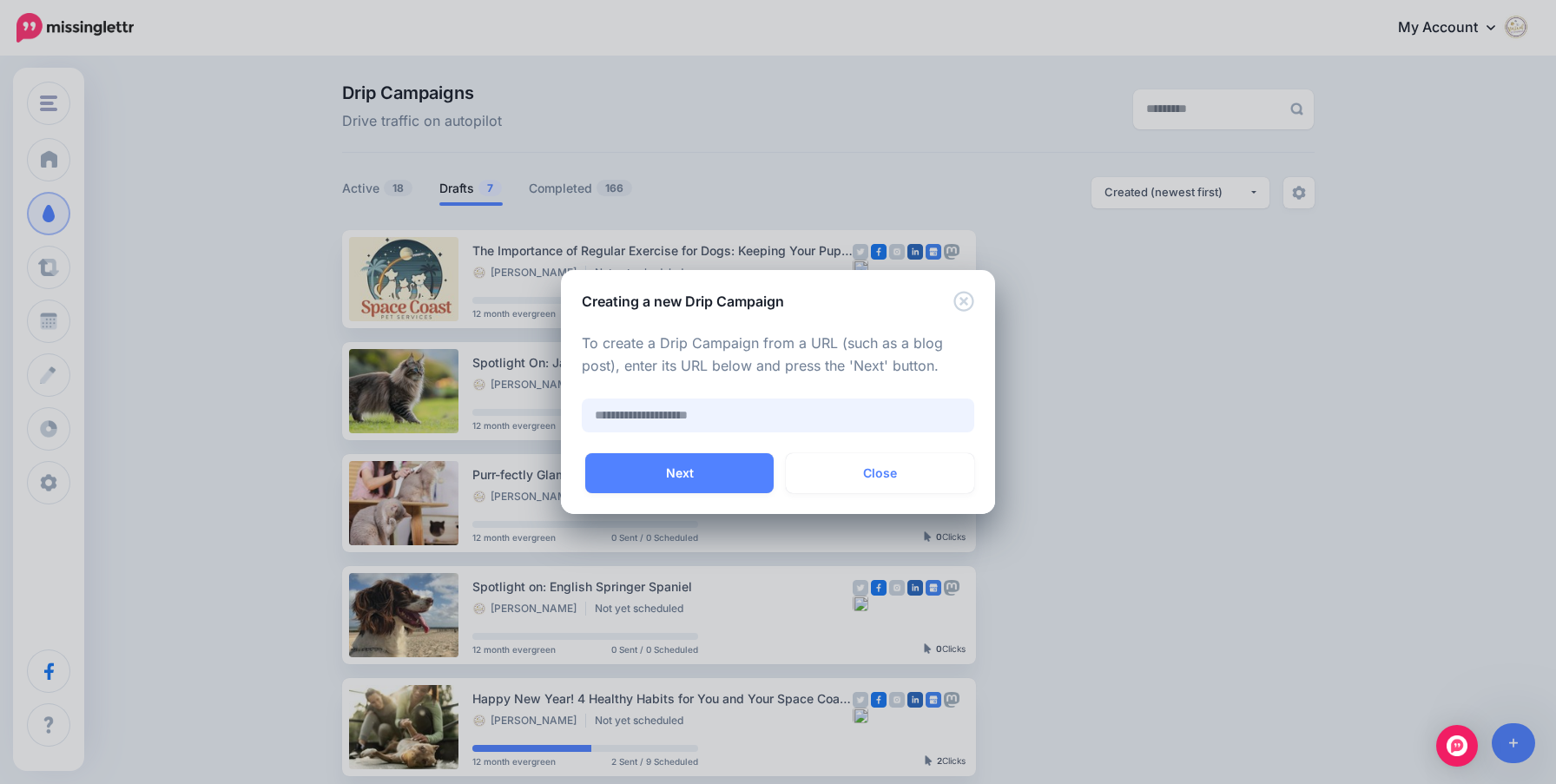
click at [676, 412] on input "text" at bounding box center [778, 415] width 392 height 34
paste input "**********"
type input "**********"
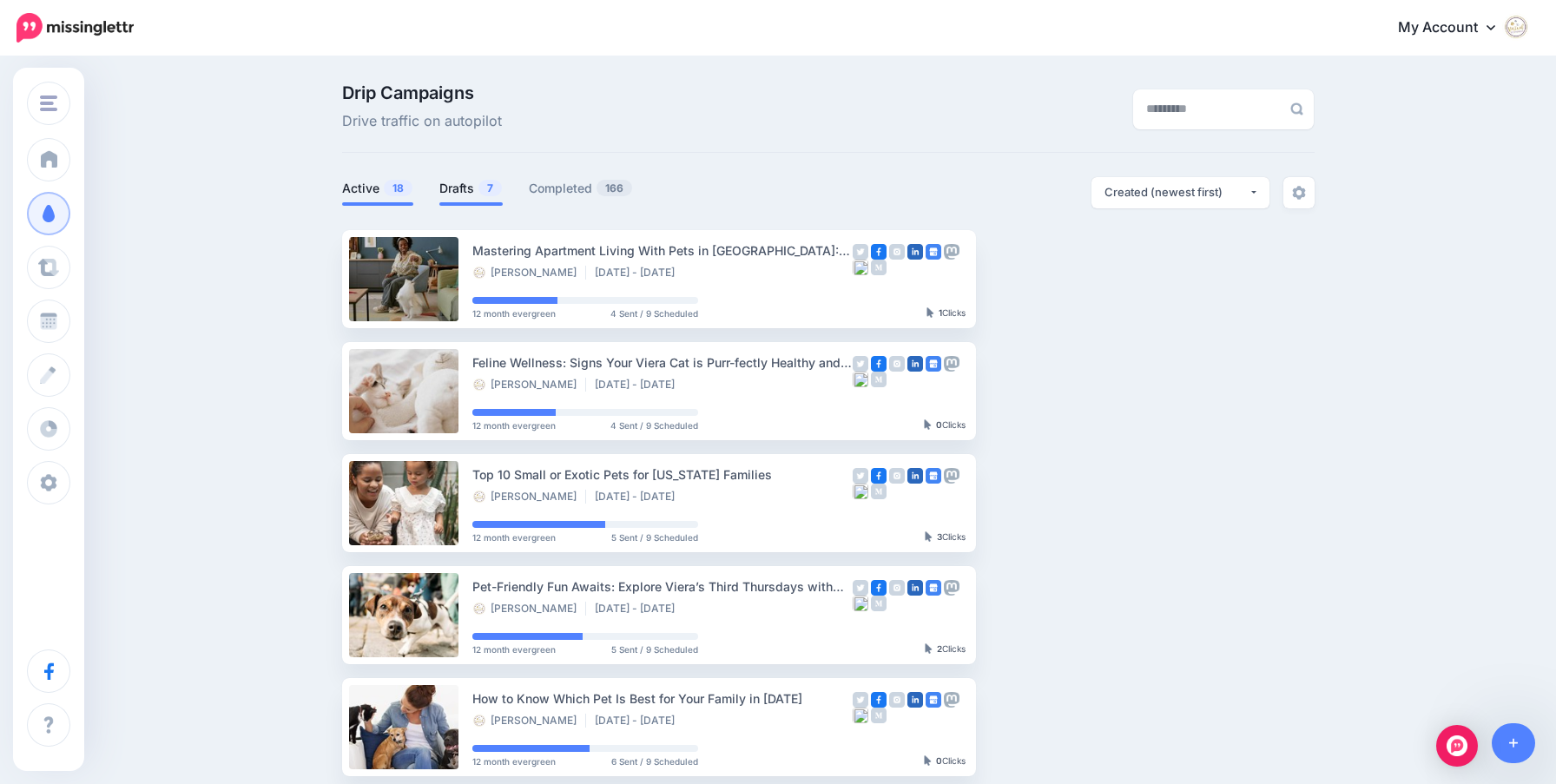
click at [461, 185] on link "Drafts 7" at bounding box center [471, 188] width 63 height 21
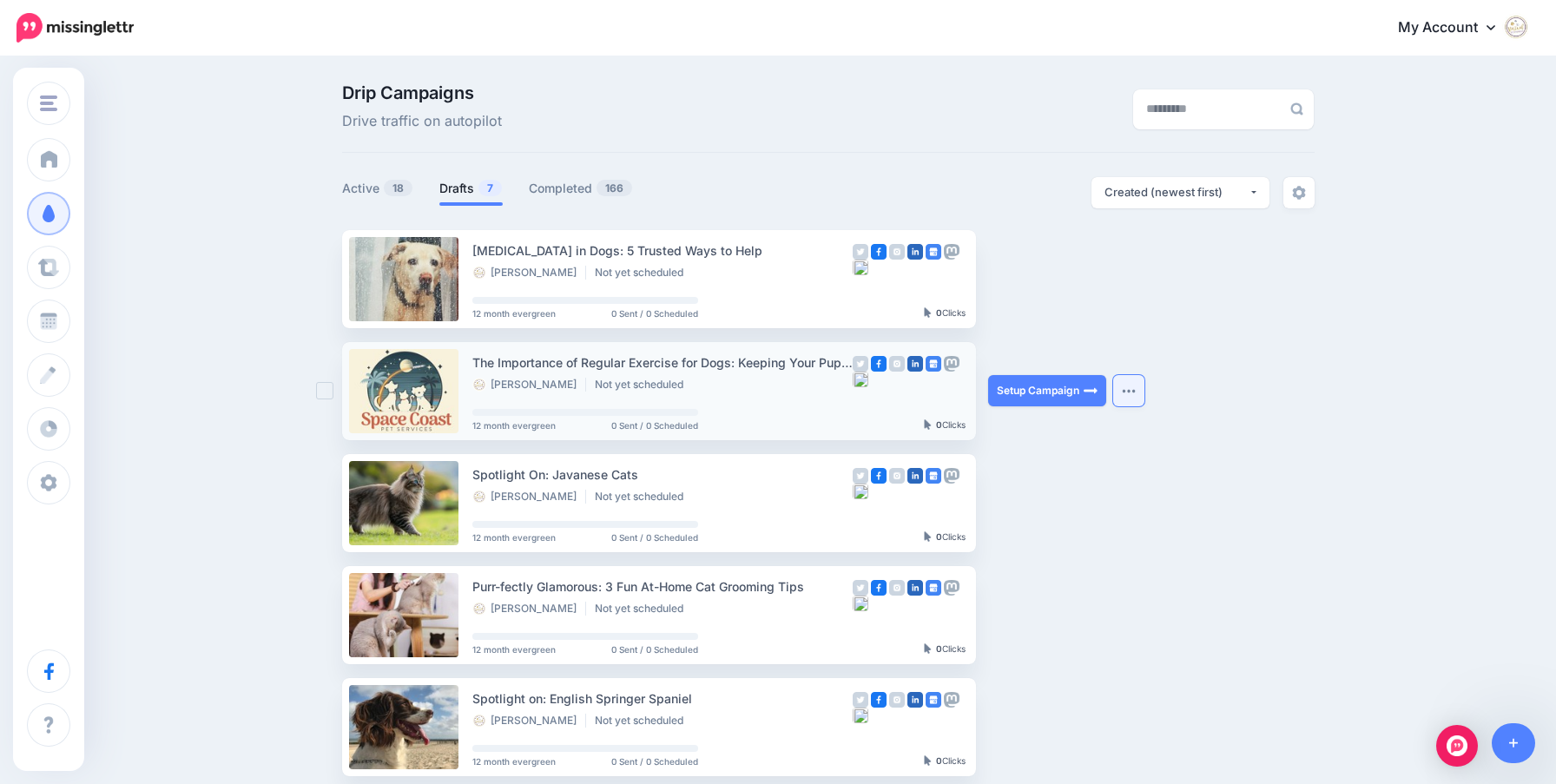
click at [1122, 389] on img "button" at bounding box center [1128, 391] width 14 height 6
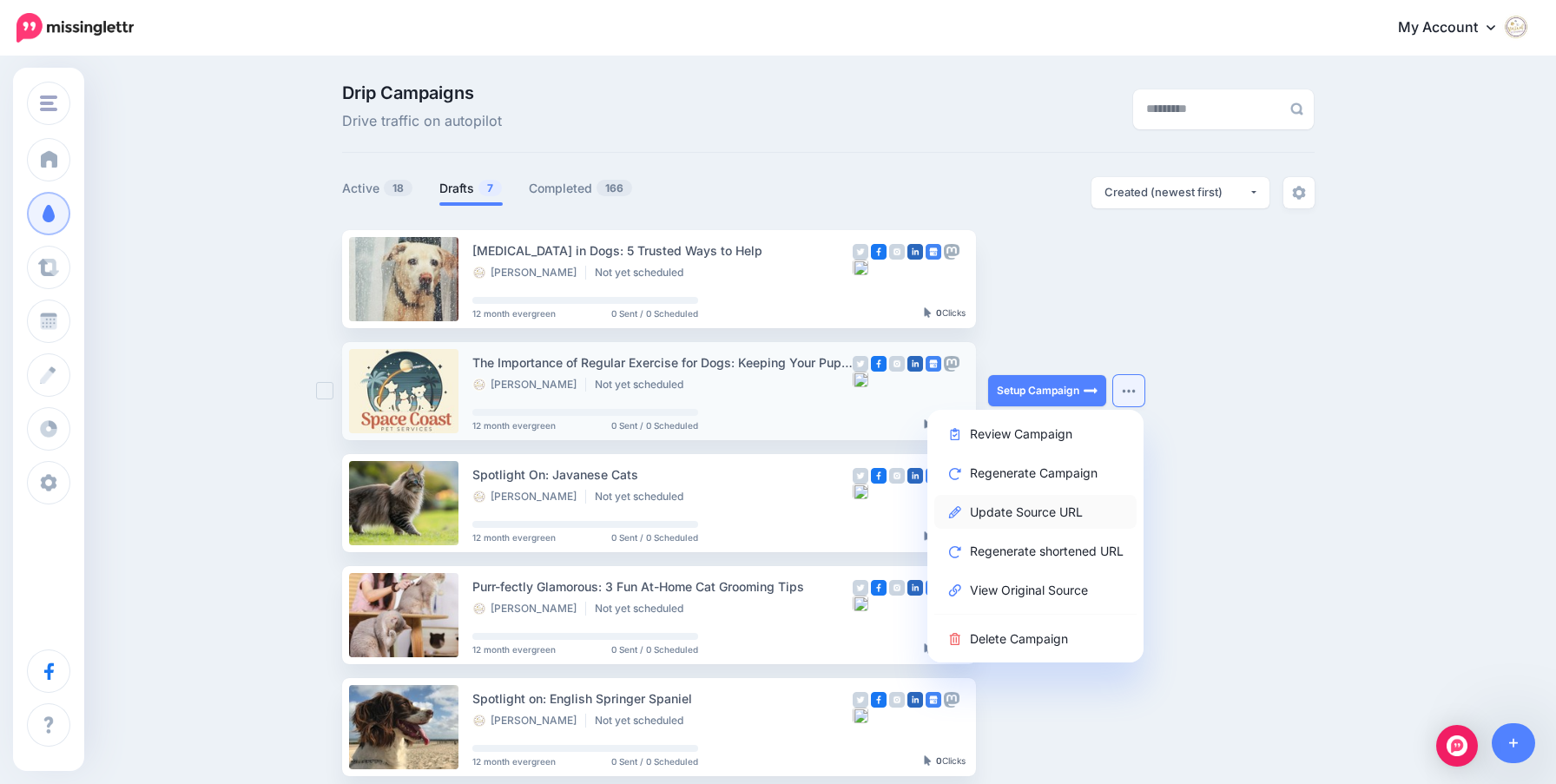
click at [1050, 513] on link "Update Source URL" at bounding box center [1035, 512] width 202 height 34
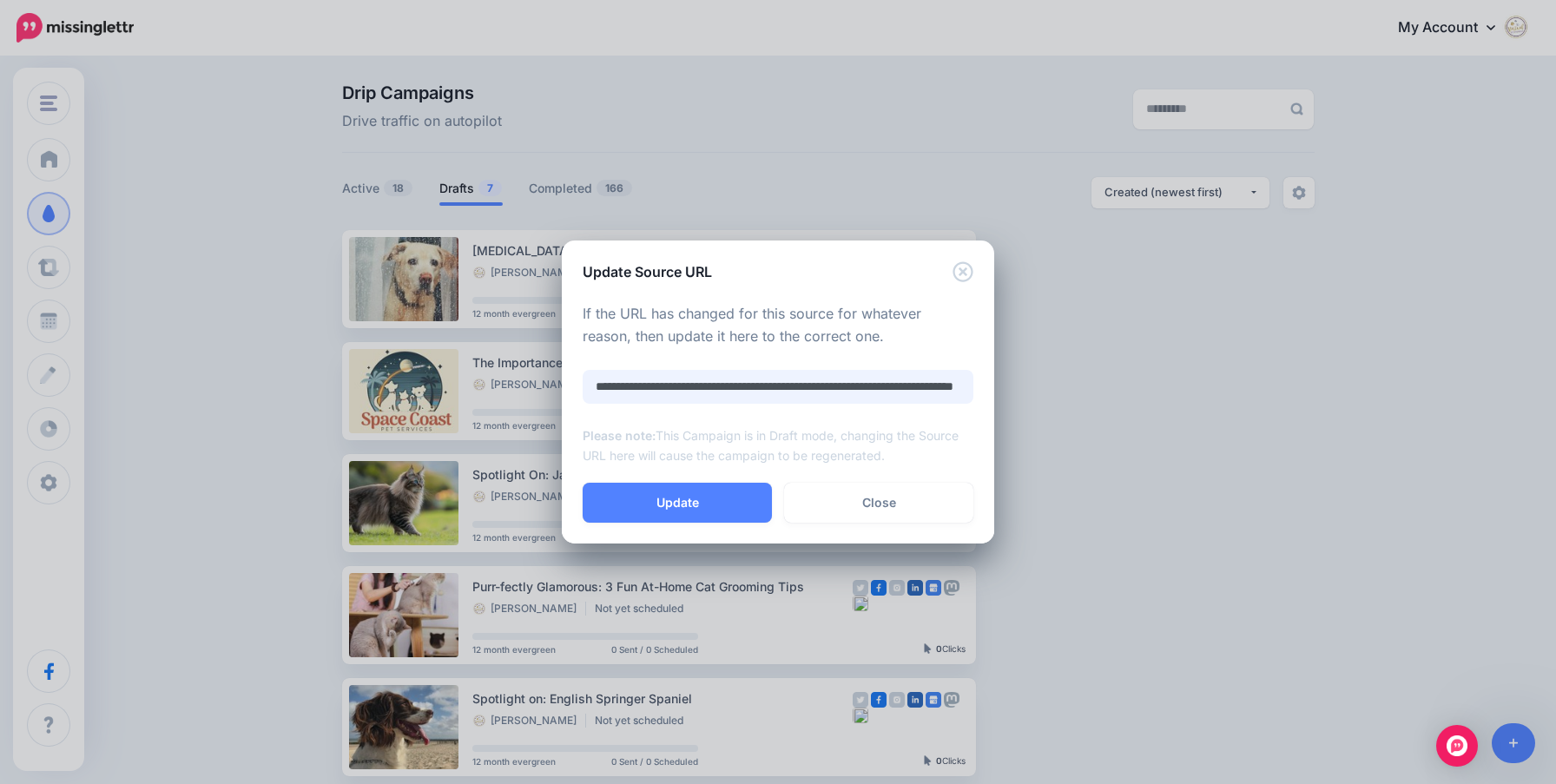
click at [680, 383] on input "**********" at bounding box center [778, 387] width 391 height 34
click at [857, 500] on link "Close" at bounding box center [878, 502] width 189 height 40
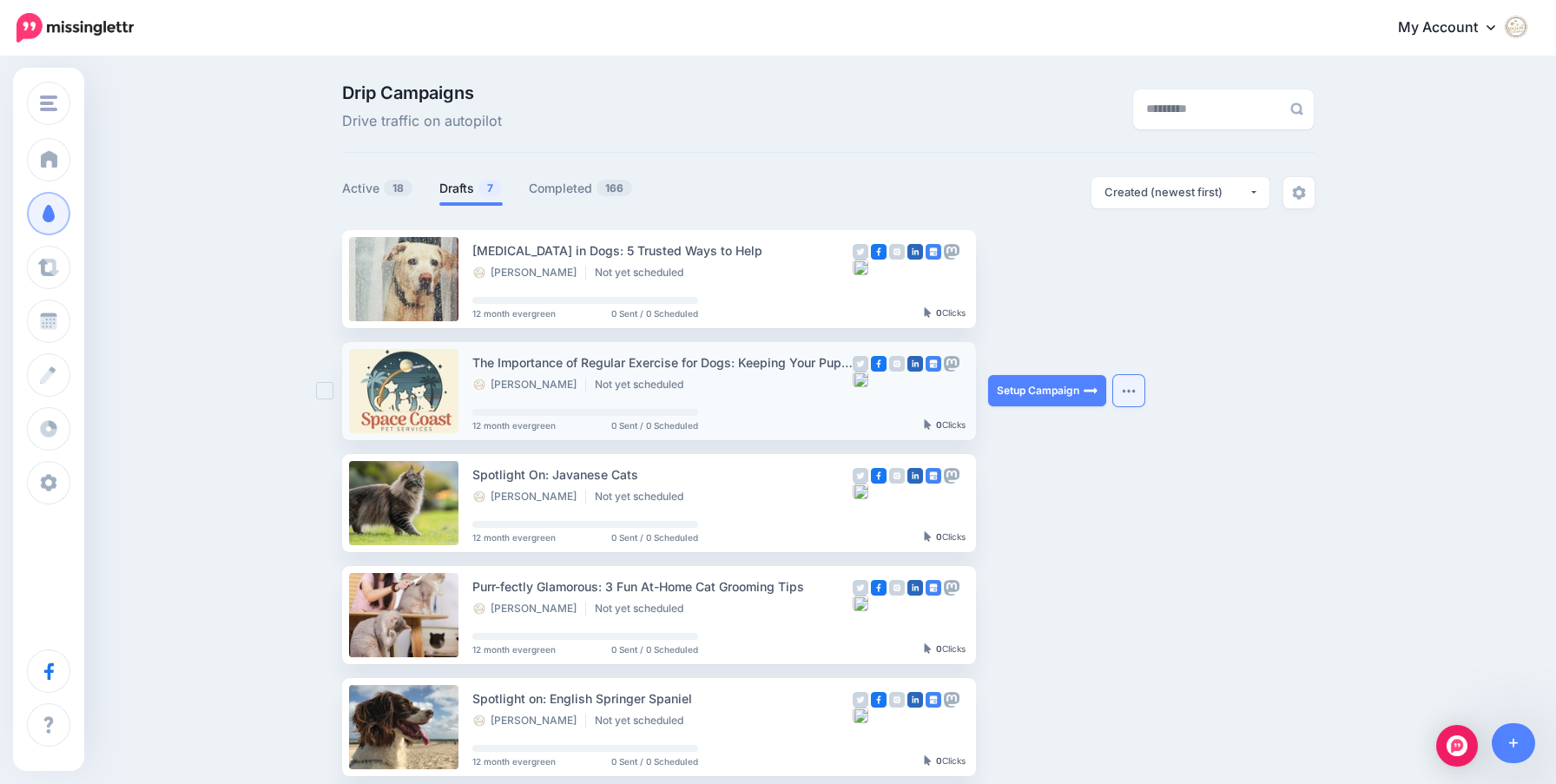
click at [1115, 398] on button "button" at bounding box center [1129, 391] width 32 height 32
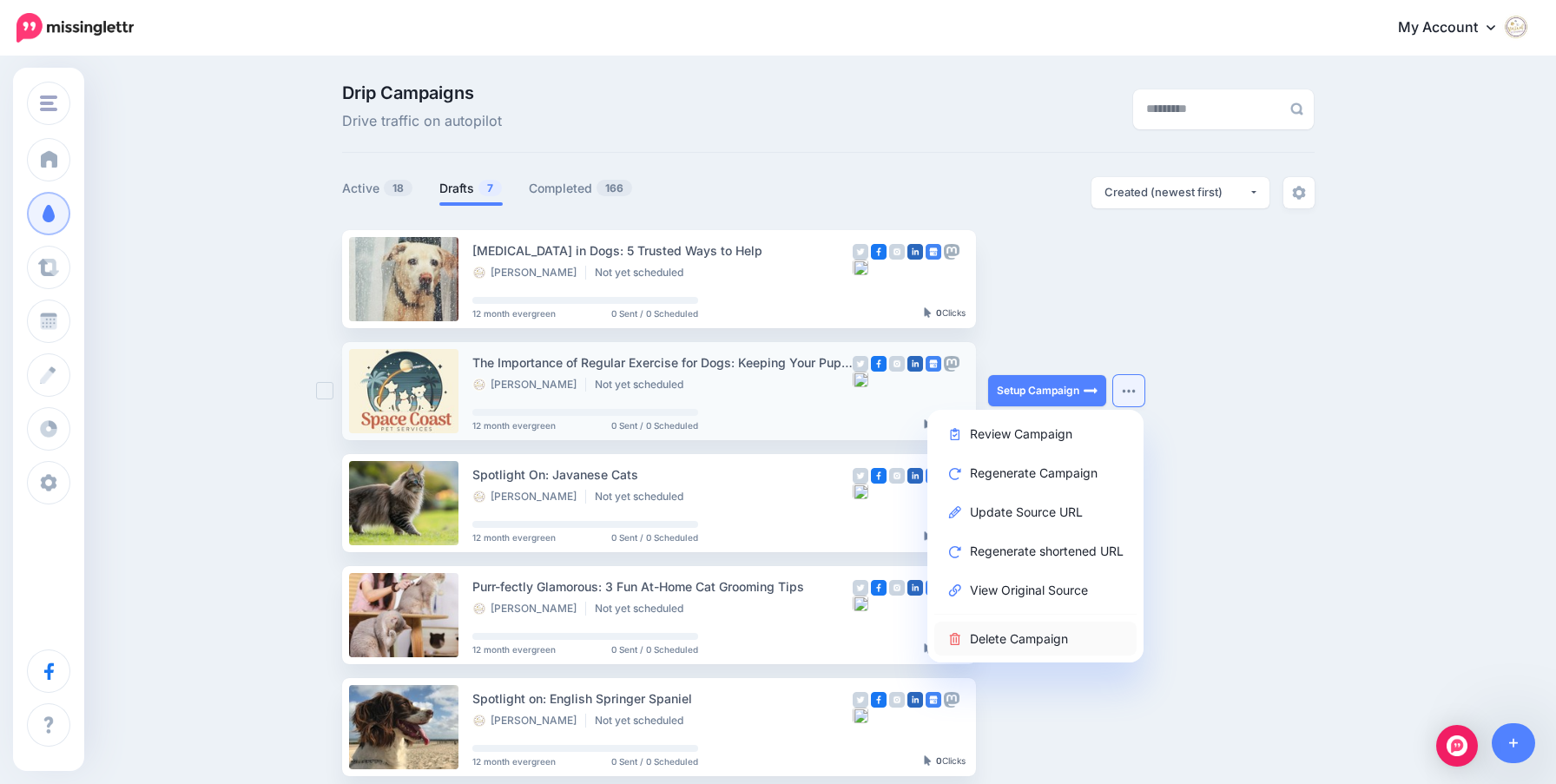
click at [1065, 633] on link "Delete Campaign" at bounding box center [1035, 639] width 202 height 34
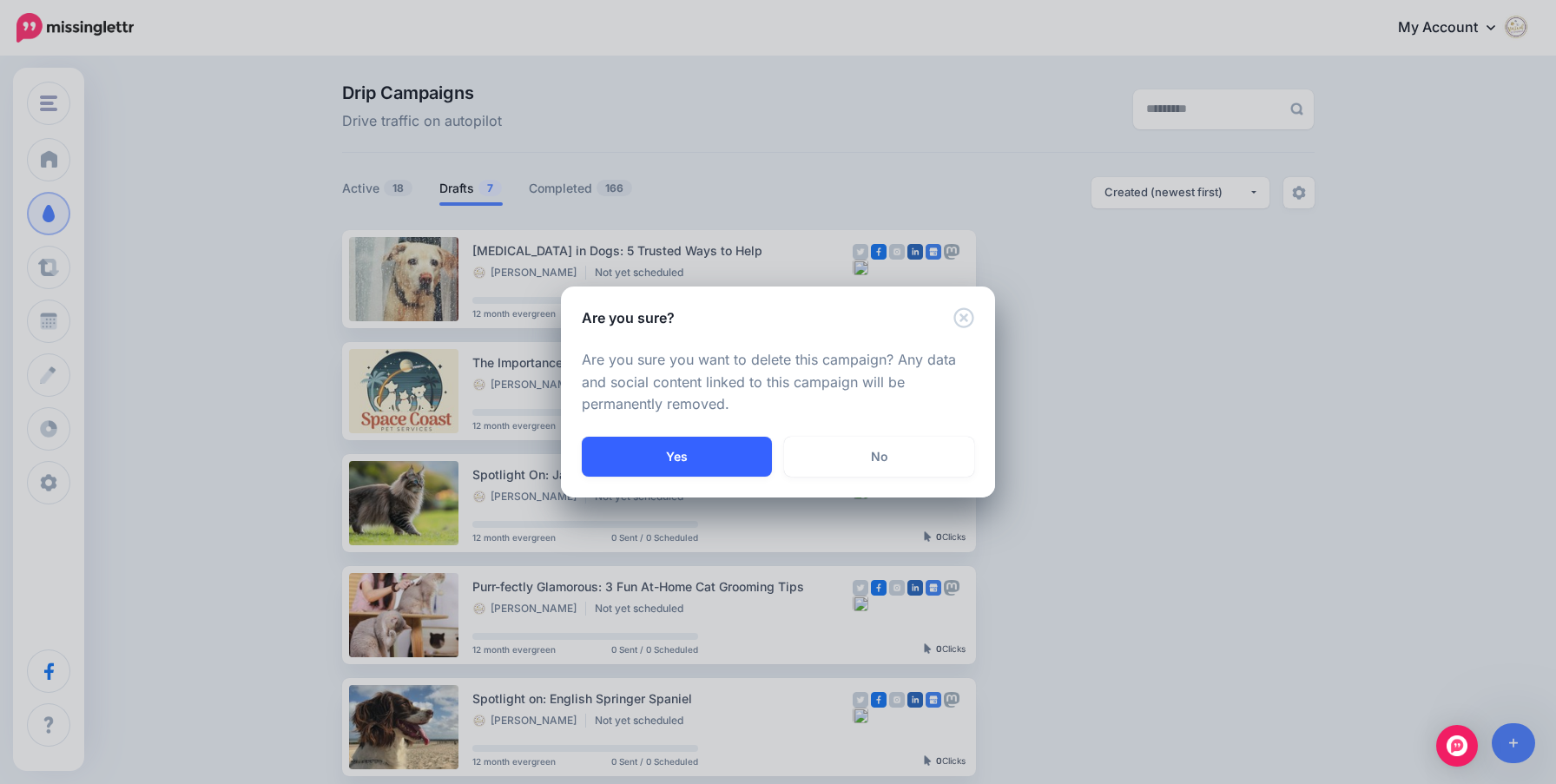
click at [720, 444] on button "Yes" at bounding box center [677, 456] width 190 height 40
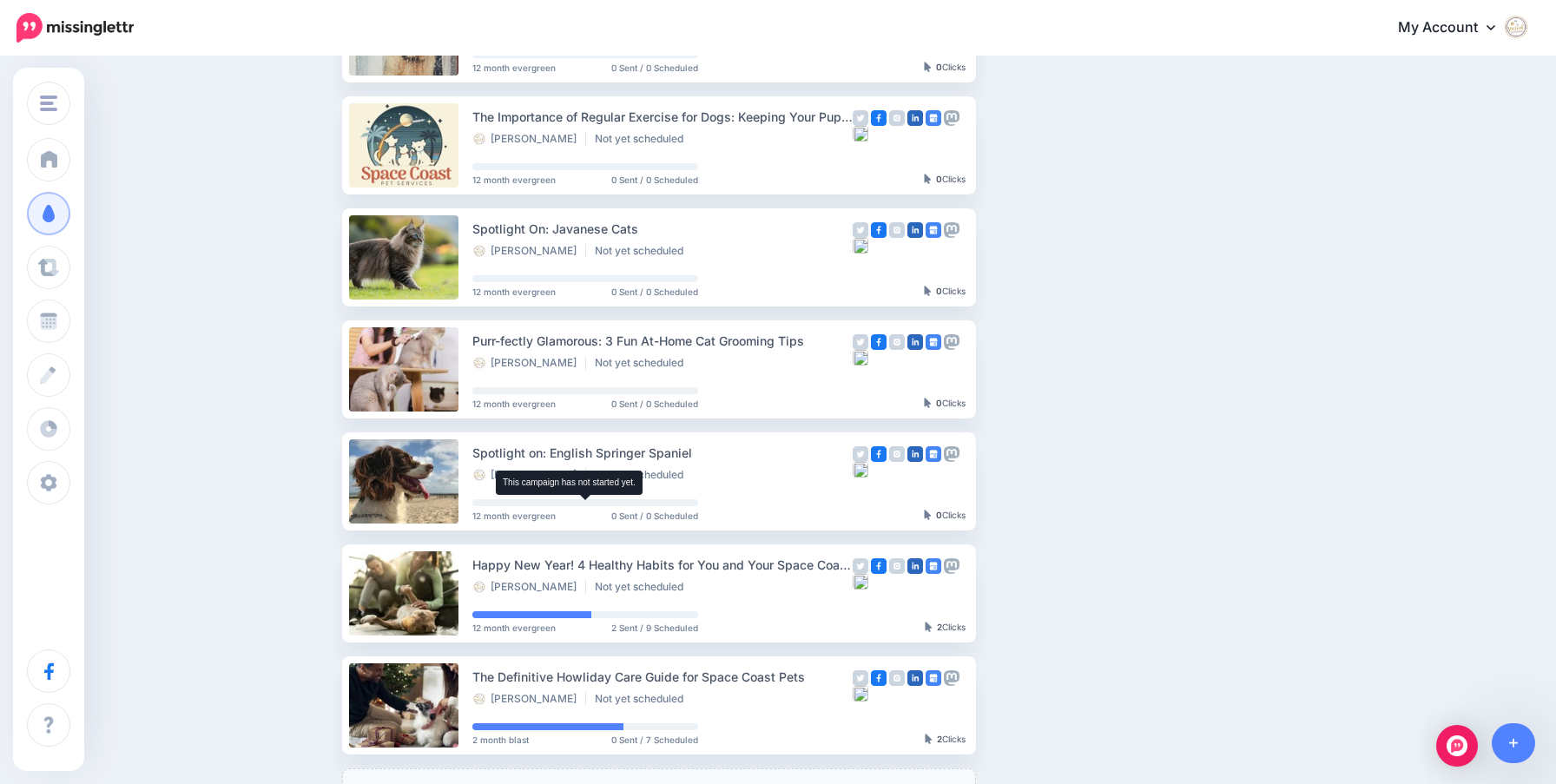
scroll to position [376, 0]
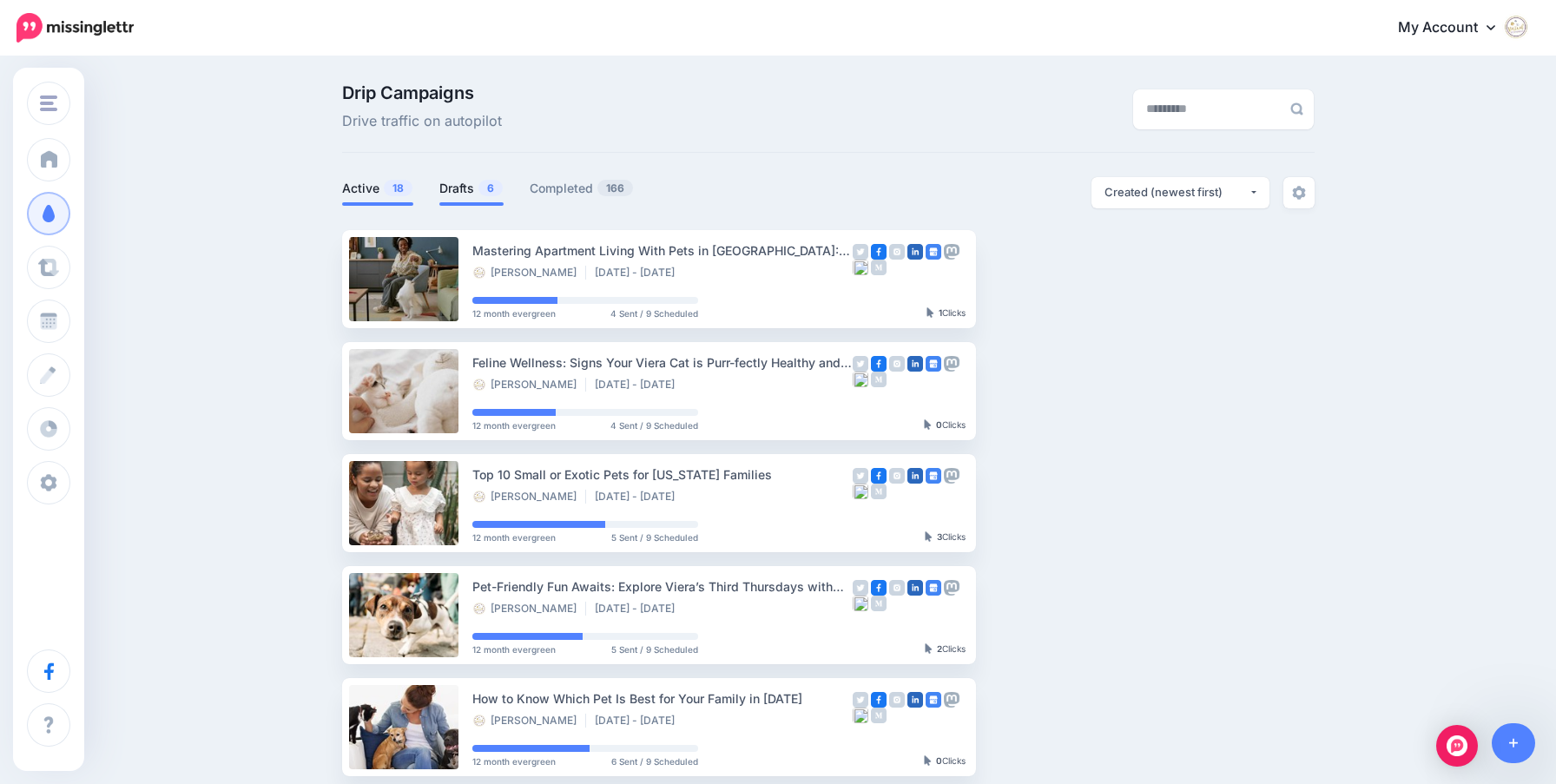
click at [439, 178] on link "Drafts 6" at bounding box center [471, 188] width 64 height 21
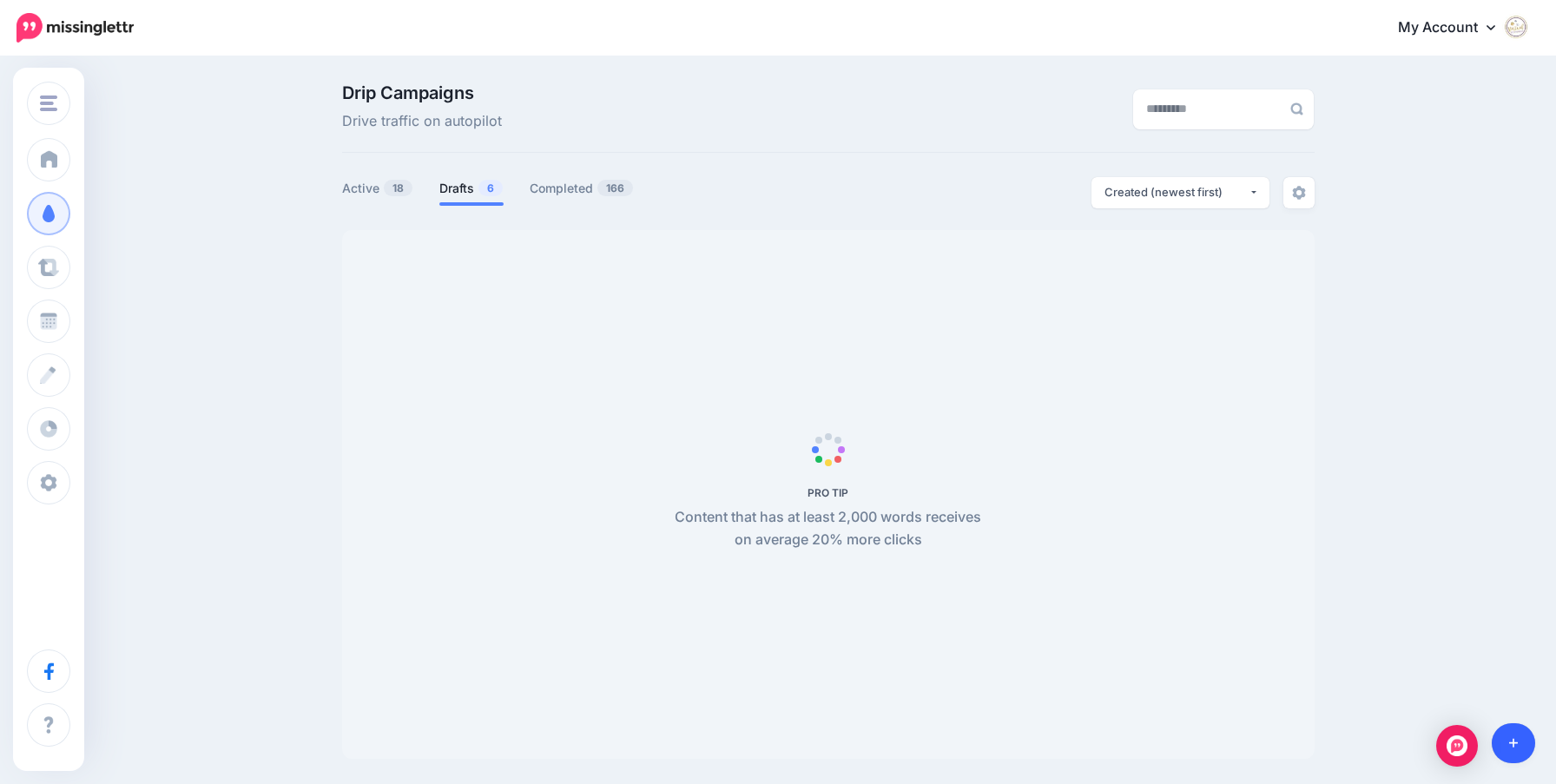
click at [1514, 747] on icon at bounding box center [1514, 743] width 9 height 12
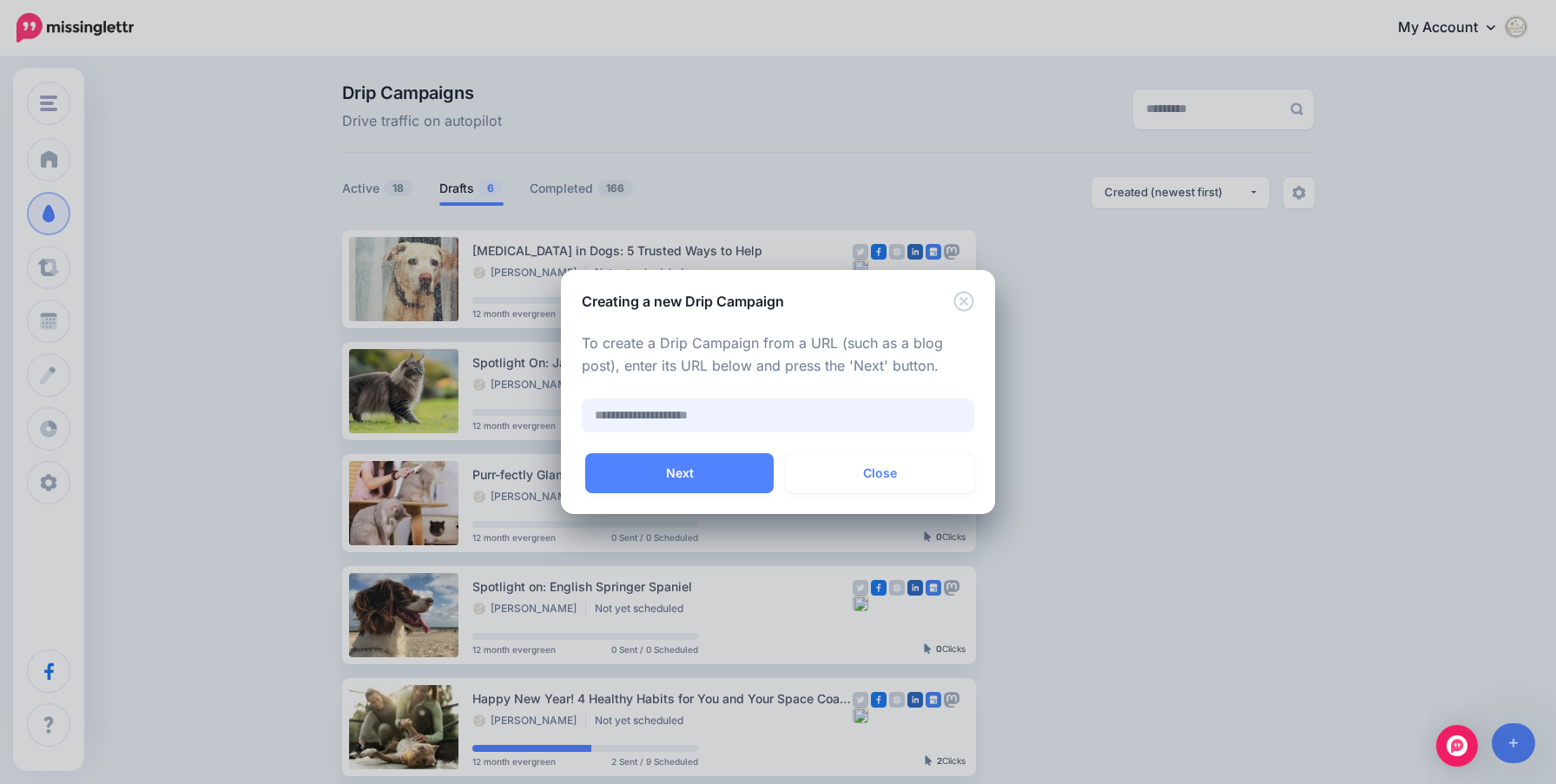
click at [747, 415] on input "text" at bounding box center [778, 415] width 392 height 34
paste input "**********"
type input "**********"
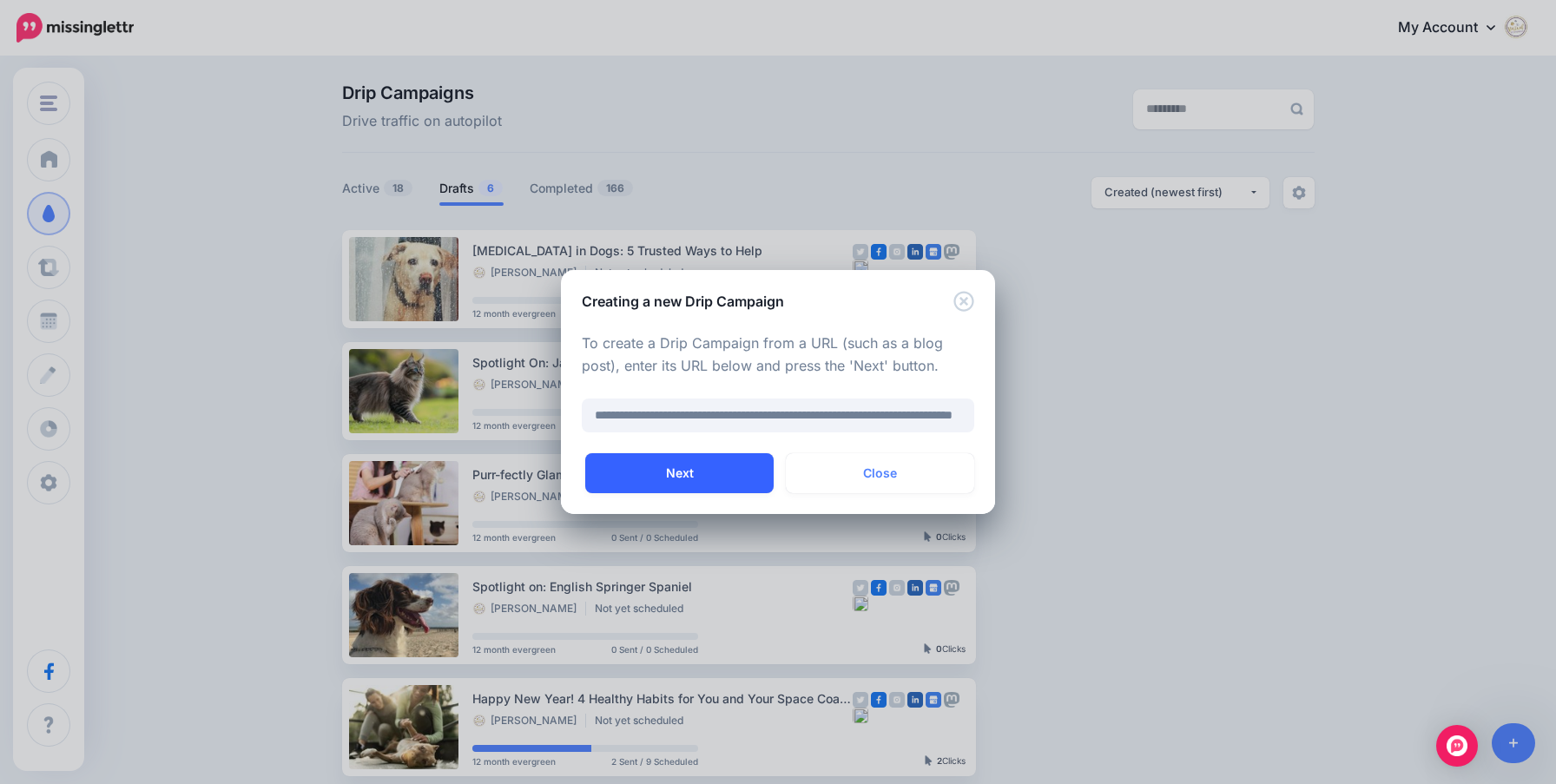
click at [666, 474] on button "Next" at bounding box center [680, 473] width 188 height 40
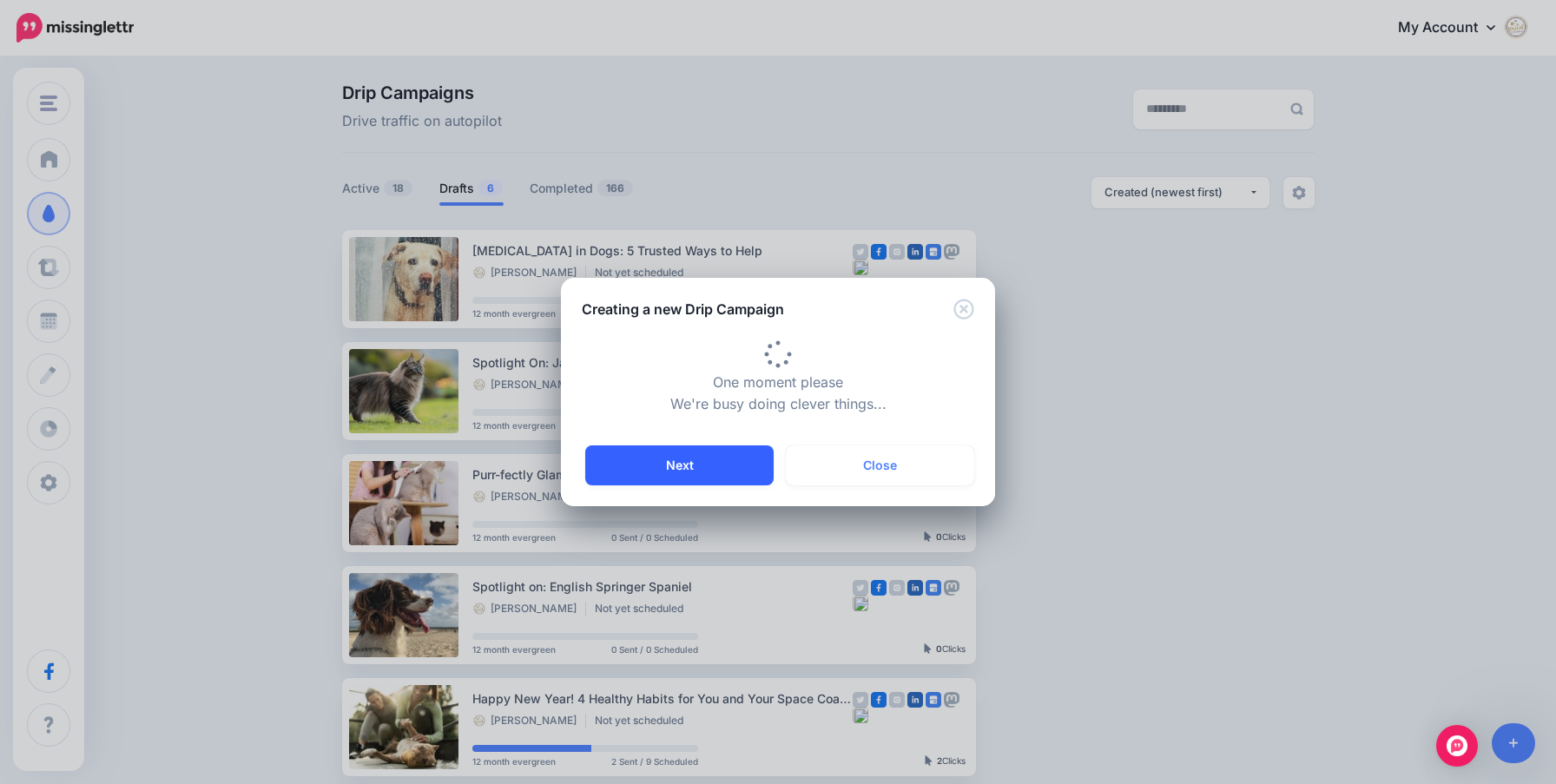
type input "**********"
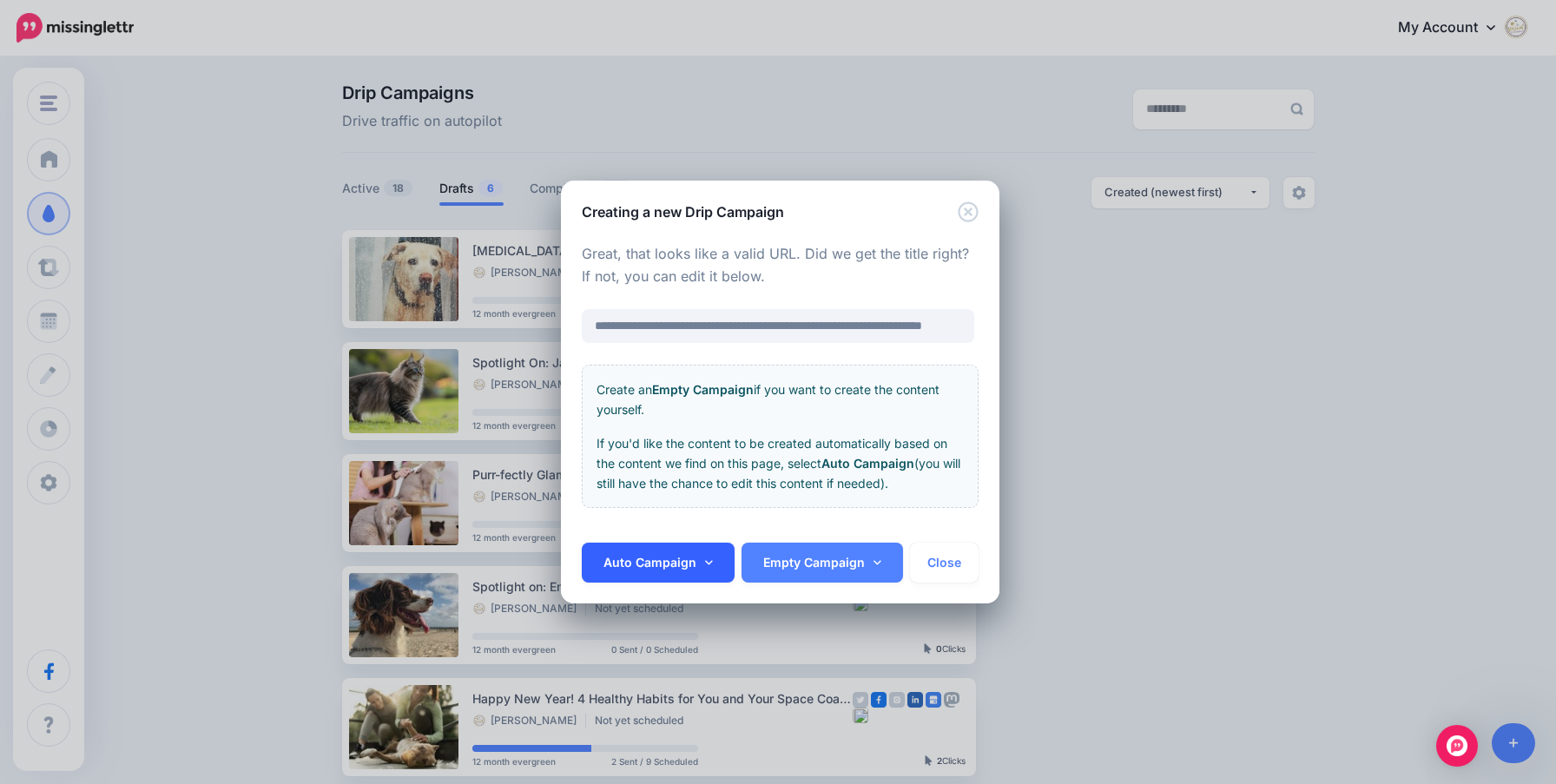
click at [682, 554] on link "Auto Campaign" at bounding box center [658, 562] width 153 height 40
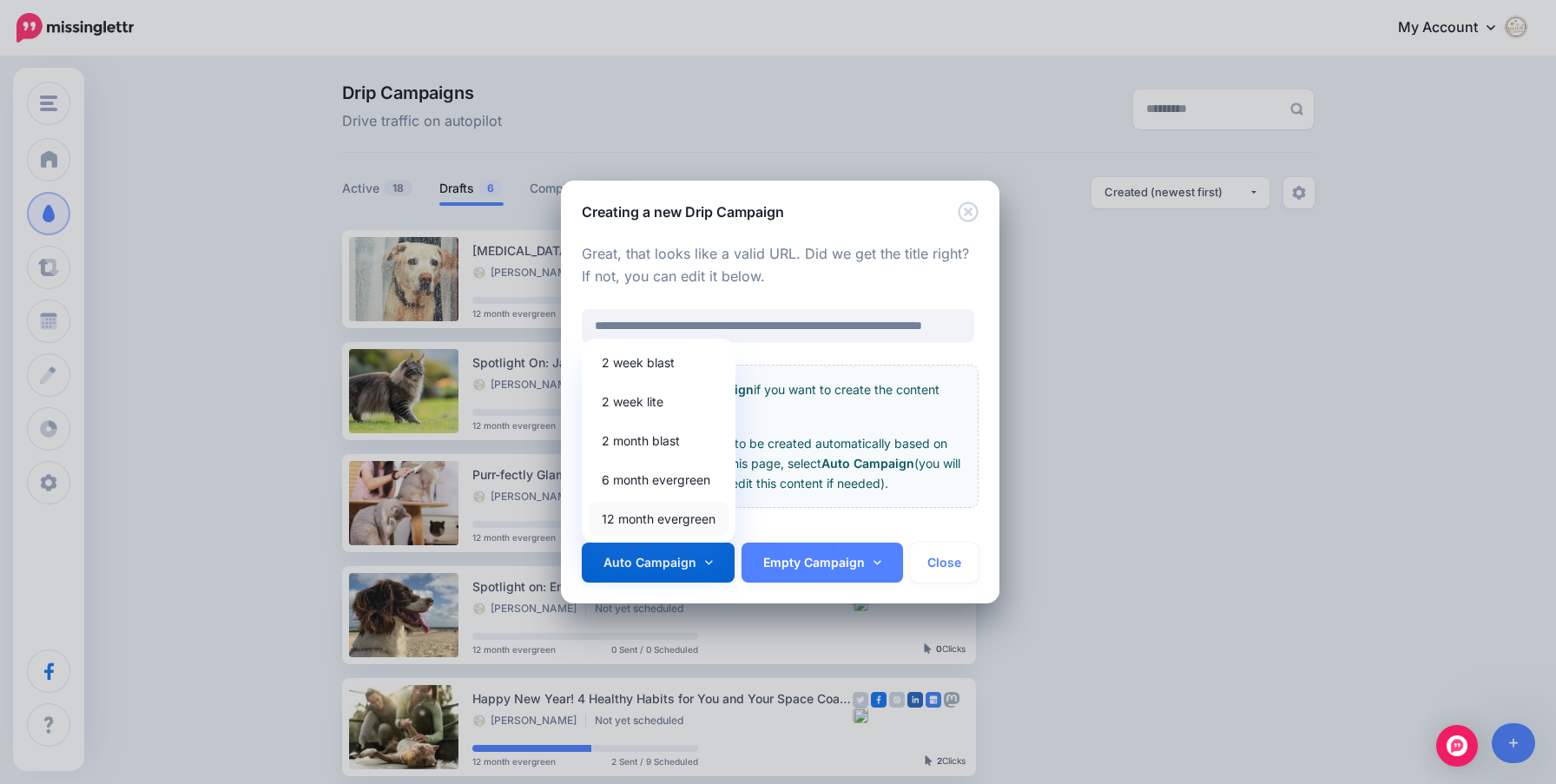
click at [680, 521] on link "12 month evergreen" at bounding box center [658, 518] width 140 height 34
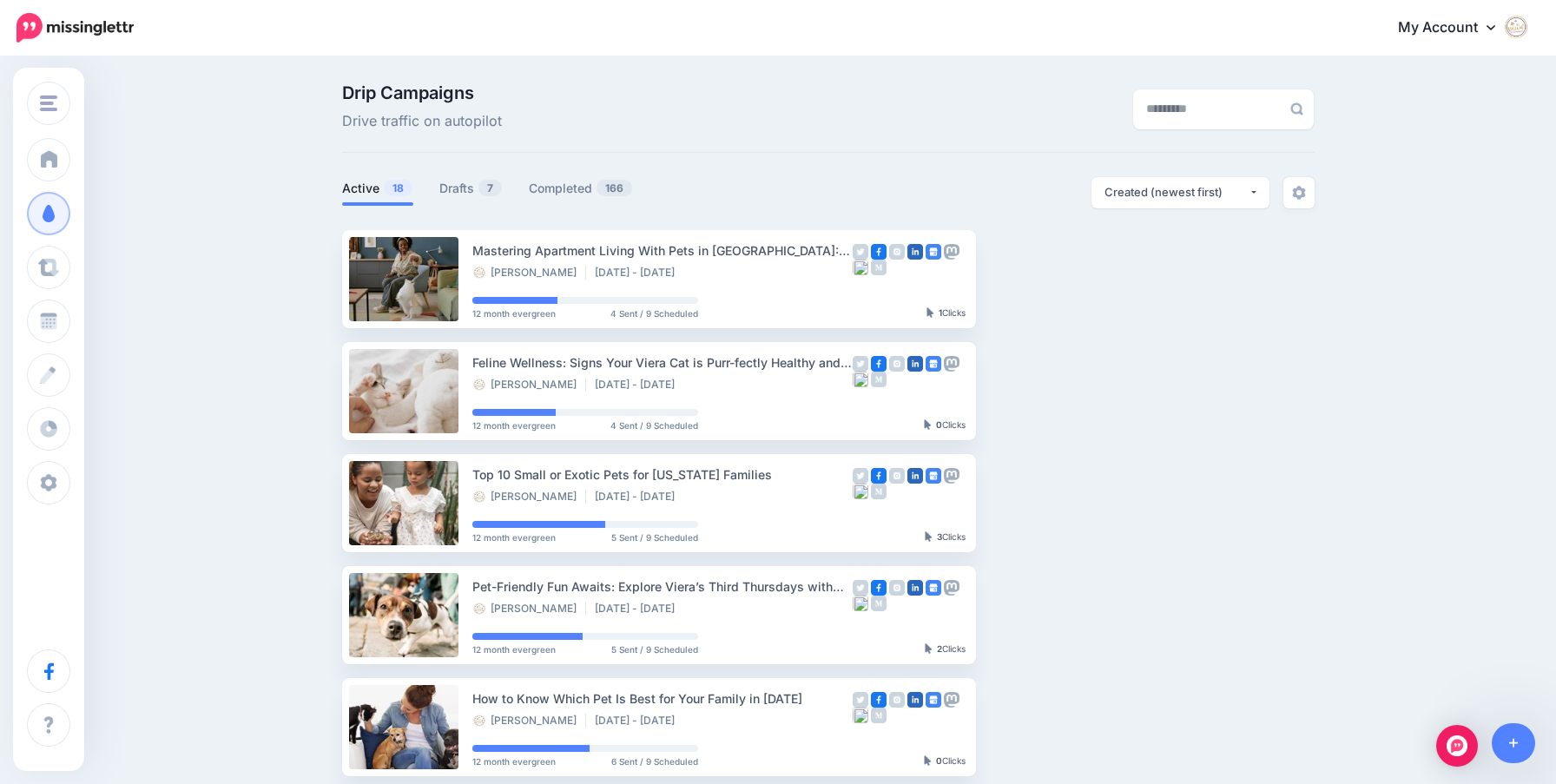
click at [284, 337] on div "Drip Campaigns Drive traffic on autopilot Active 18 7 166" at bounding box center [778, 758] width 1556 height 1400
click at [455, 181] on link "Drafts 7" at bounding box center [471, 188] width 63 height 21
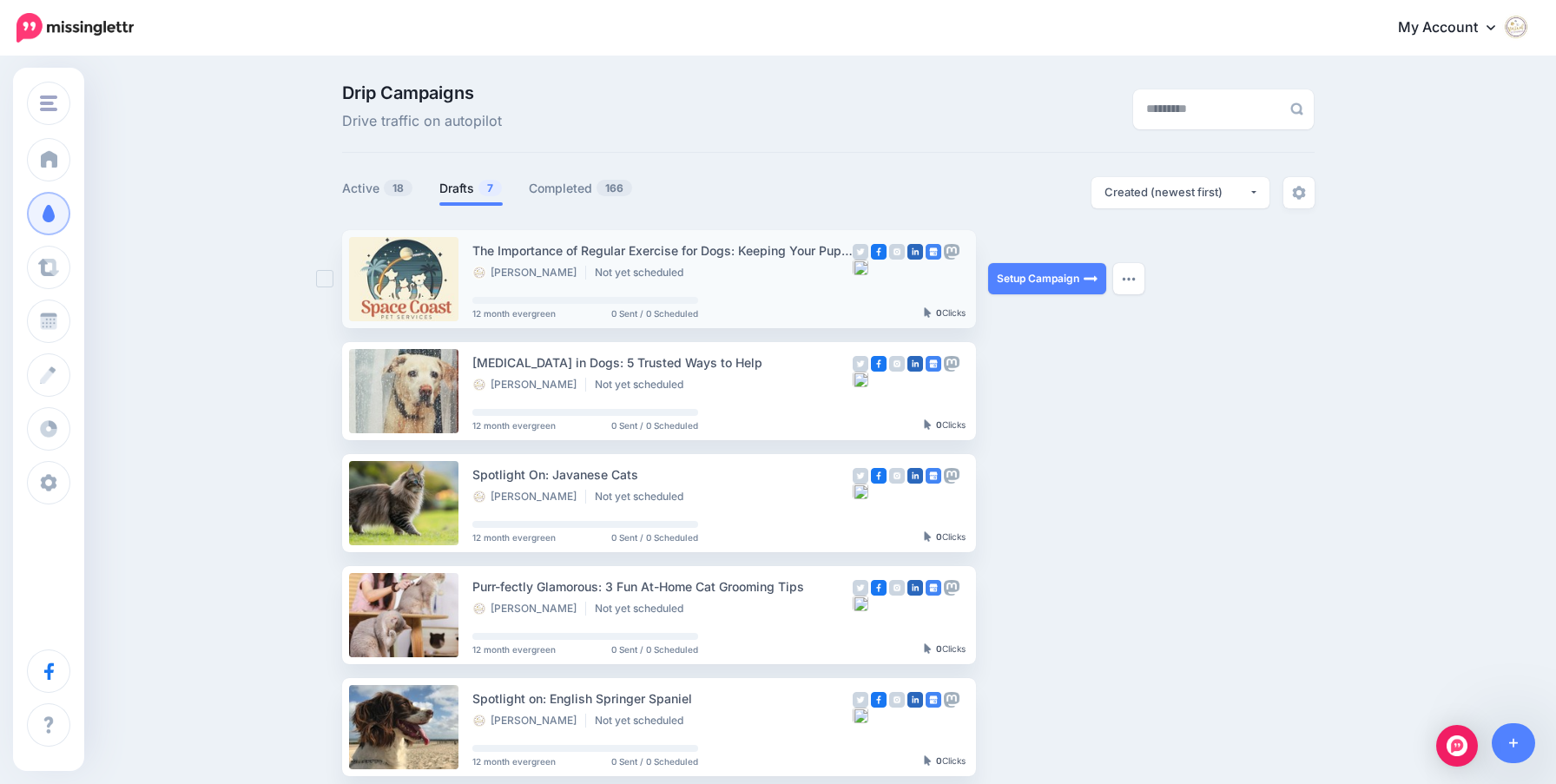
click at [405, 265] on link at bounding box center [403, 279] width 109 height 84
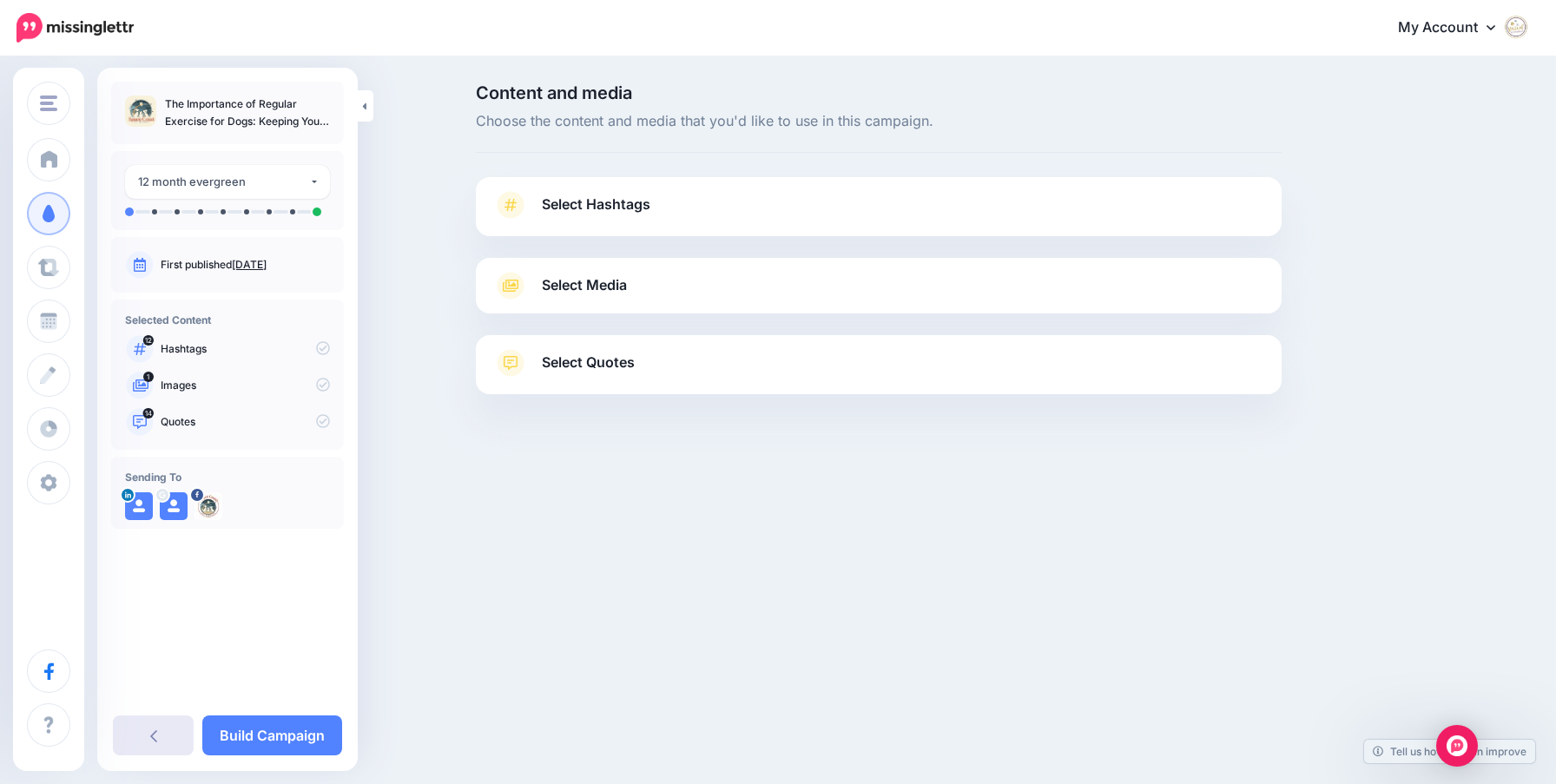
click at [156, 733] on icon at bounding box center [153, 735] width 7 height 14
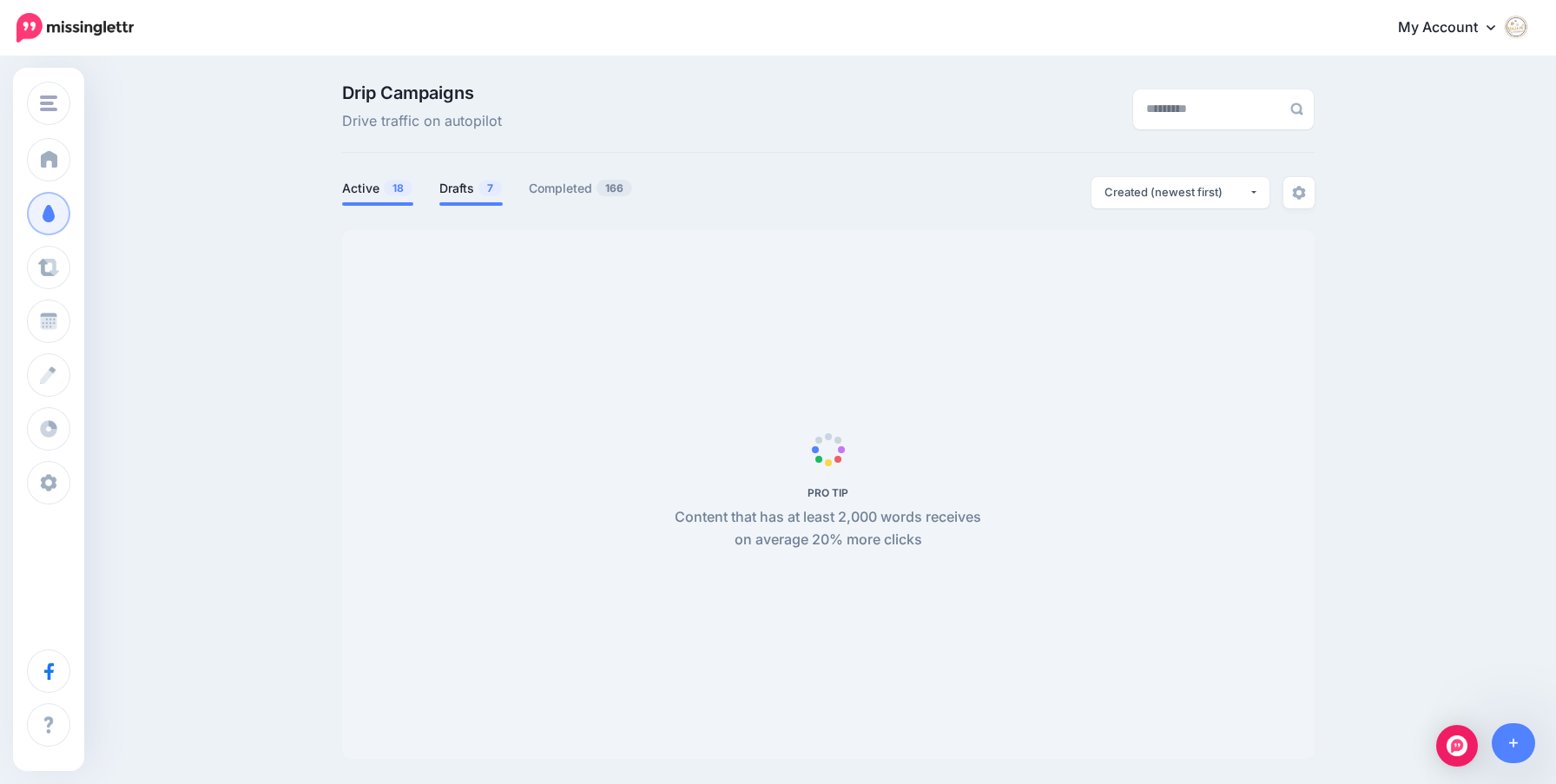
click at [468, 187] on link "Drafts 7" at bounding box center [471, 188] width 63 height 21
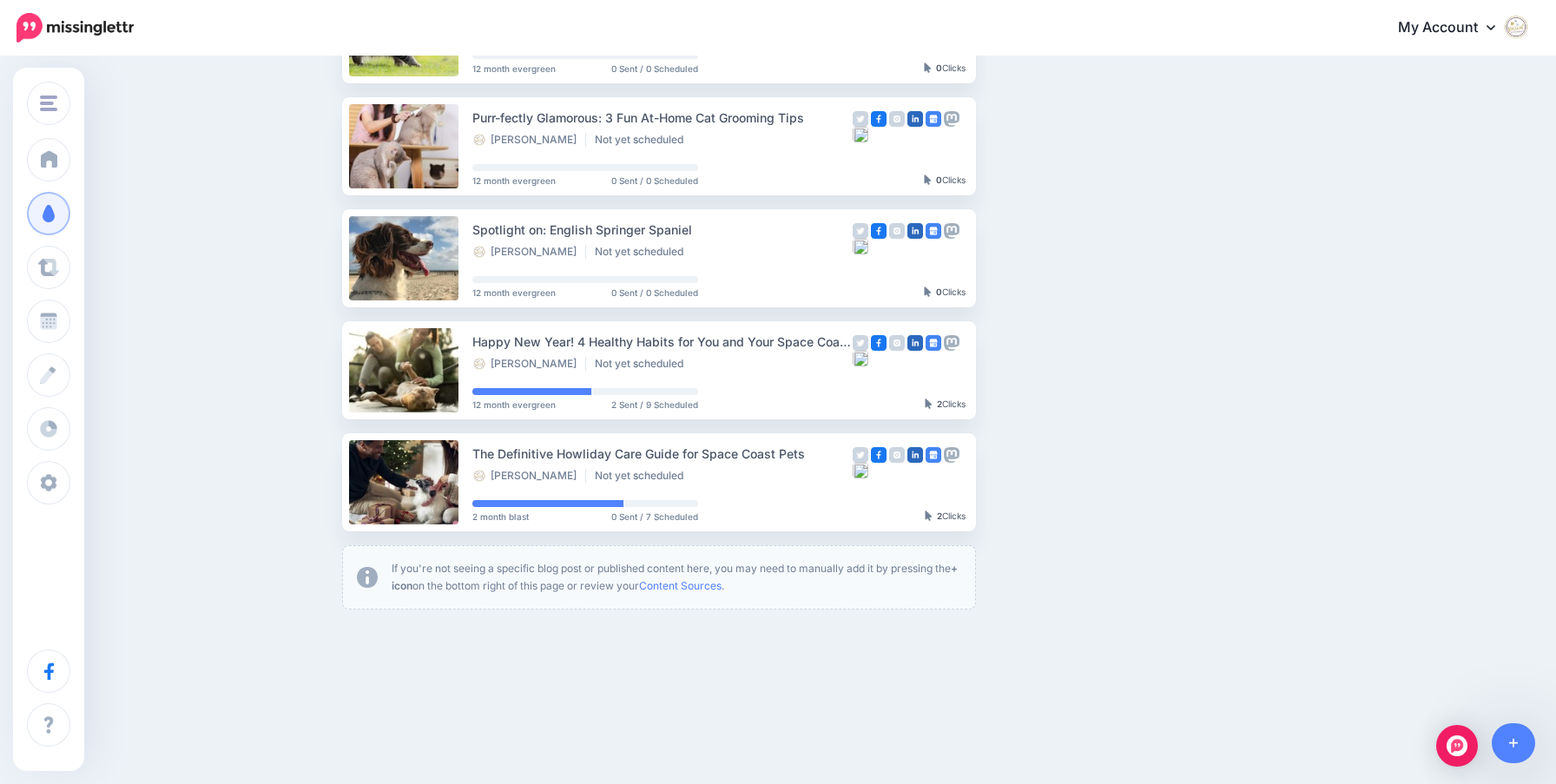
scroll to position [469, 0]
click at [1059, 485] on link "Setup Campaign" at bounding box center [1047, 482] width 118 height 32
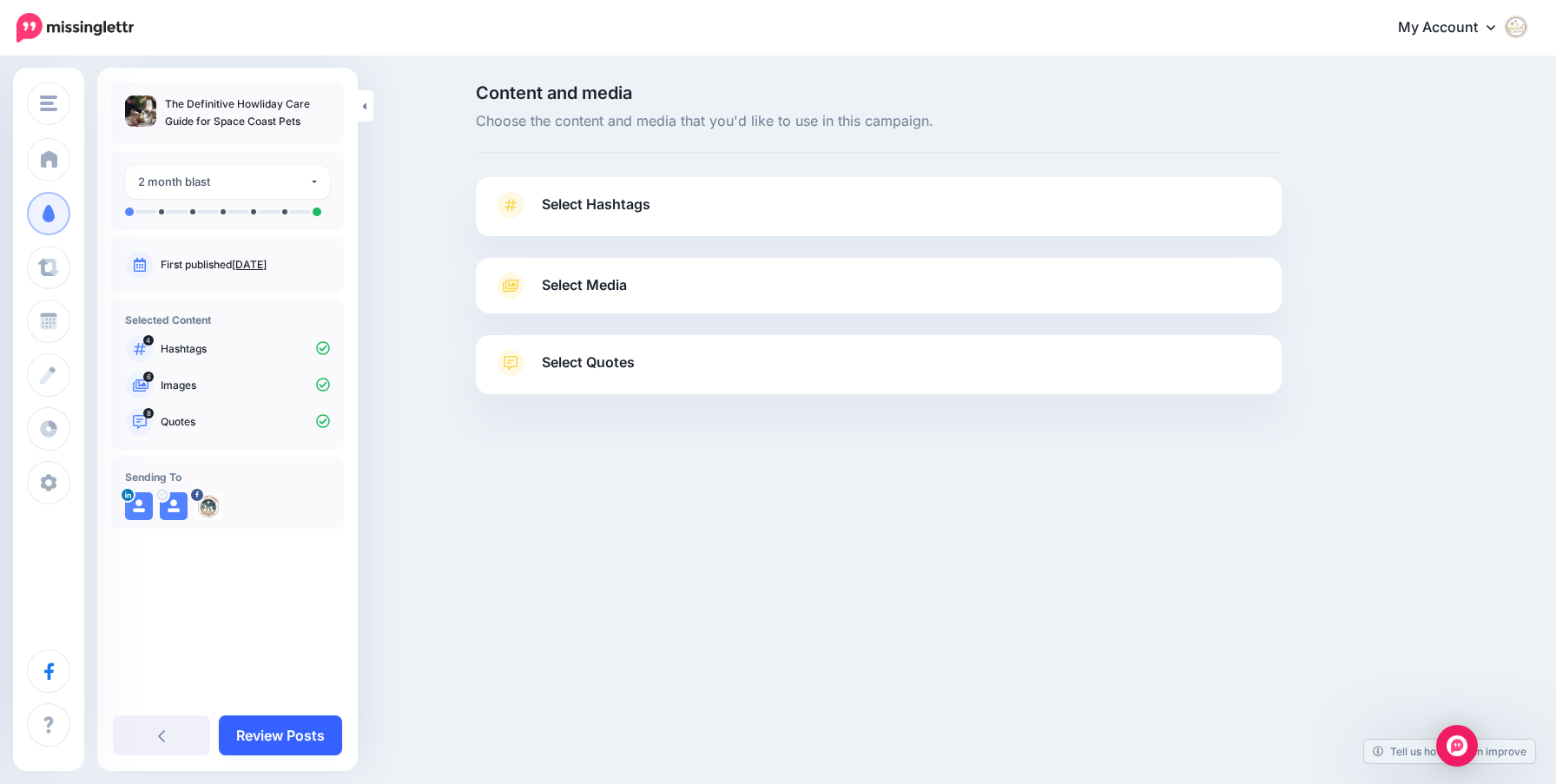
click at [279, 732] on link "Review Posts" at bounding box center [281, 735] width 123 height 40
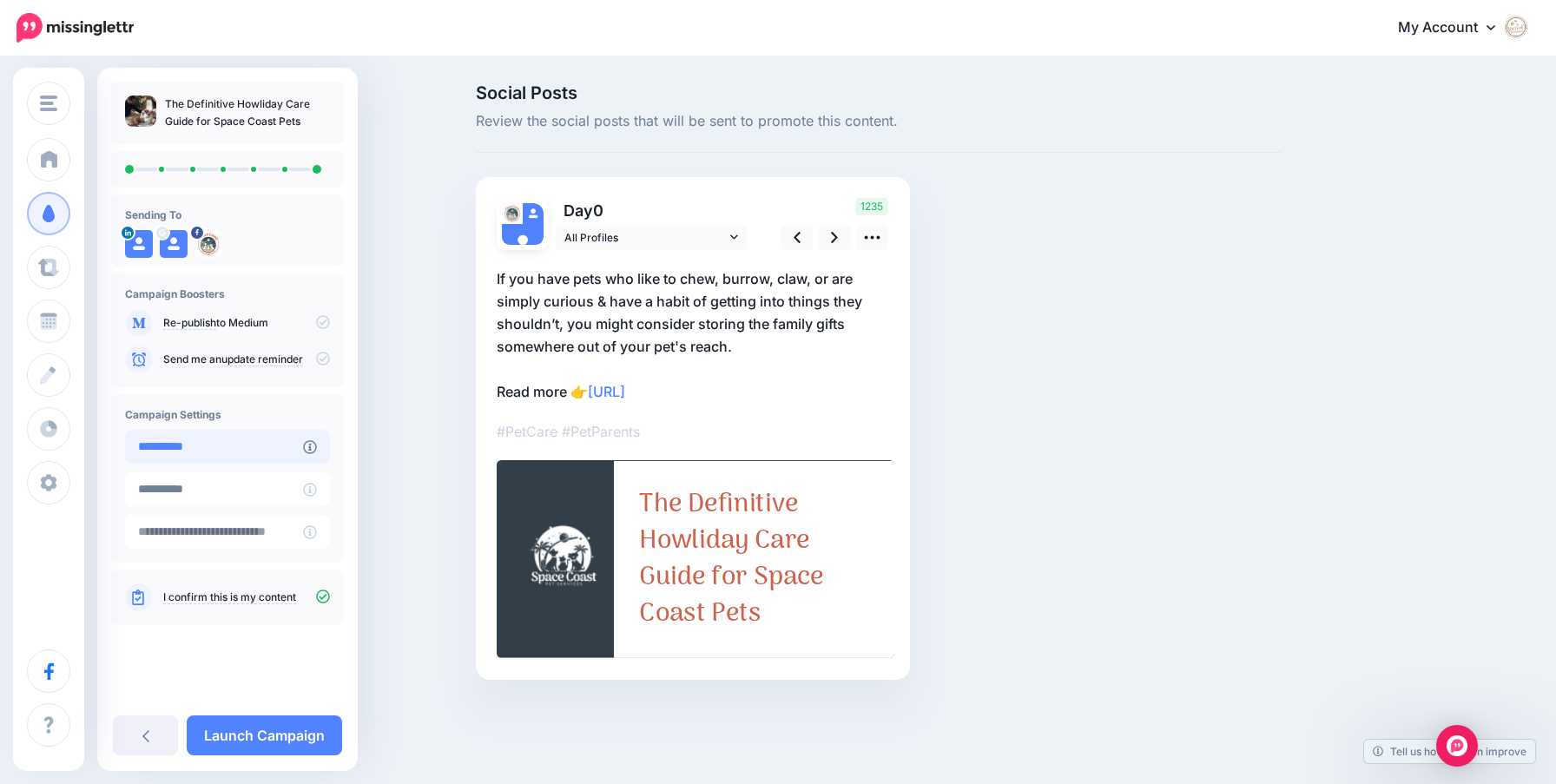
click at [287, 448] on input "**********" at bounding box center [213, 447] width 178 height 34
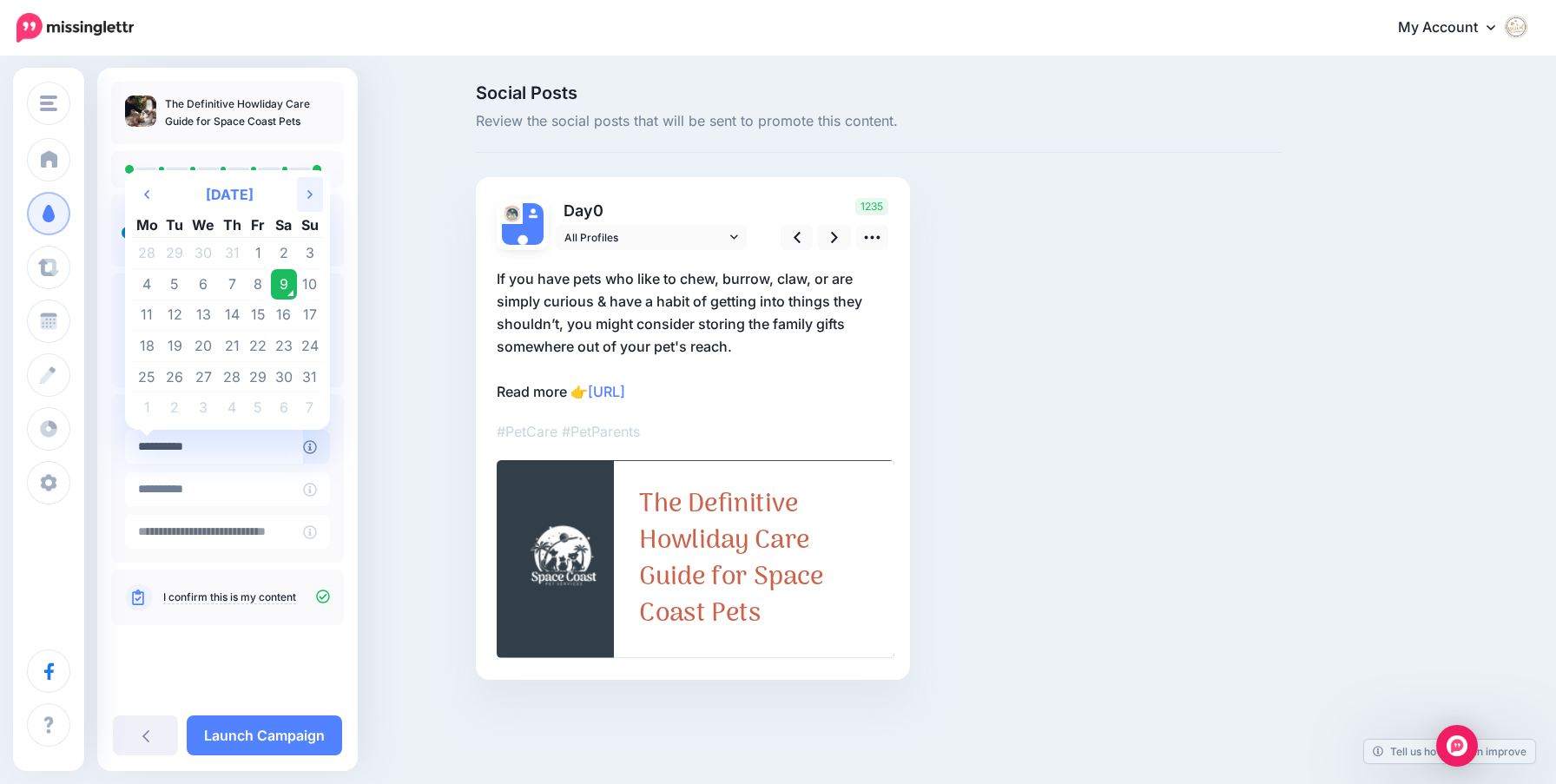
click at [297, 199] on th "Next Month" at bounding box center [310, 194] width 26 height 34
click at [171, 346] on td "21" at bounding box center [175, 347] width 26 height 32
type input "**********"
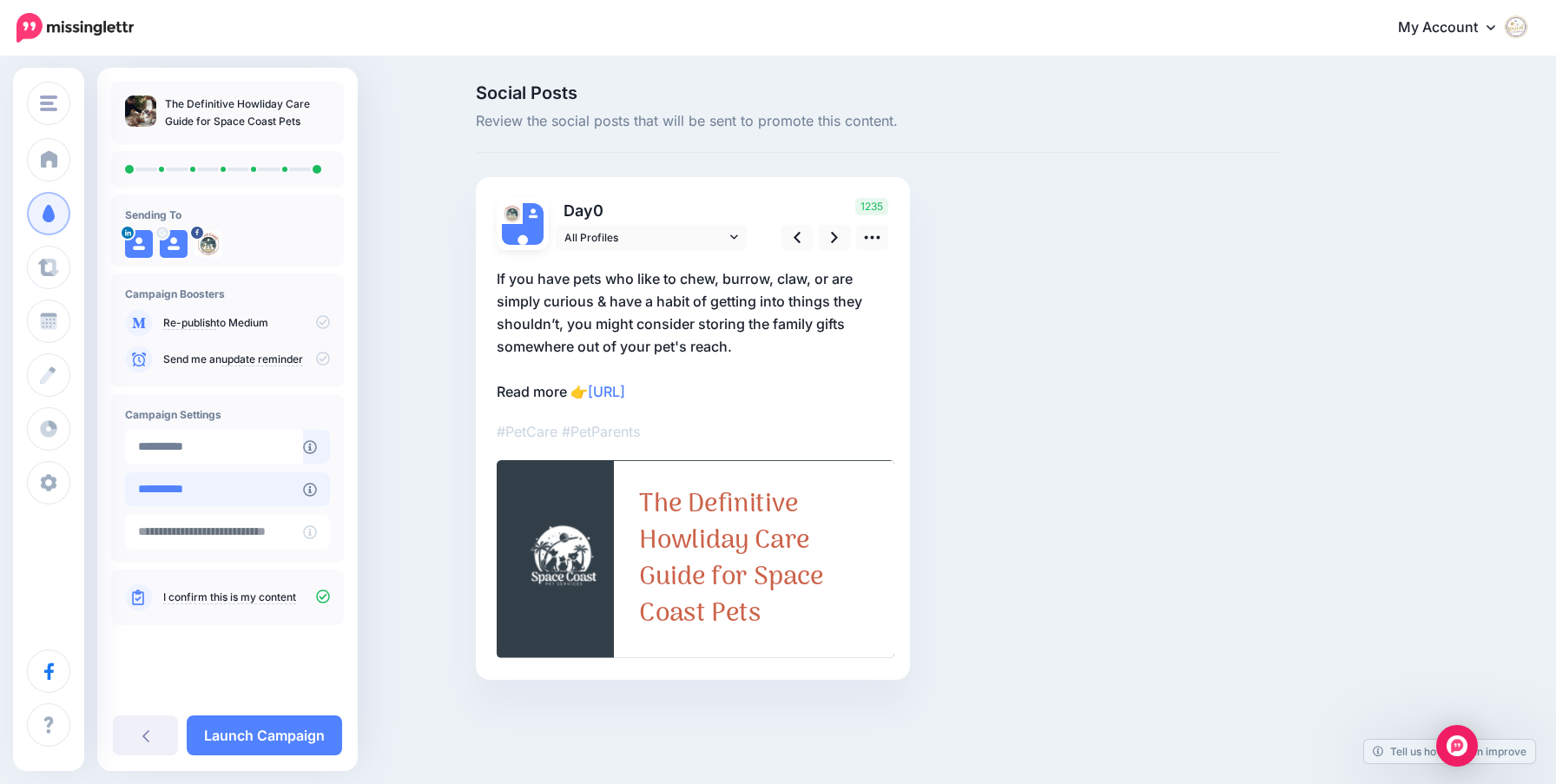
click at [254, 494] on input "**********" at bounding box center [213, 489] width 178 height 34
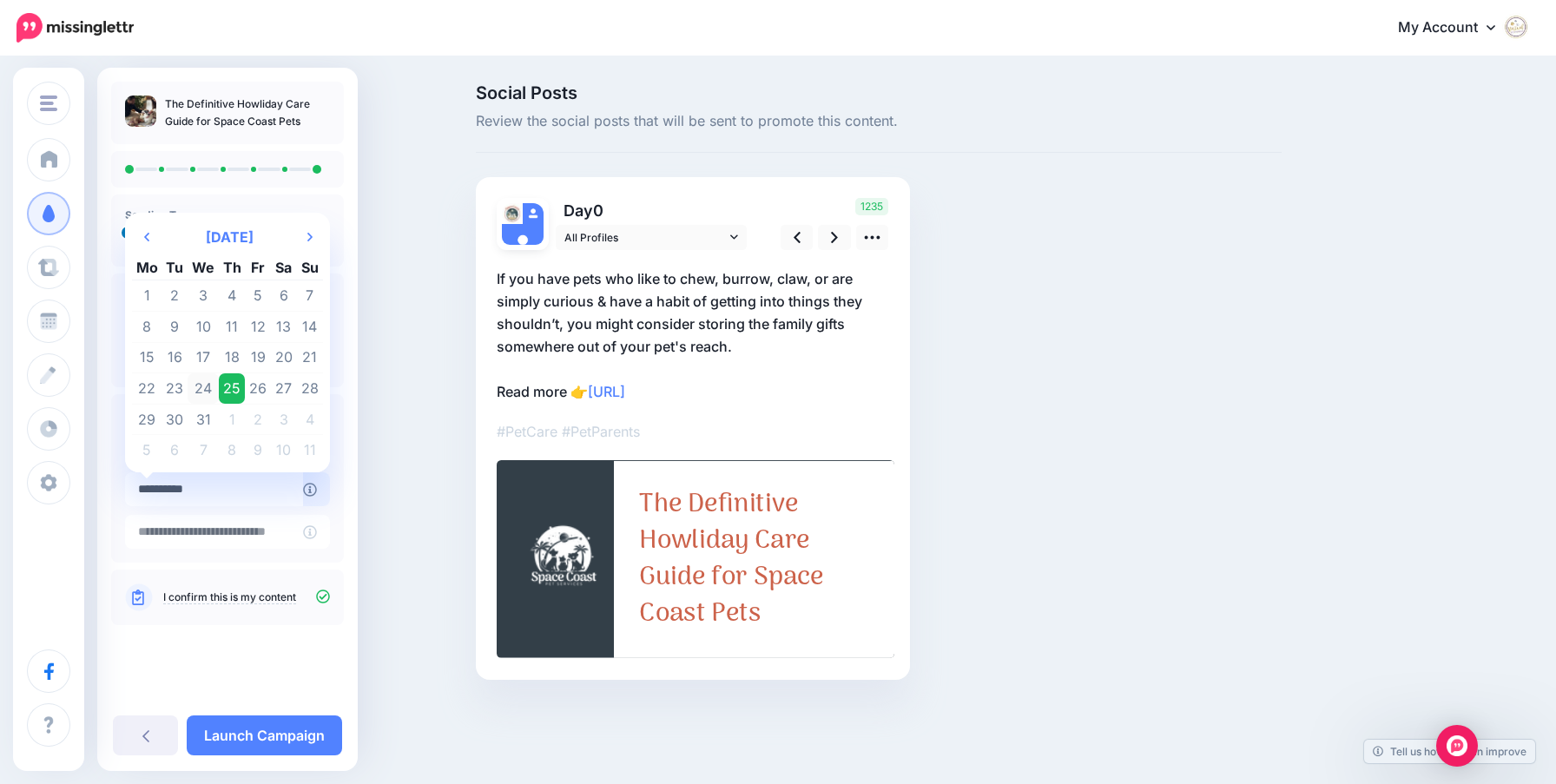
click at [210, 392] on td "24" at bounding box center [203, 389] width 32 height 32
type input "**********"
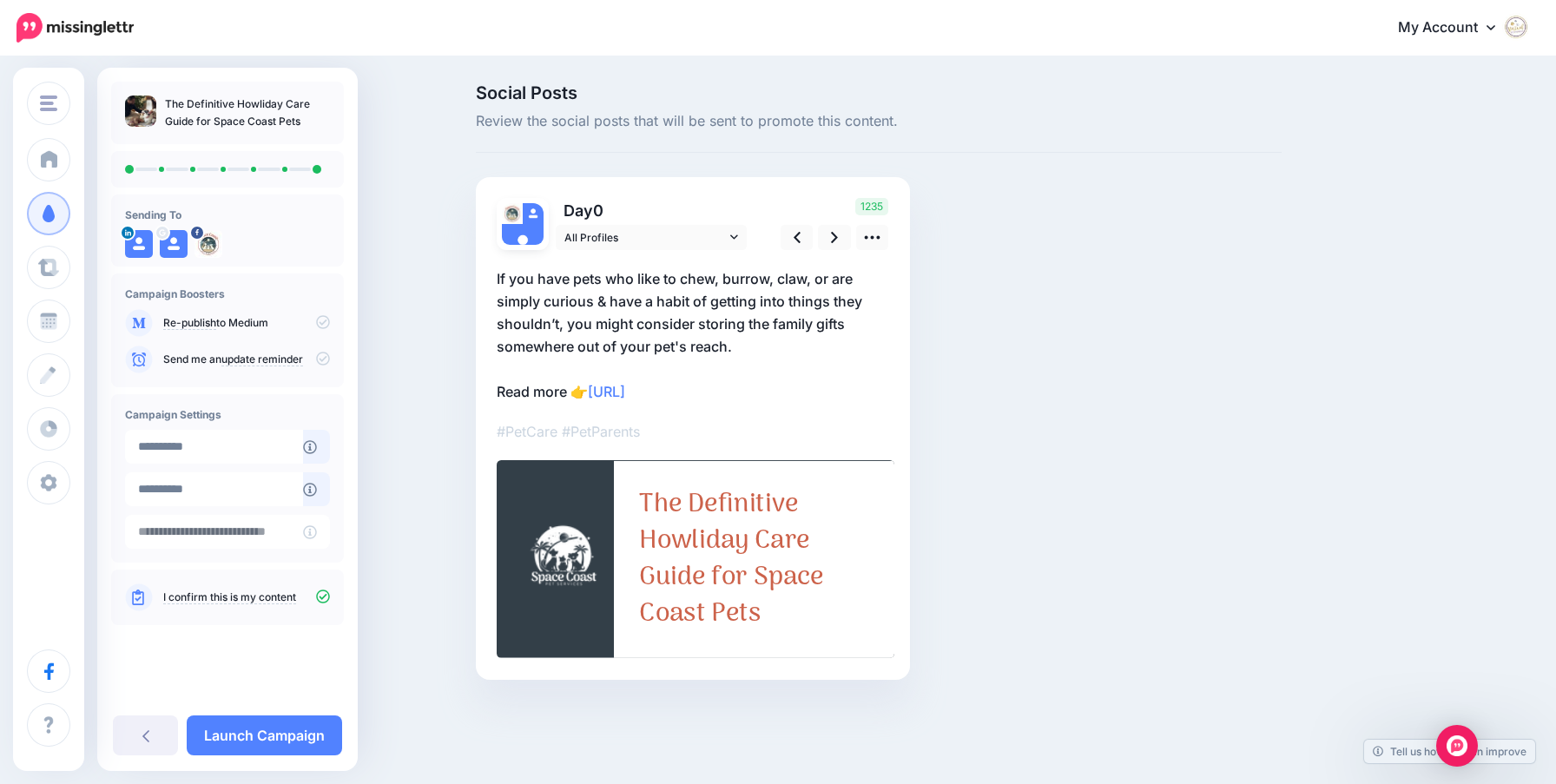
click at [228, 665] on div "The Definitive Howliday Care Guide for Space Coast Pets Sending To" at bounding box center [227, 385] width 260 height 606
click at [244, 738] on link "Launch Campaign" at bounding box center [264, 735] width 156 height 40
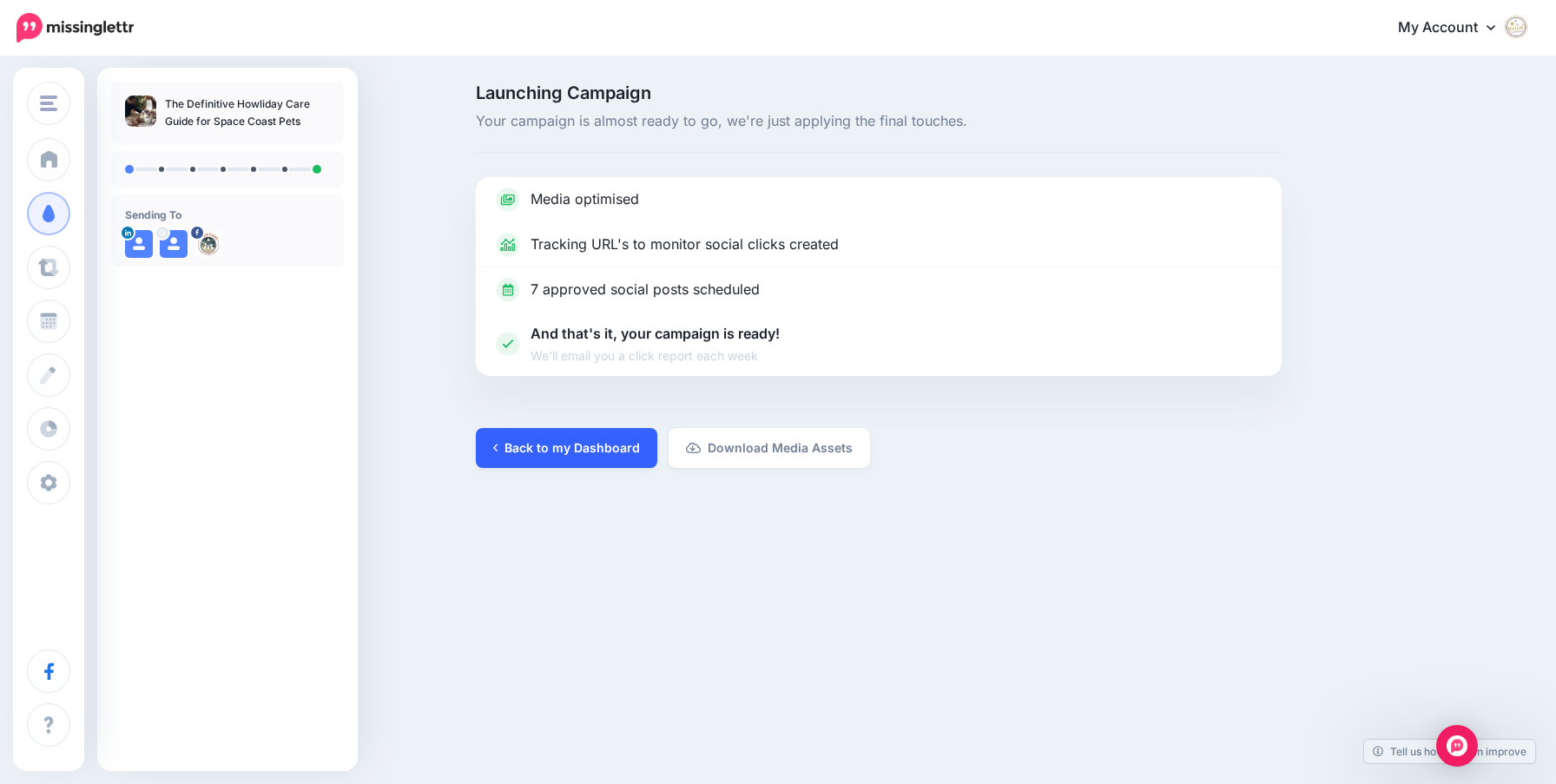
click at [530, 446] on link "Back to my Dashboard" at bounding box center [566, 447] width 182 height 40
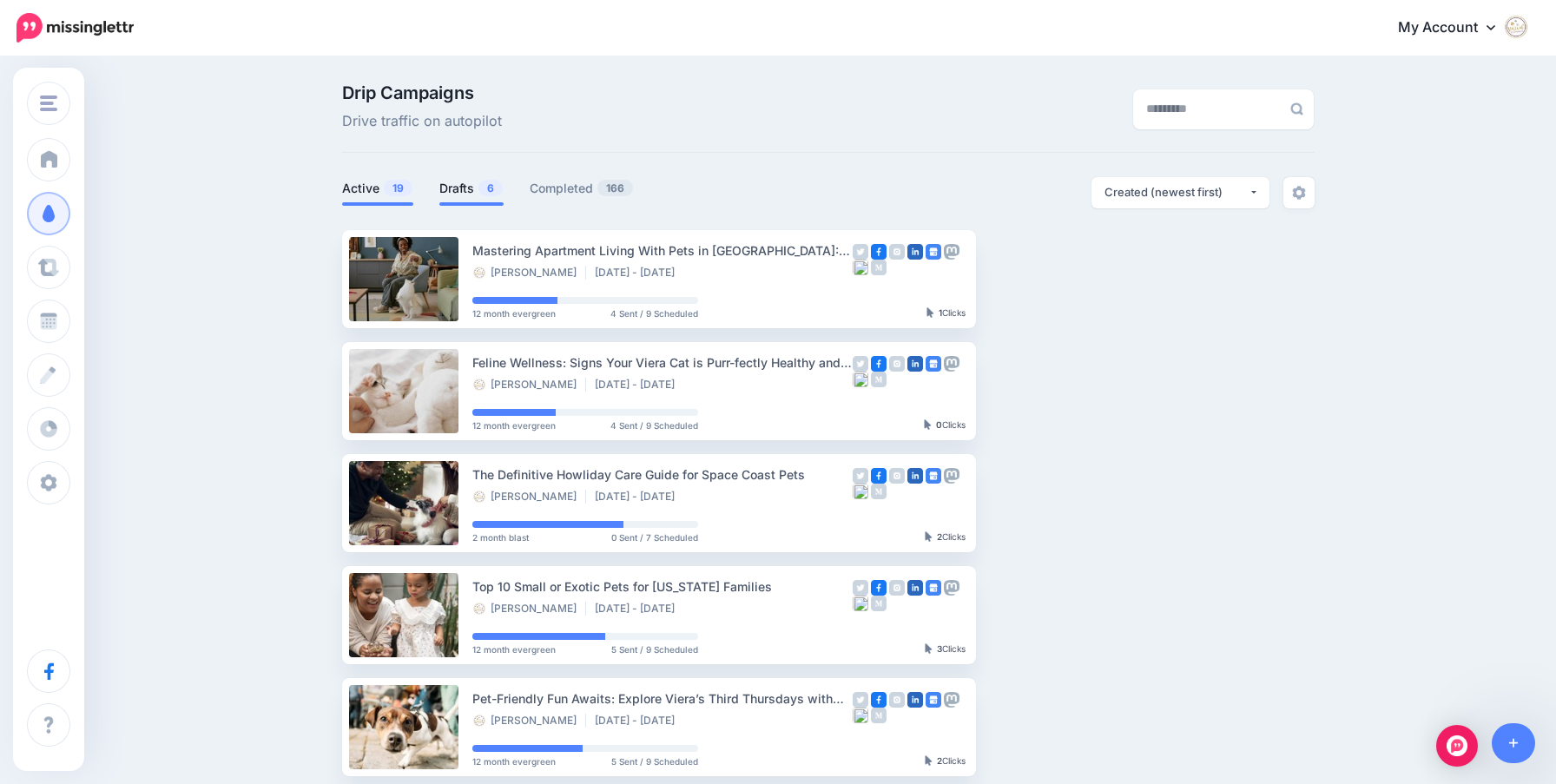
click at [474, 192] on link "Drafts 6" at bounding box center [471, 188] width 64 height 21
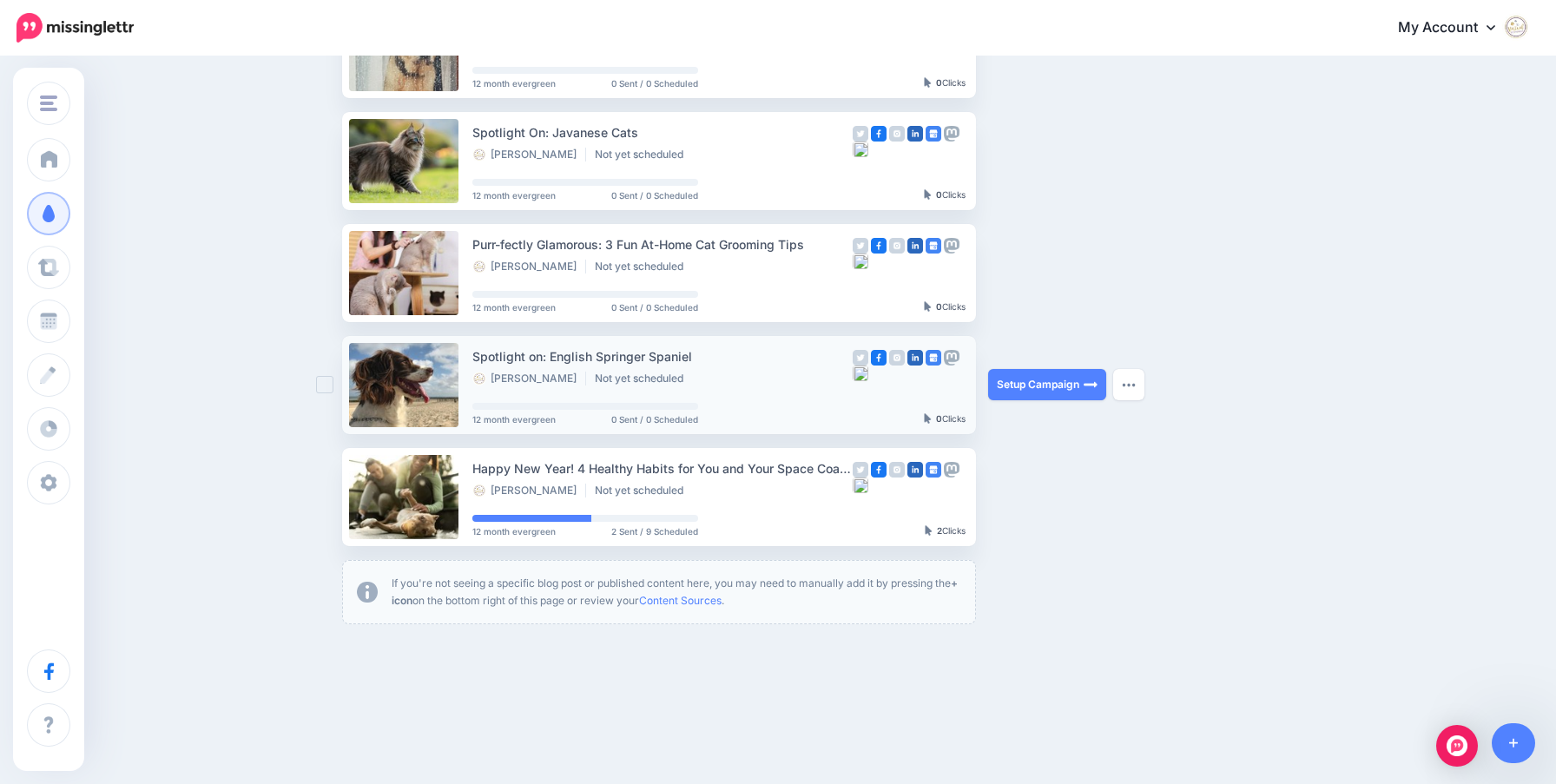
scroll to position [357, 0]
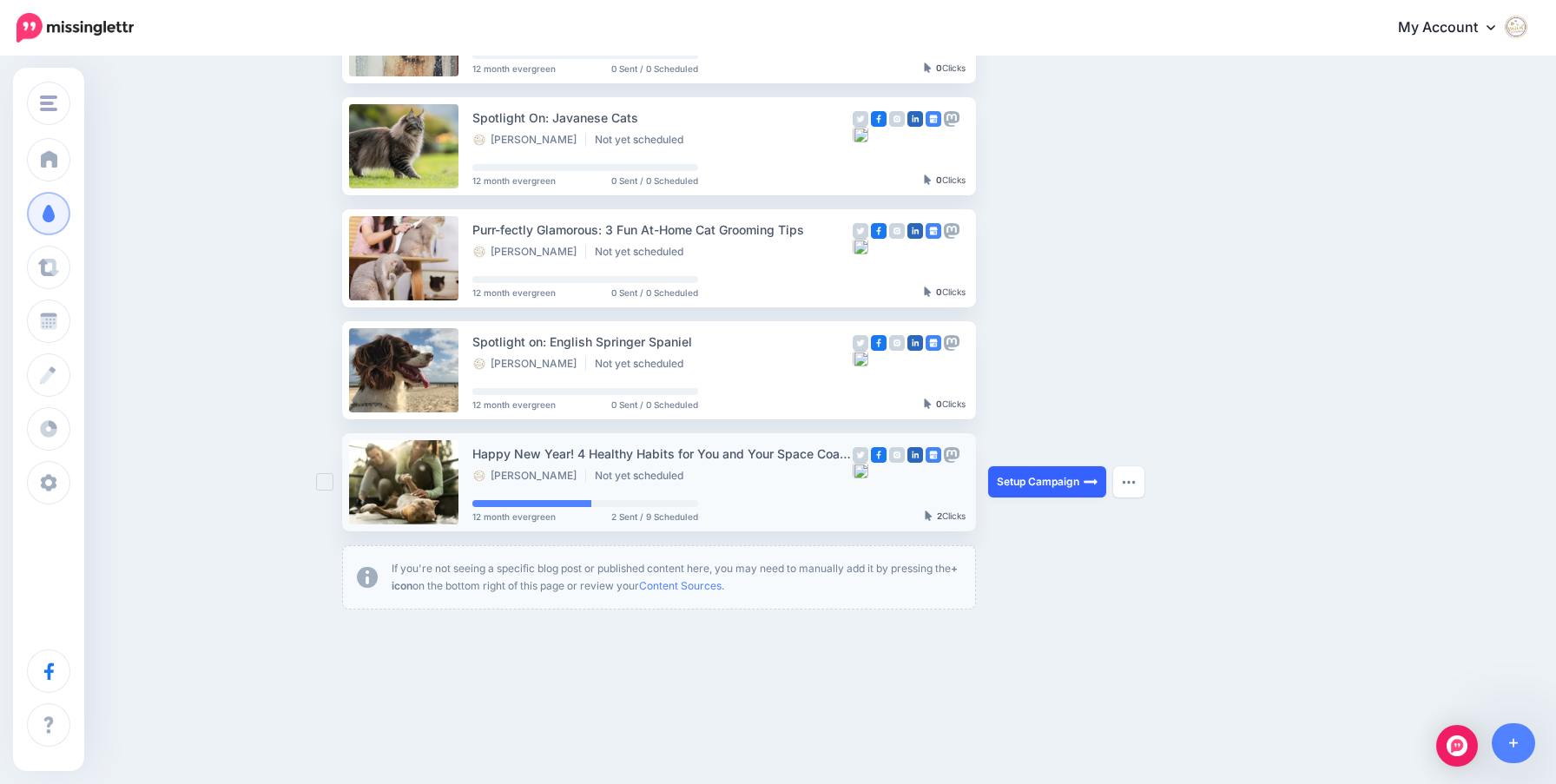
click at [1040, 481] on link "Setup Campaign" at bounding box center [1047, 482] width 118 height 32
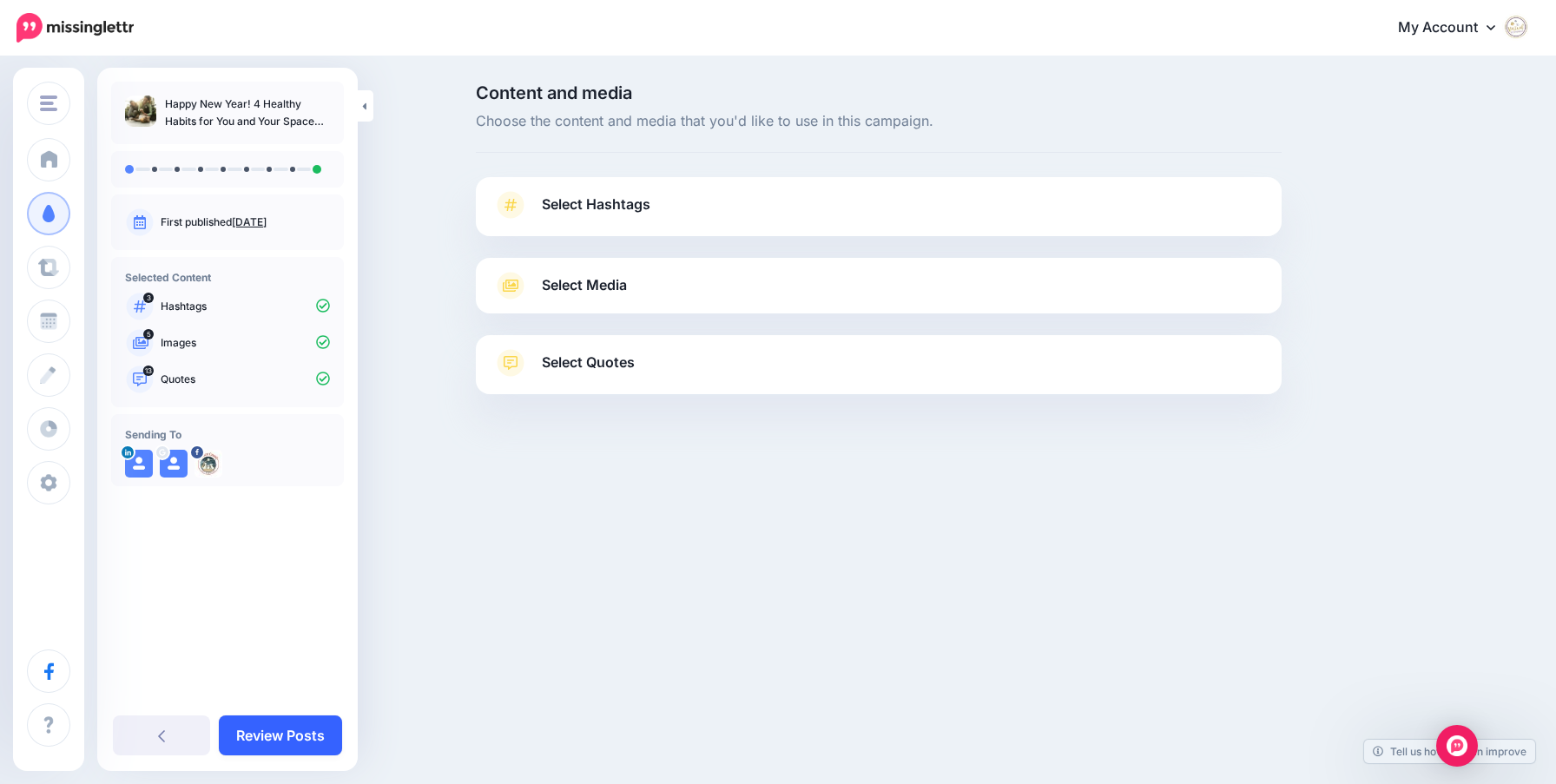
click at [316, 738] on link "Review Posts" at bounding box center [281, 735] width 123 height 40
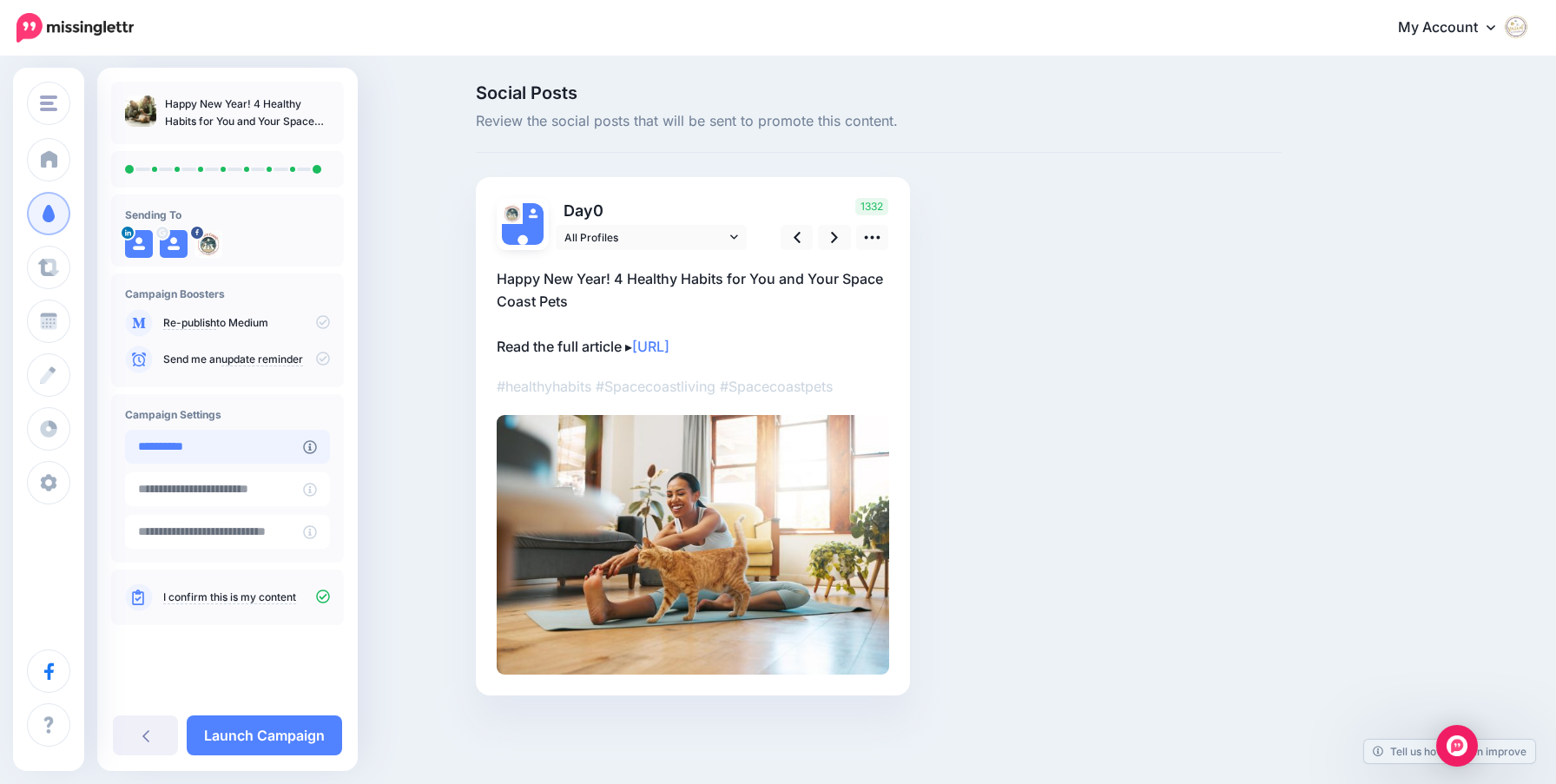
click at [229, 451] on input "**********" at bounding box center [213, 447] width 178 height 34
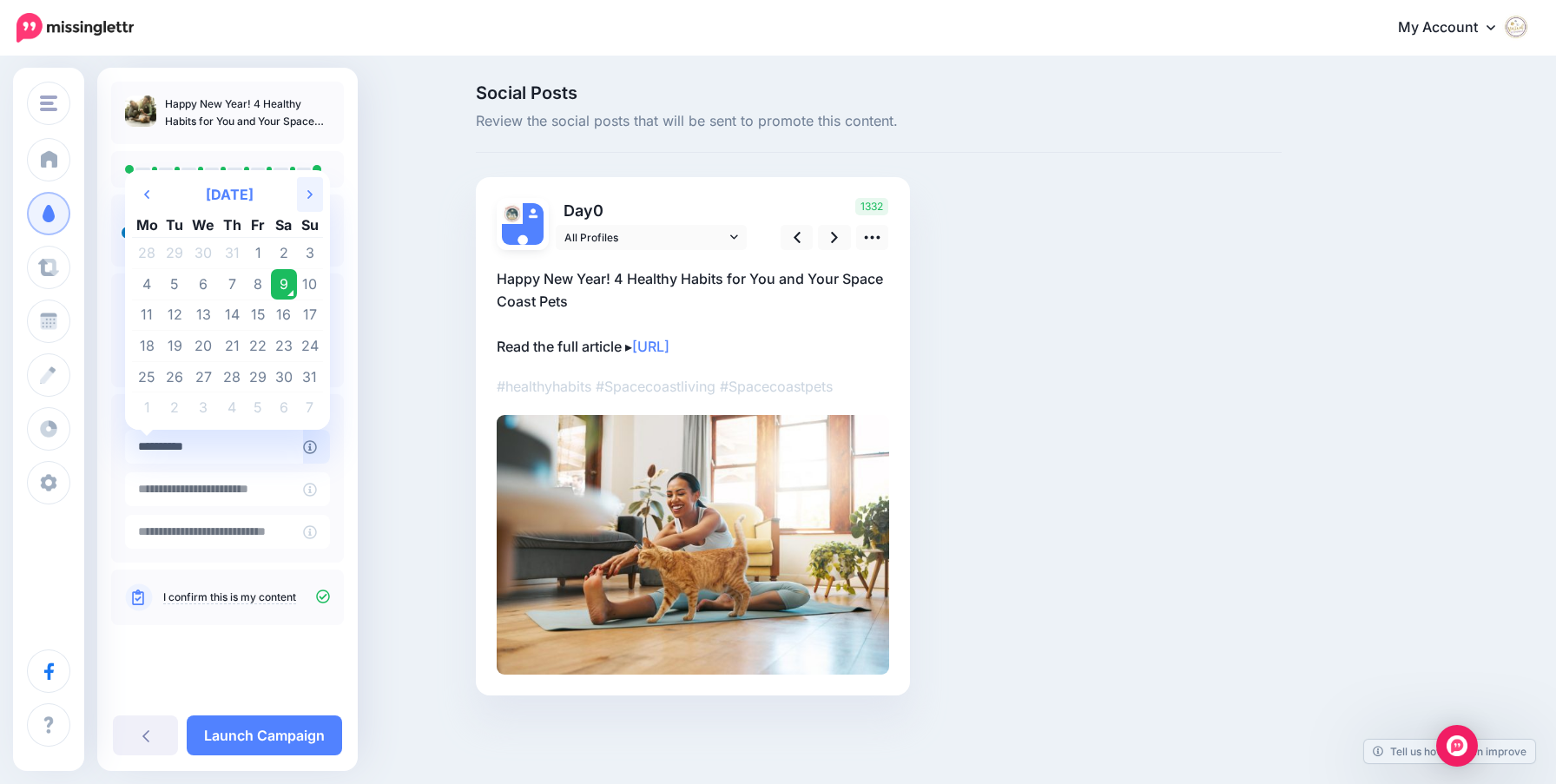
click at [308, 199] on icon at bounding box center [310, 194] width 6 height 8
click at [308, 199] on icon "Next Month" at bounding box center [310, 194] width 6 height 14
click at [146, 378] on td "29" at bounding box center [147, 377] width 31 height 32
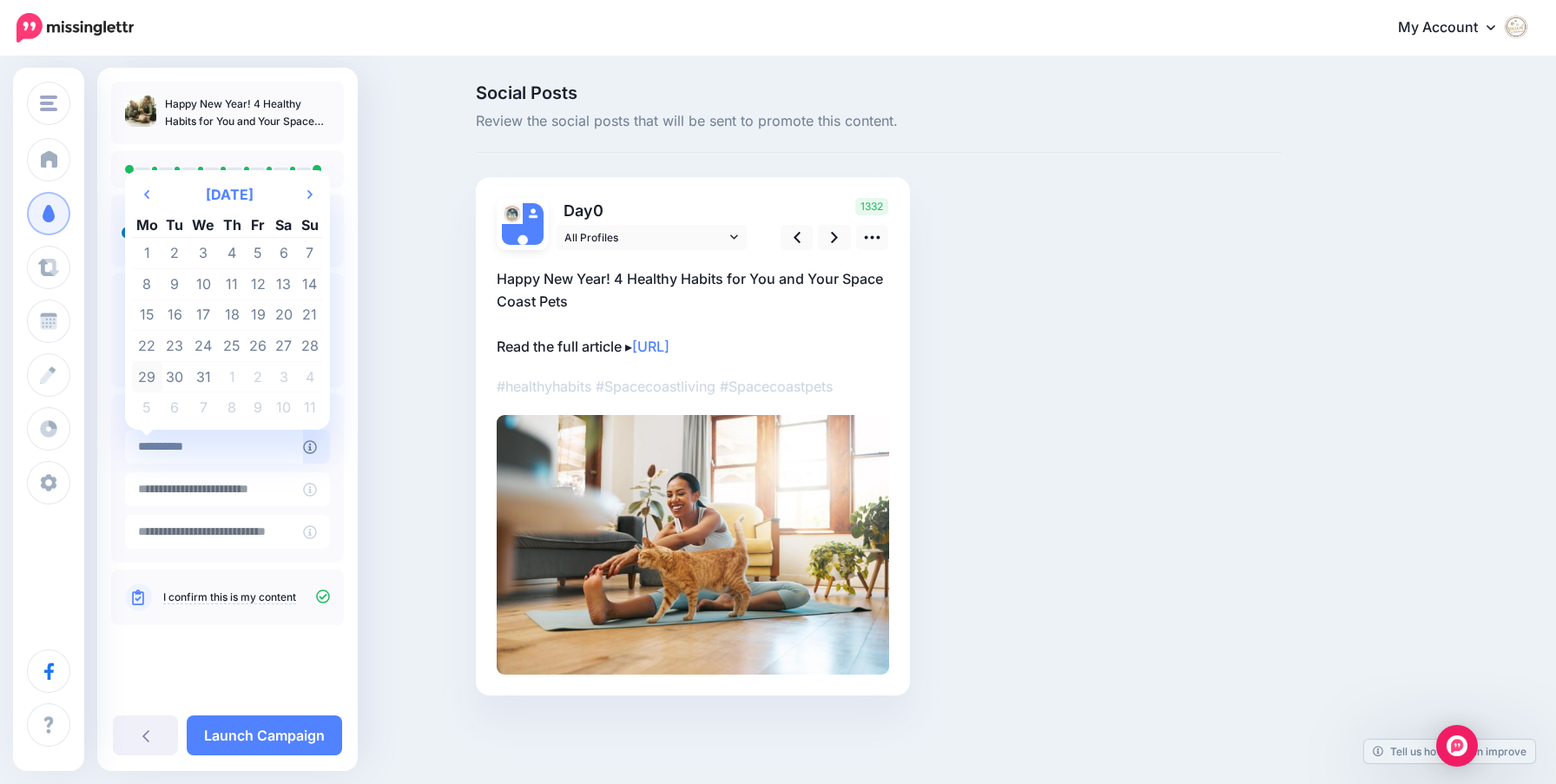
type input "**********"
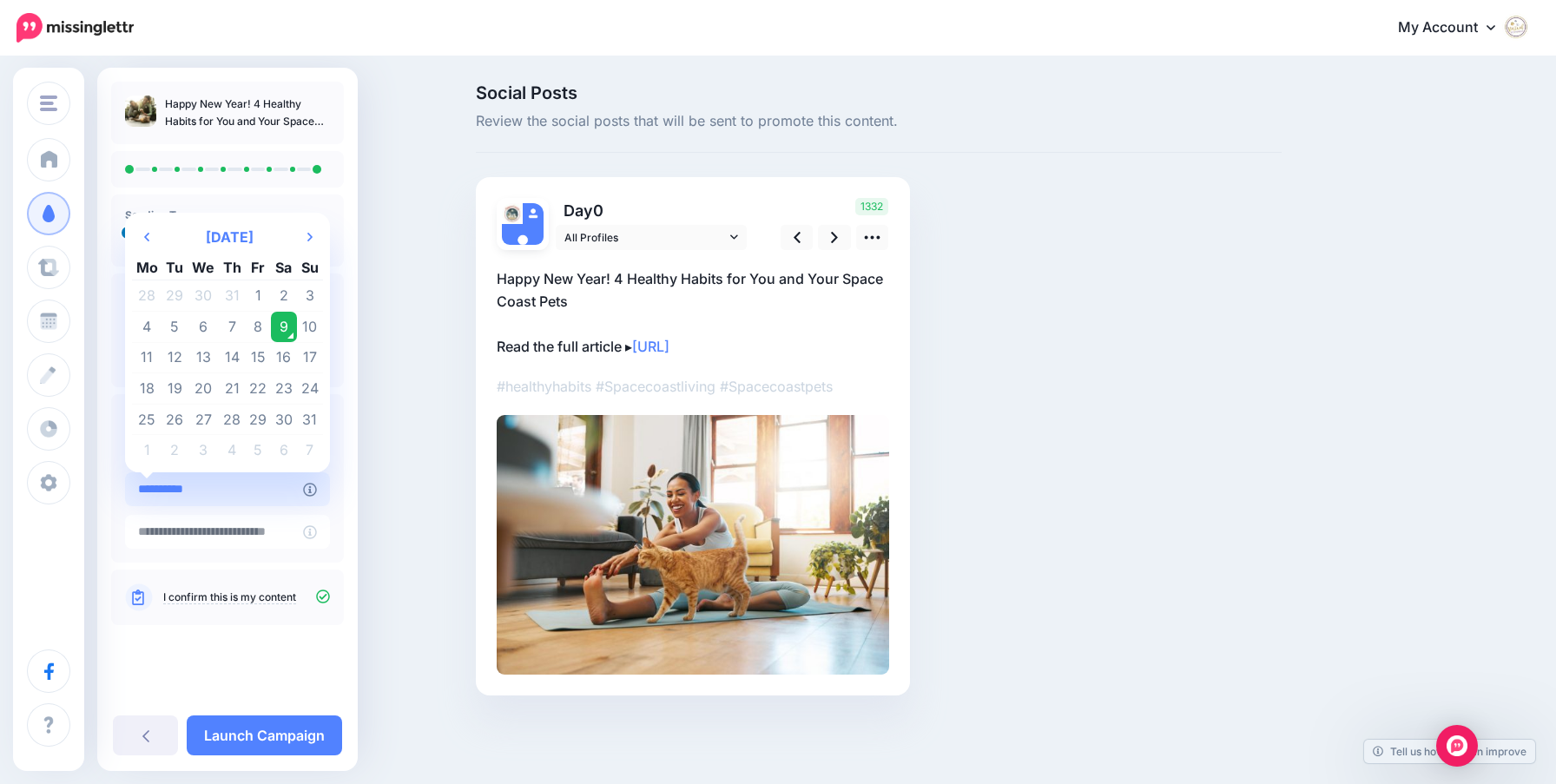
click at [234, 493] on input "**********" at bounding box center [213, 489] width 178 height 34
click at [297, 243] on th "Next Month" at bounding box center [310, 237] width 26 height 34
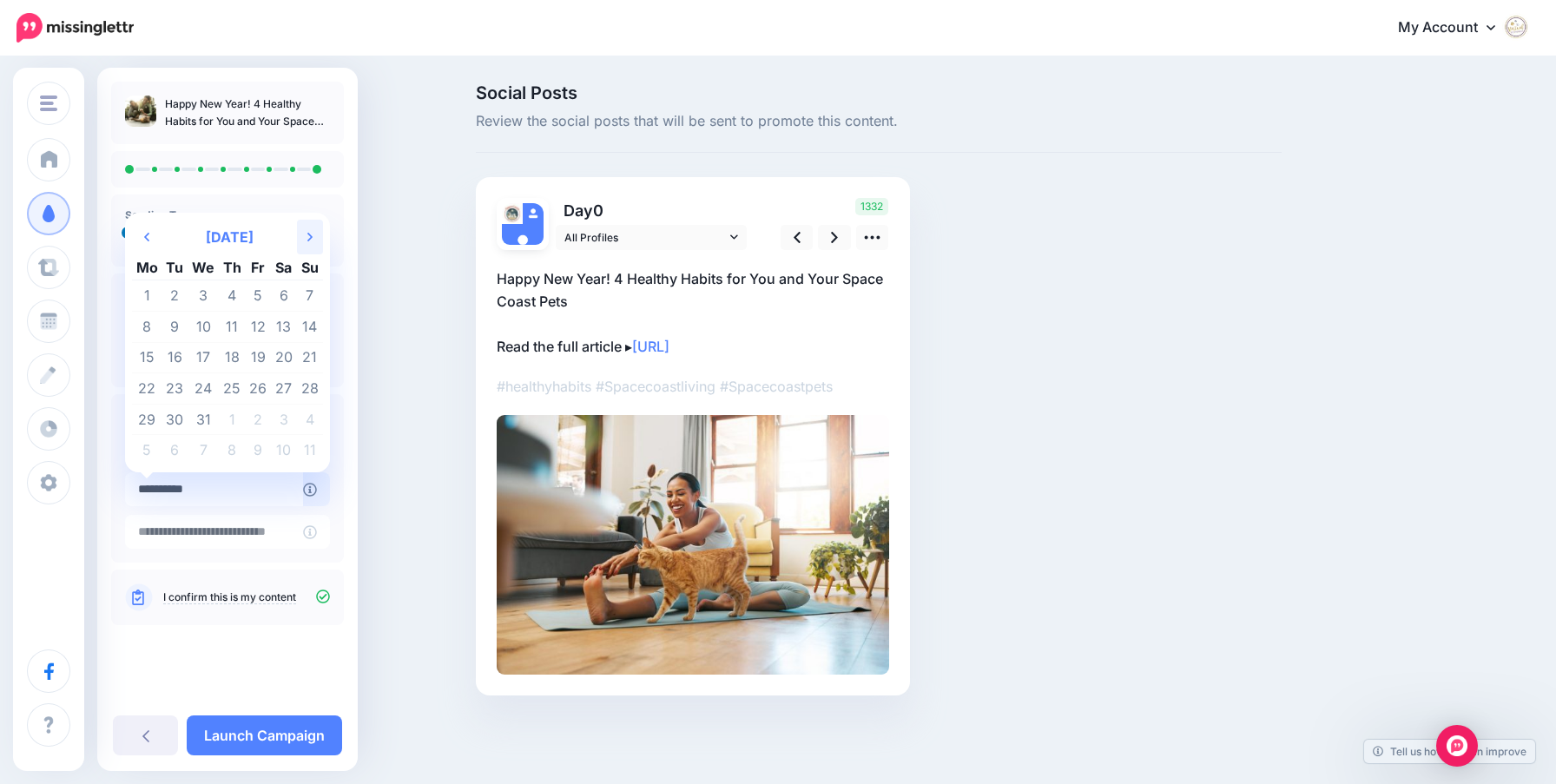
click at [297, 243] on th "Next Month" at bounding box center [310, 237] width 26 height 34
click at [181, 425] on td "27" at bounding box center [175, 420] width 26 height 32
type input "**********"
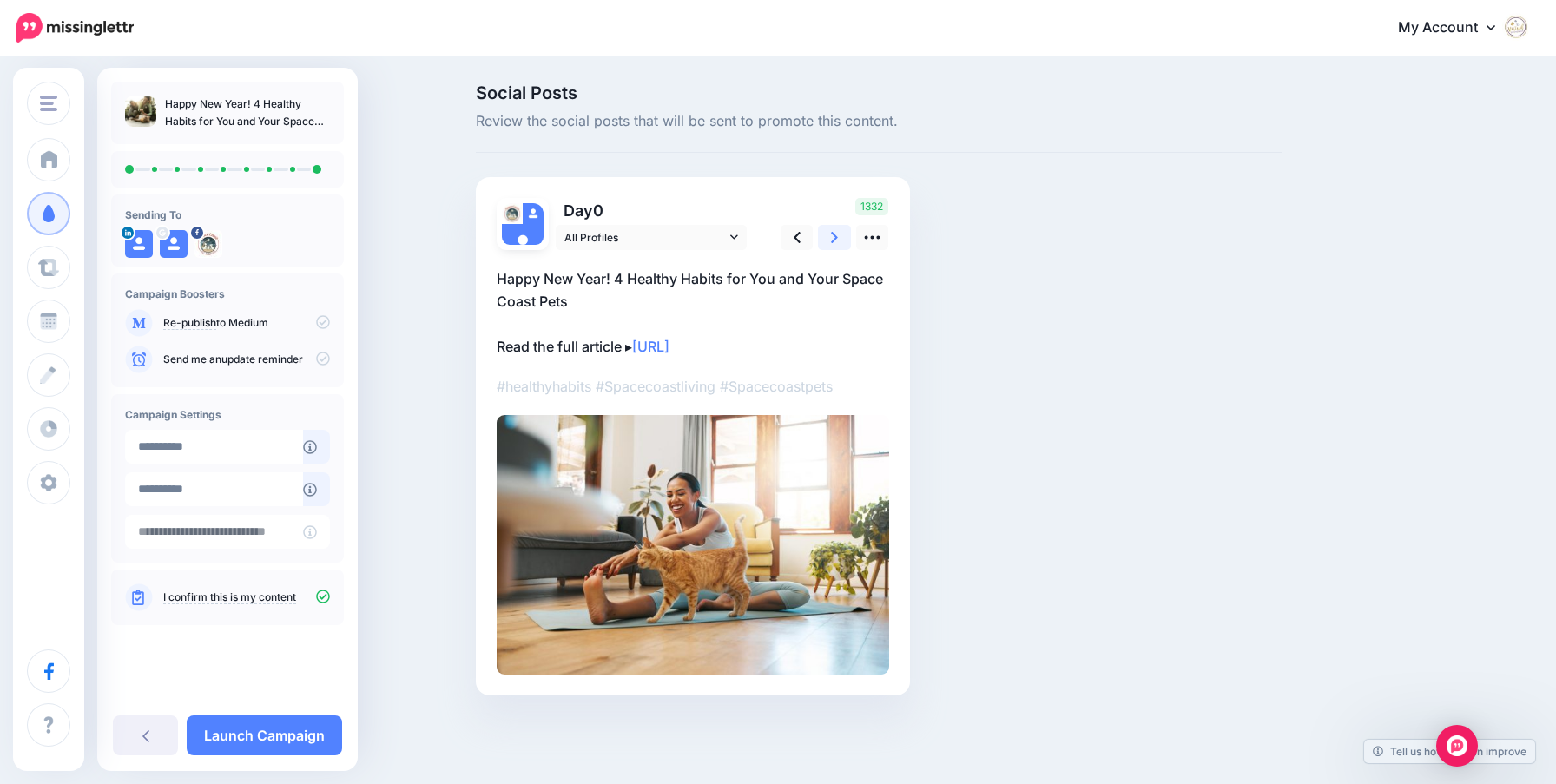
click at [833, 242] on icon at bounding box center [833, 238] width 7 height 19
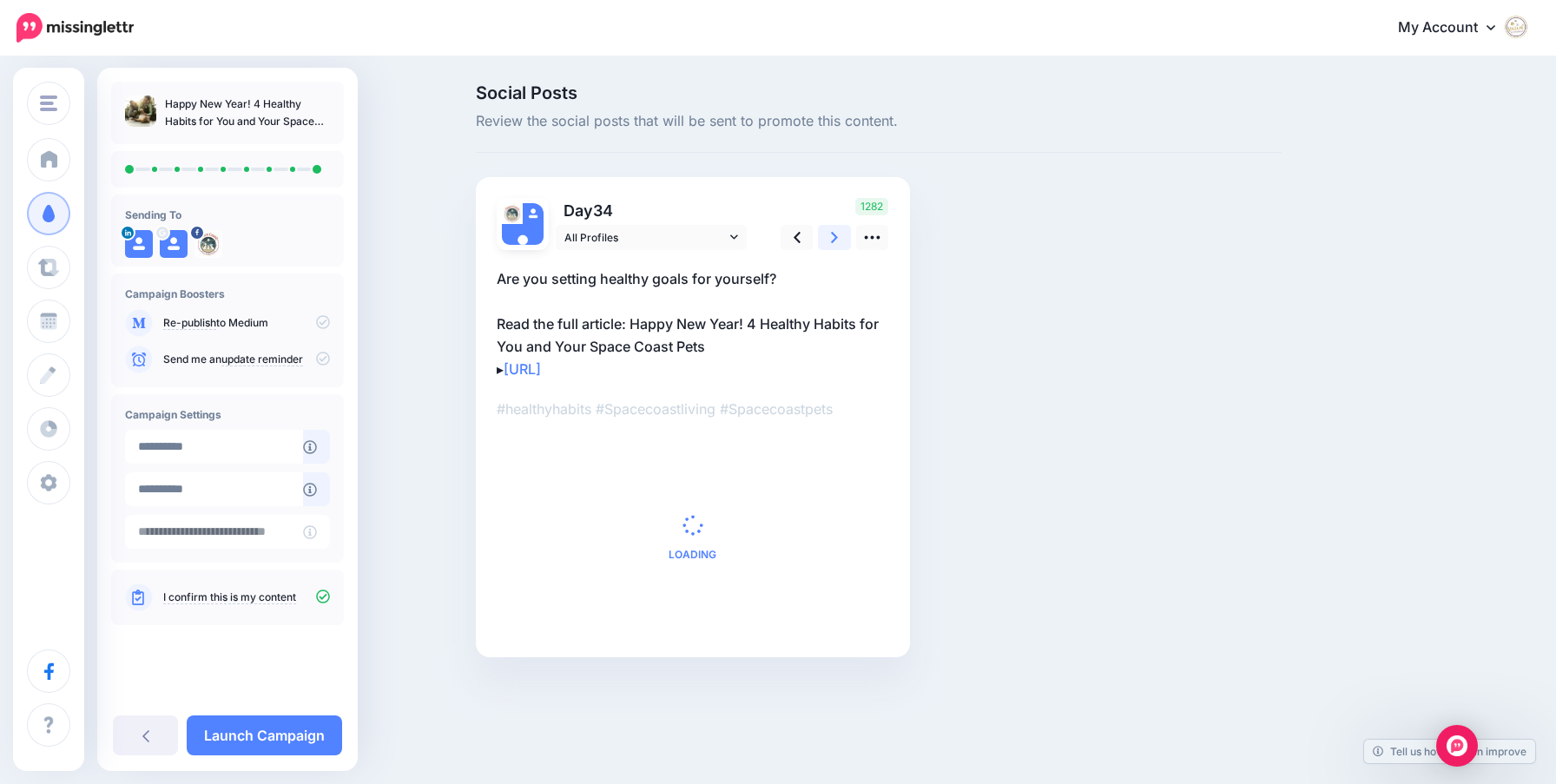
click at [833, 242] on icon at bounding box center [833, 238] width 7 height 19
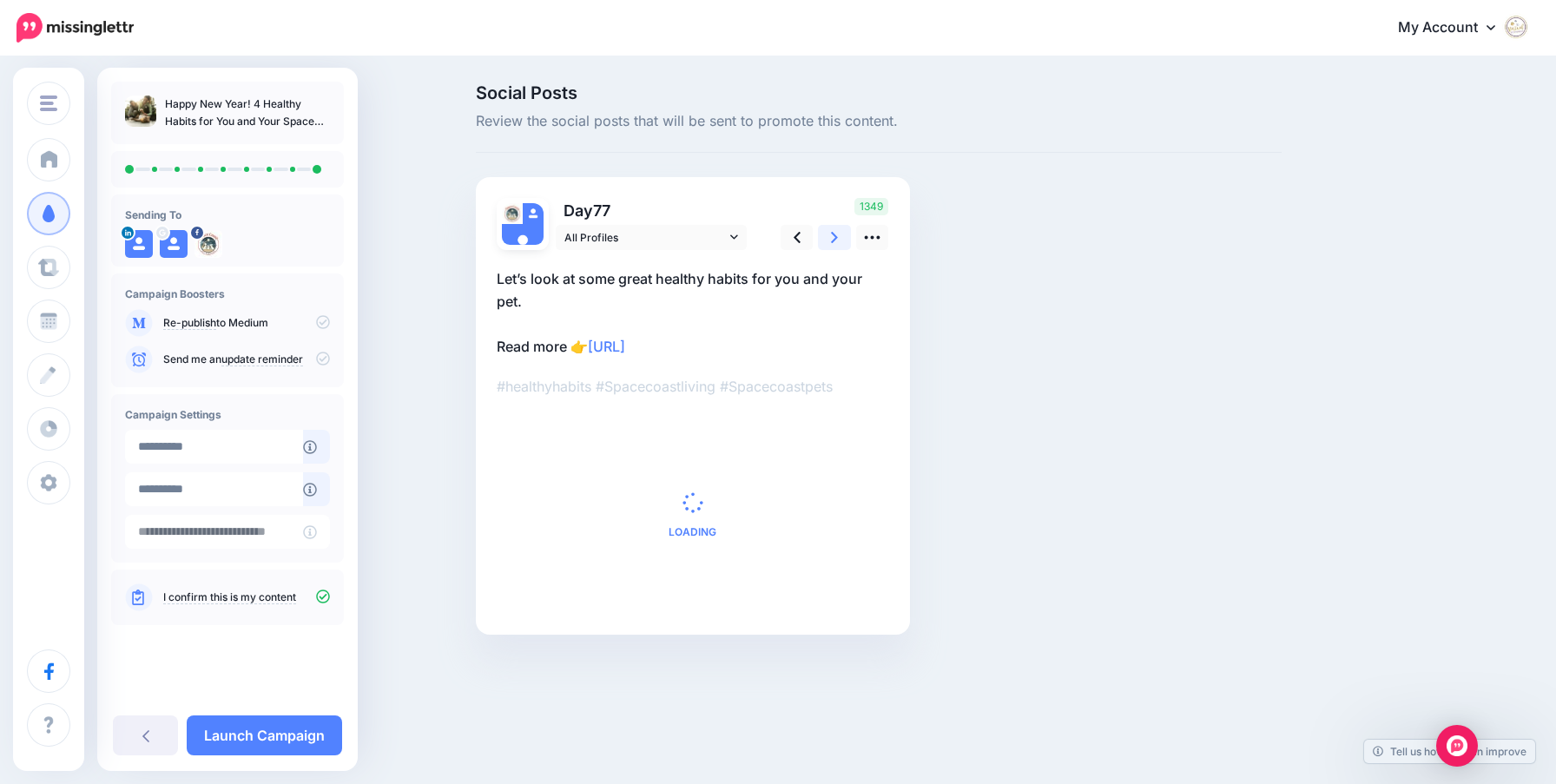
click at [833, 242] on icon at bounding box center [833, 238] width 7 height 19
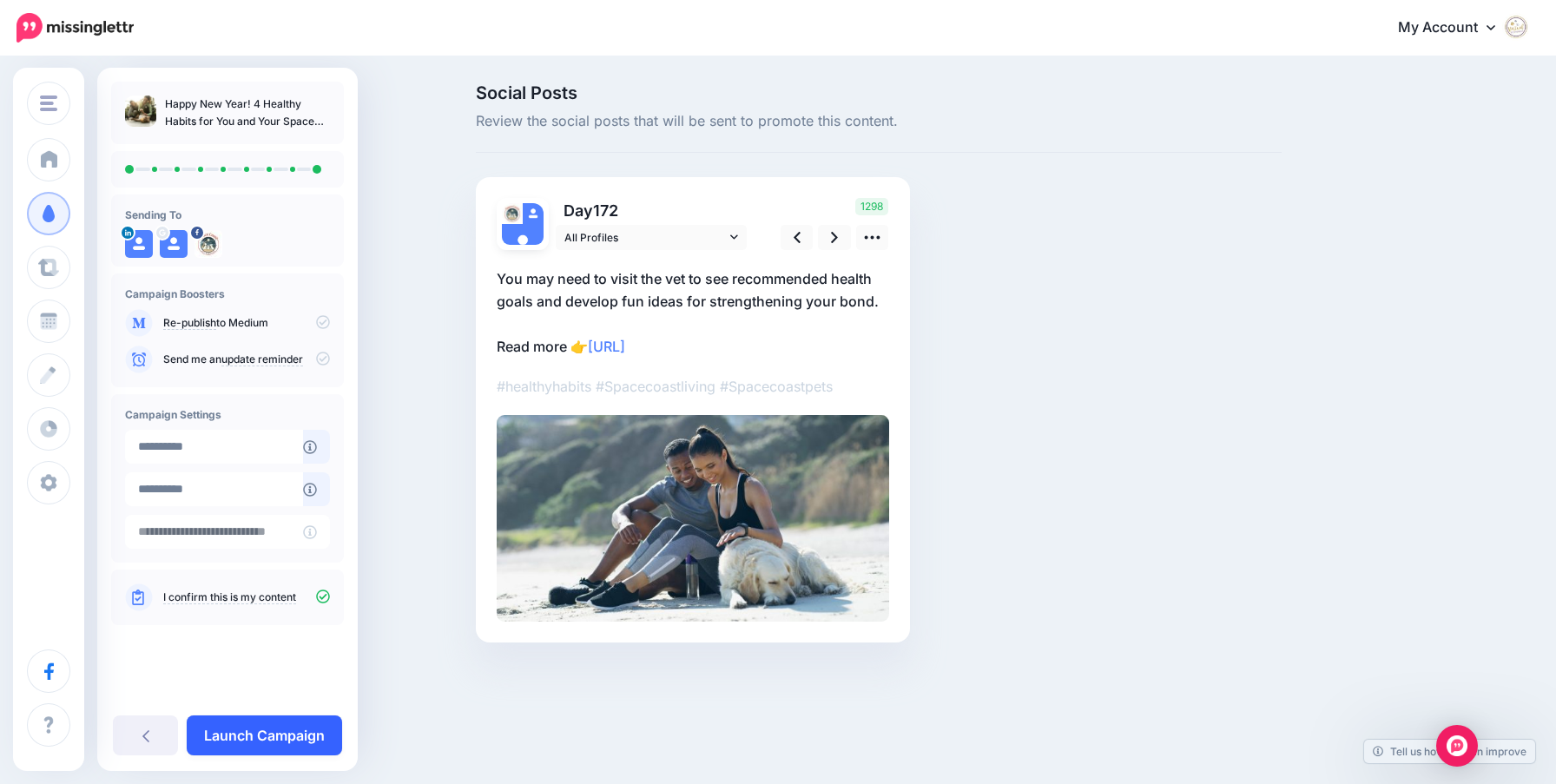
click at [289, 730] on link "Launch Campaign" at bounding box center [264, 735] width 156 height 40
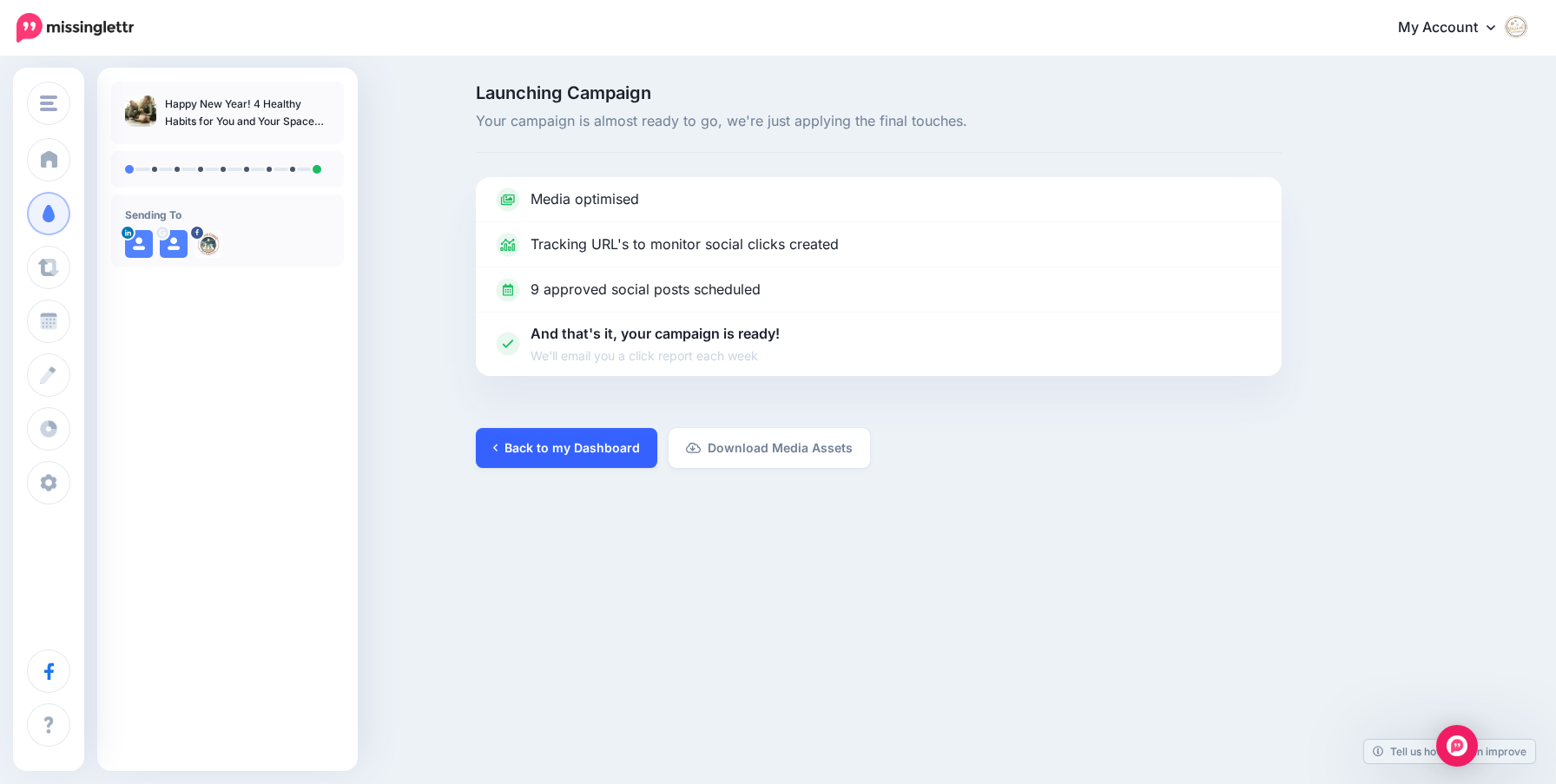
click at [583, 454] on link "Back to my Dashboard" at bounding box center [566, 447] width 182 height 40
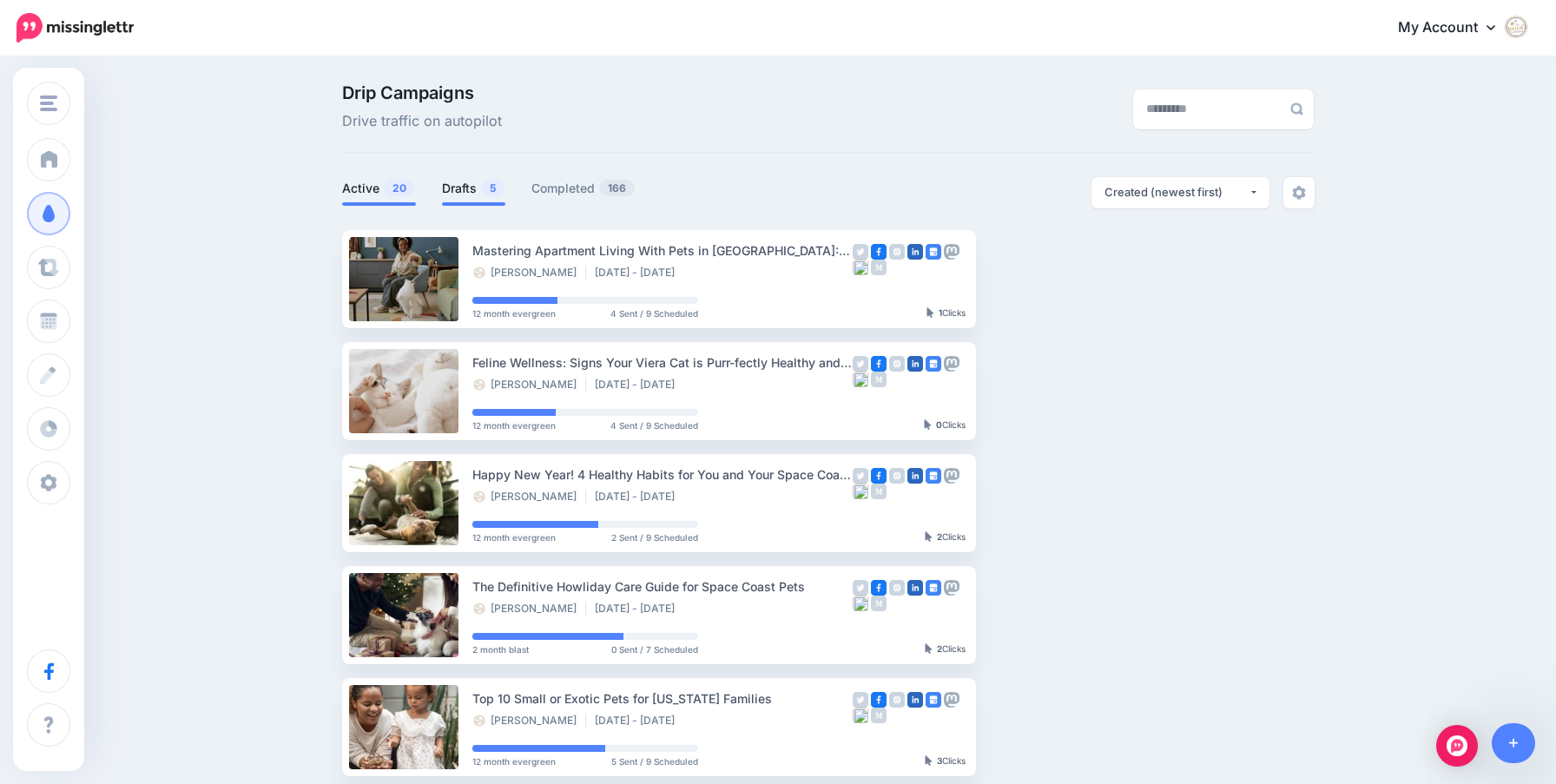
click at [448, 180] on link "Drafts 5" at bounding box center [474, 188] width 63 height 21
